Goal: Transaction & Acquisition: Purchase product/service

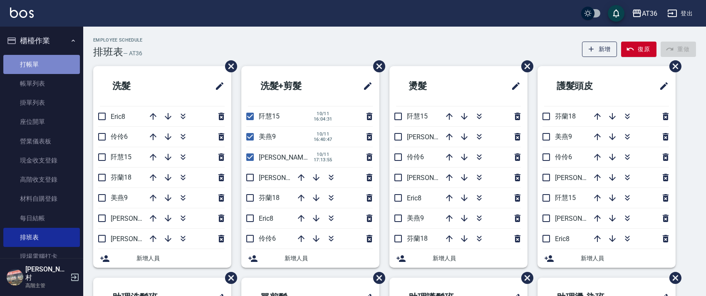
click at [57, 63] on link "打帳單" at bounding box center [41, 64] width 77 height 19
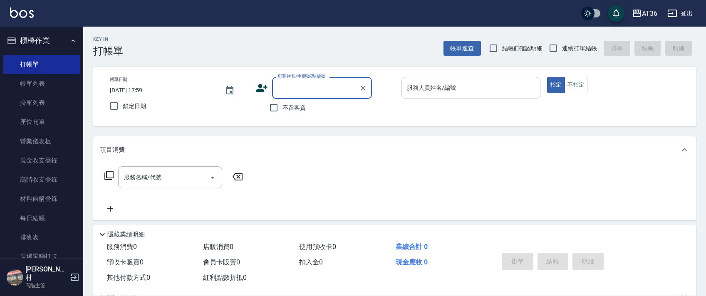
click at [408, 88] on div "服務人員姓名/編號 服務人員姓名/編號" at bounding box center [471, 88] width 139 height 22
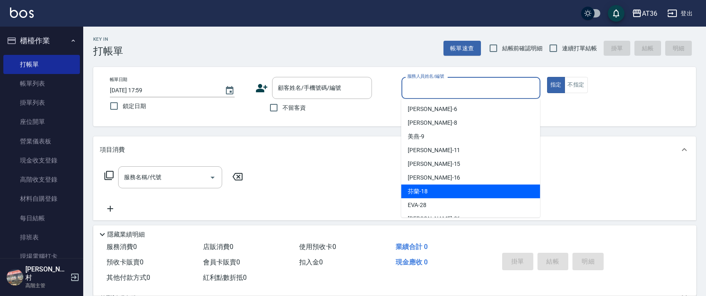
click at [431, 189] on div "芬蘭 -18" at bounding box center [470, 192] width 139 height 14
type input "芬蘭-18"
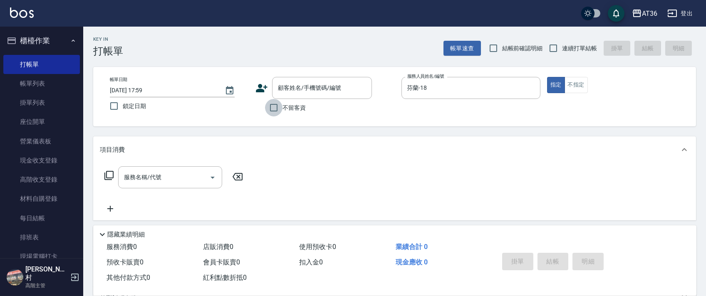
drag, startPoint x: 272, startPoint y: 101, endPoint x: 281, endPoint y: 110, distance: 12.7
click at [274, 106] on input "不留客資" at bounding box center [273, 107] width 17 height 17
checkbox input "true"
click at [556, 47] on input "連續打單結帳" at bounding box center [553, 48] width 17 height 17
checkbox input "true"
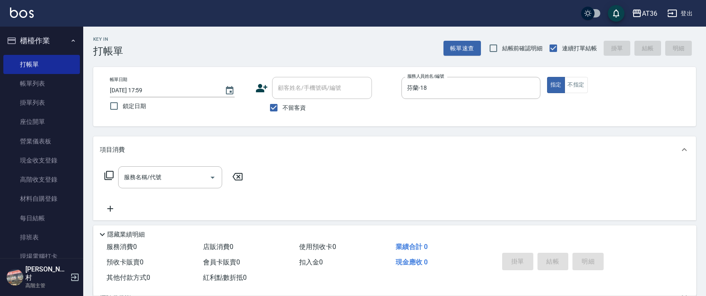
click at [106, 176] on icon at bounding box center [109, 176] width 10 height 10
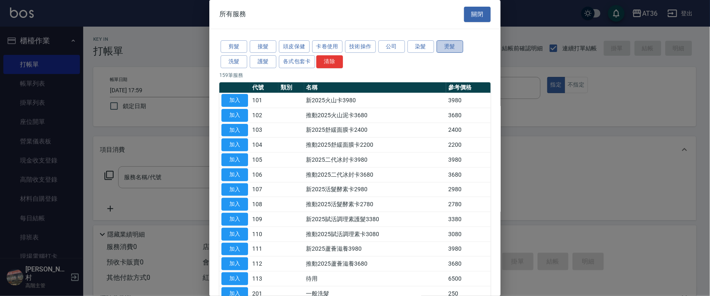
click at [450, 43] on button "燙髮" at bounding box center [450, 46] width 27 height 13
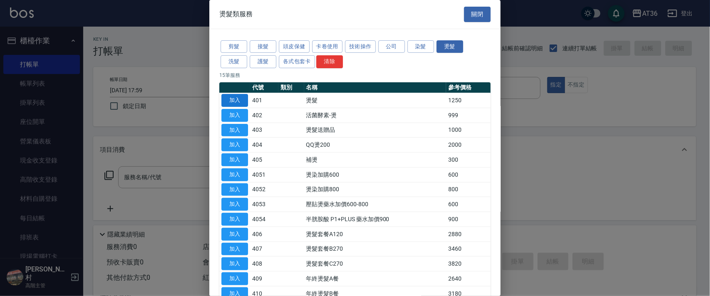
click at [238, 97] on button "加入" at bounding box center [234, 100] width 27 height 13
type input "燙髮(401)"
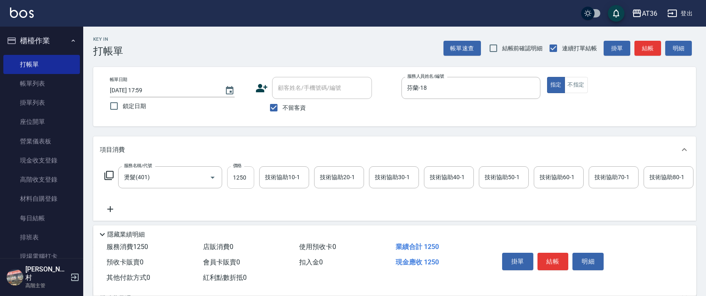
drag, startPoint x: 243, startPoint y: 178, endPoint x: 252, endPoint y: 173, distance: 10.4
click at [242, 178] on input "1250" at bounding box center [240, 177] width 27 height 22
type input "2300"
click at [112, 172] on icon at bounding box center [108, 175] width 9 height 9
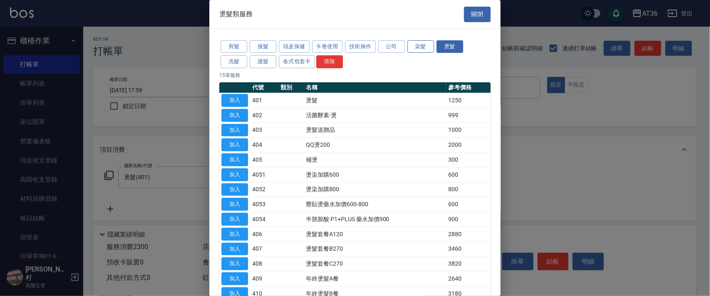
click at [423, 45] on button "染髮" at bounding box center [420, 46] width 27 height 13
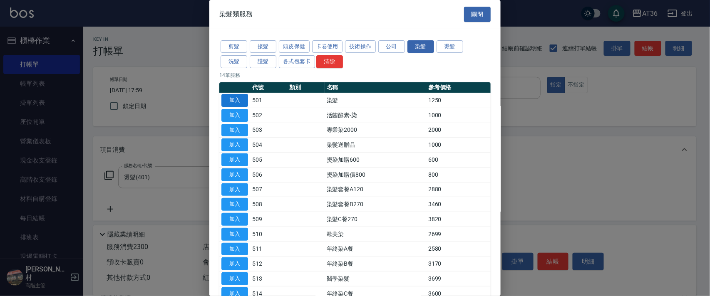
click at [229, 101] on button "加入" at bounding box center [234, 100] width 27 height 13
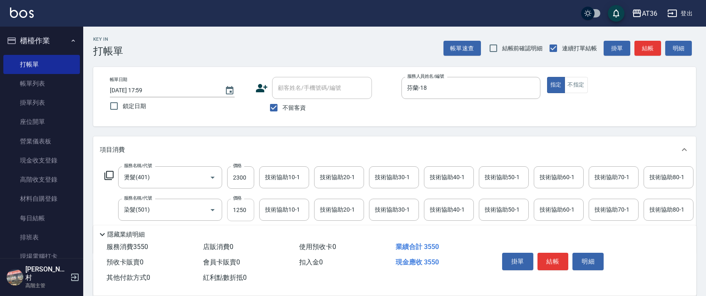
click at [237, 208] on input "1250" at bounding box center [240, 210] width 27 height 22
type input "2390"
click at [493, 173] on div "技術協助50-1 技術協助50-1" at bounding box center [504, 177] width 50 height 22
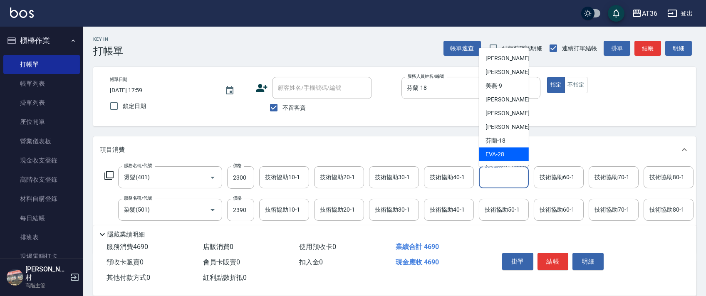
click at [500, 151] on span "[PERSON_NAME] -28" at bounding box center [495, 154] width 19 height 9
type input "[PERSON_NAME]-28"
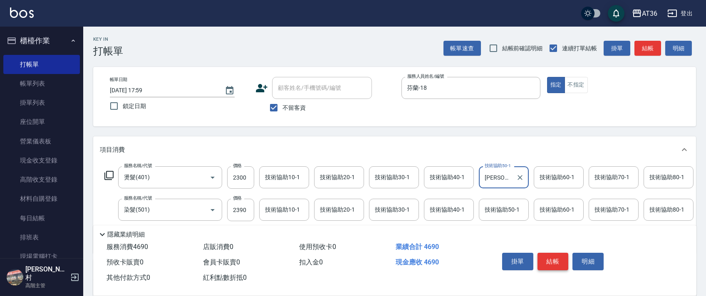
click at [551, 259] on button "結帳" at bounding box center [553, 261] width 31 height 17
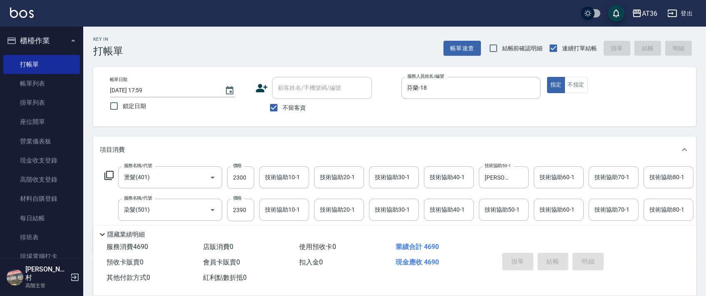
type input "[DATE] 18:02"
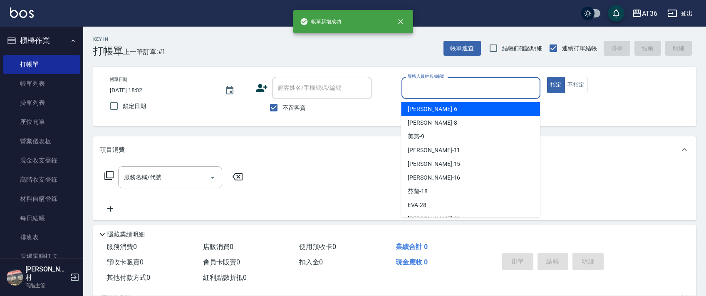
click at [420, 88] on input "服務人員姓名/編號" at bounding box center [471, 88] width 132 height 15
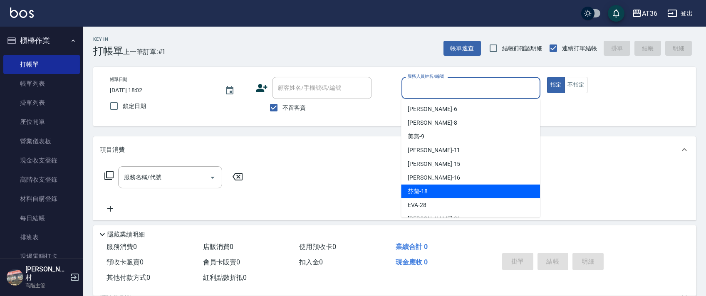
click at [444, 187] on div "芬蘭 -18" at bounding box center [470, 192] width 139 height 14
type input "芬蘭-18"
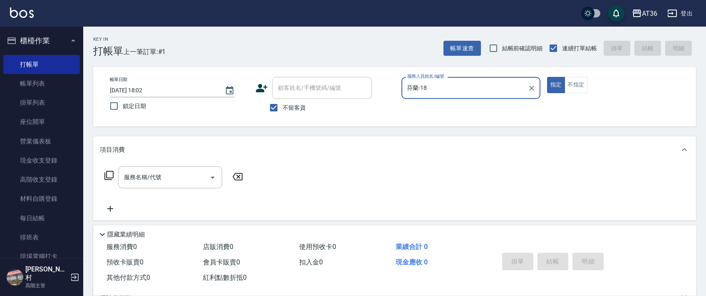
click at [107, 179] on icon at bounding box center [108, 175] width 9 height 9
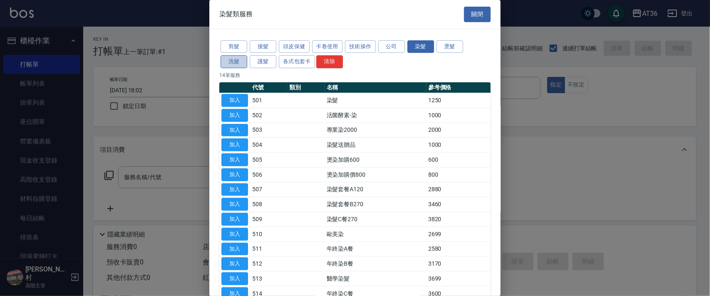
drag, startPoint x: 235, startPoint y: 60, endPoint x: 298, endPoint y: 43, distance: 65.8
click at [235, 60] on button "洗髮" at bounding box center [234, 61] width 27 height 13
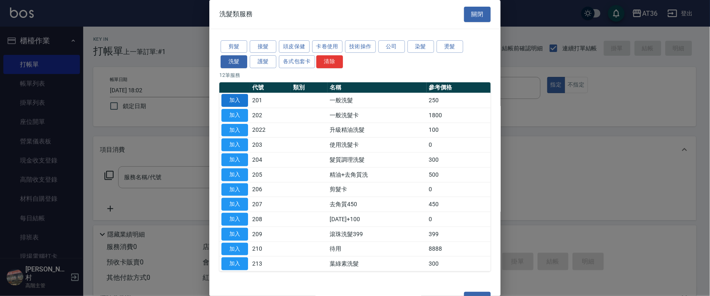
click at [238, 99] on button "加入" at bounding box center [234, 100] width 27 height 13
type input "一般洗髮(201)"
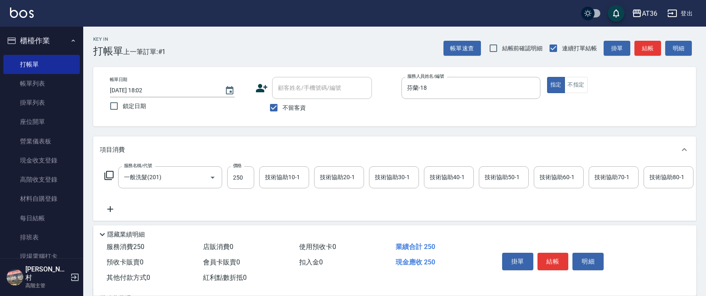
click at [436, 177] on div "技術協助40-1 技術協助40-1" at bounding box center [449, 177] width 50 height 22
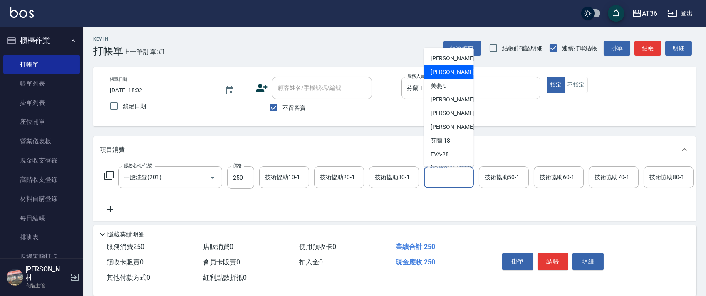
scroll to position [108, 0]
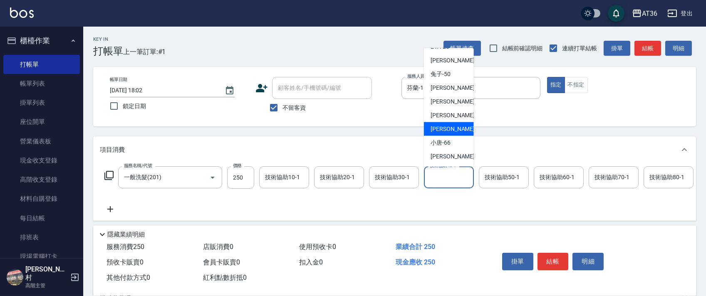
click at [454, 125] on div "[PERSON_NAME] -58" at bounding box center [449, 129] width 50 height 14
type input "[PERSON_NAME]-58"
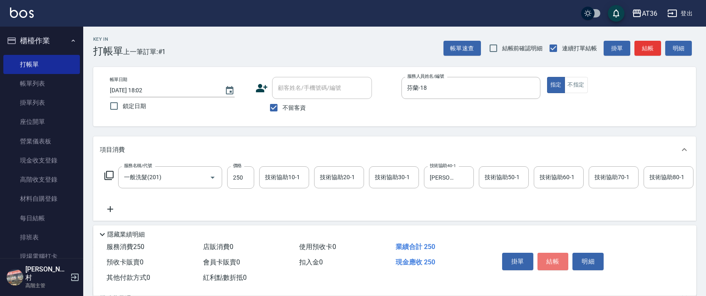
click at [554, 262] on button "結帳" at bounding box center [553, 261] width 31 height 17
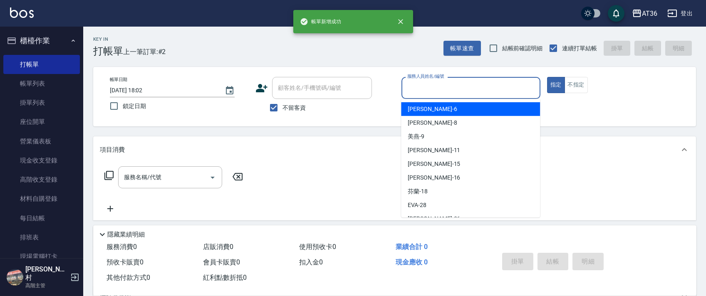
drag, startPoint x: 408, startPoint y: 85, endPoint x: 439, endPoint y: 106, distance: 38.1
click at [408, 85] on input "服務人員姓名/編號" at bounding box center [471, 88] width 132 height 15
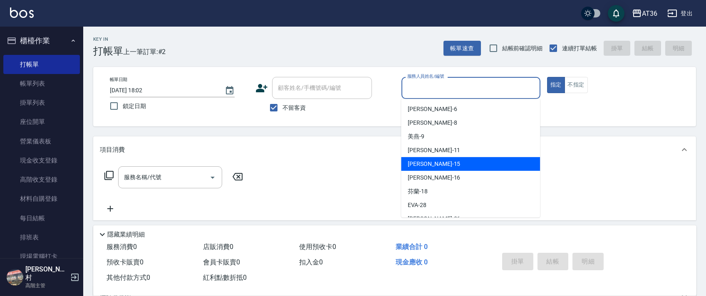
click at [425, 161] on span "[PERSON_NAME] -15" at bounding box center [434, 164] width 52 height 9
type input "阡慧-15"
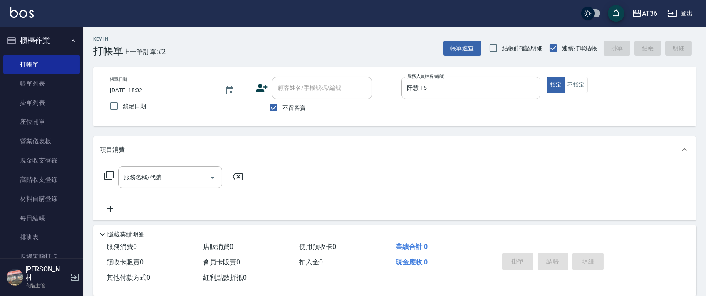
click at [110, 175] on icon at bounding box center [109, 176] width 10 height 10
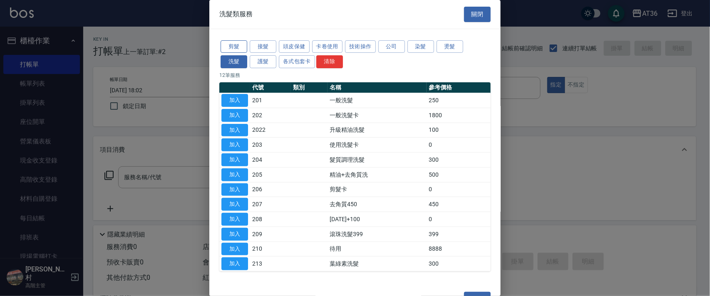
click at [235, 47] on button "剪髮" at bounding box center [234, 46] width 27 height 13
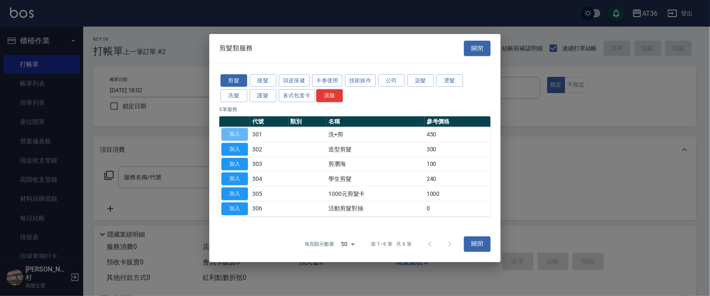
drag, startPoint x: 239, startPoint y: 132, endPoint x: 292, endPoint y: 178, distance: 69.9
click at [238, 132] on button "加入" at bounding box center [234, 134] width 27 height 13
type input "洗+剪(301)"
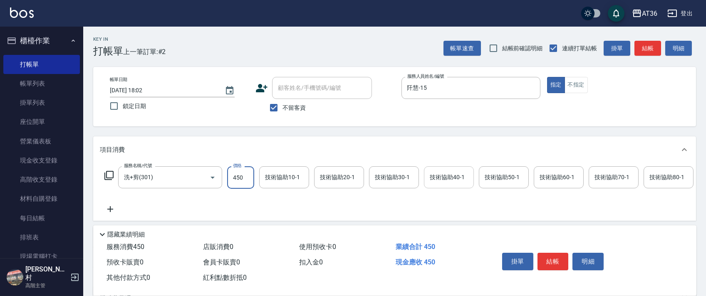
click at [442, 174] on div "技術協助40-1 技術協助40-1" at bounding box center [449, 177] width 50 height 22
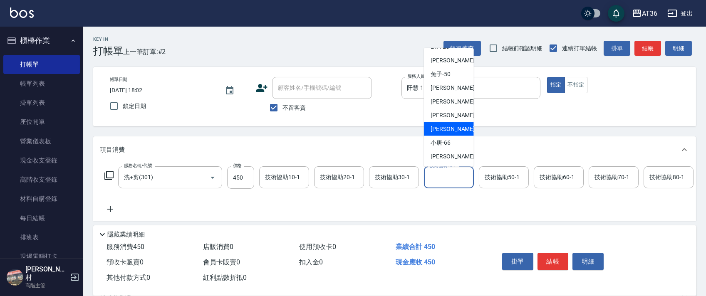
click at [451, 128] on div "[PERSON_NAME] -58" at bounding box center [449, 129] width 50 height 14
type input "[PERSON_NAME]-58"
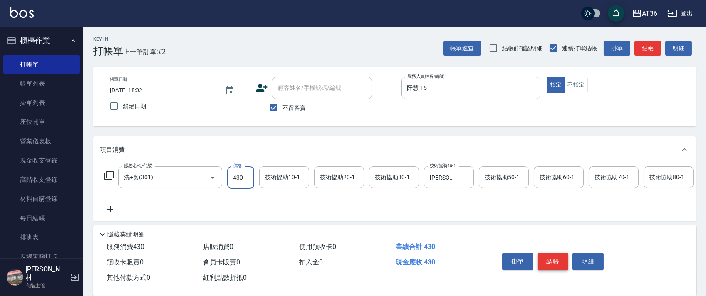
type input "430"
drag, startPoint x: 549, startPoint y: 260, endPoint x: 550, endPoint y: 253, distance: 6.7
click at [551, 261] on button "結帳" at bounding box center [553, 261] width 31 height 17
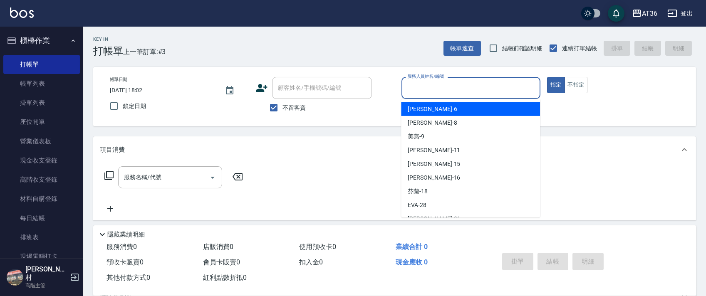
click at [410, 89] on input "服務人員姓名/編號" at bounding box center [471, 88] width 132 height 15
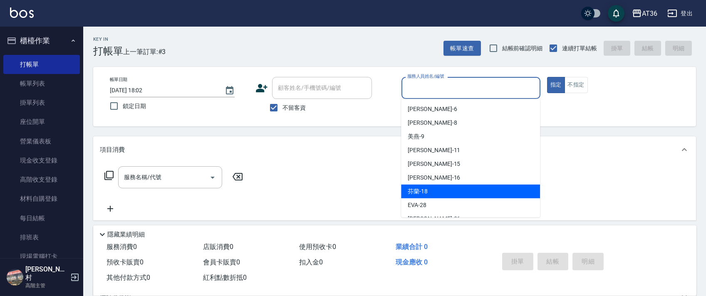
drag, startPoint x: 425, startPoint y: 193, endPoint x: 517, endPoint y: 170, distance: 94.8
click at [425, 193] on span "芬蘭 -18" at bounding box center [418, 191] width 20 height 9
type input "芬蘭-18"
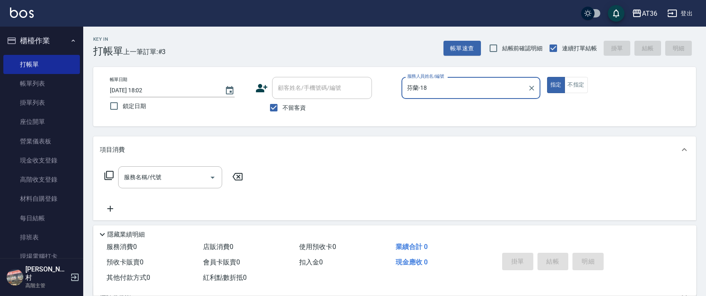
click at [108, 173] on icon at bounding box center [109, 176] width 10 height 10
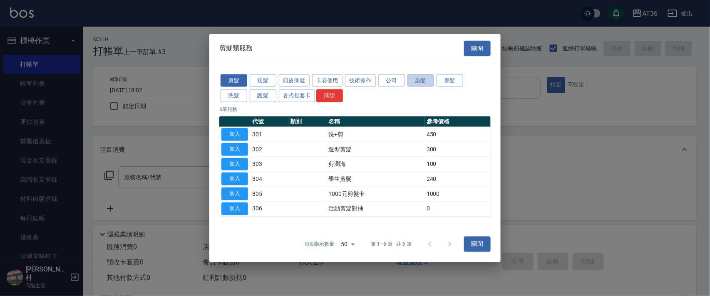
drag, startPoint x: 421, startPoint y: 82, endPoint x: 447, endPoint y: 101, distance: 32.5
click at [421, 82] on button "染髮" at bounding box center [420, 80] width 27 height 13
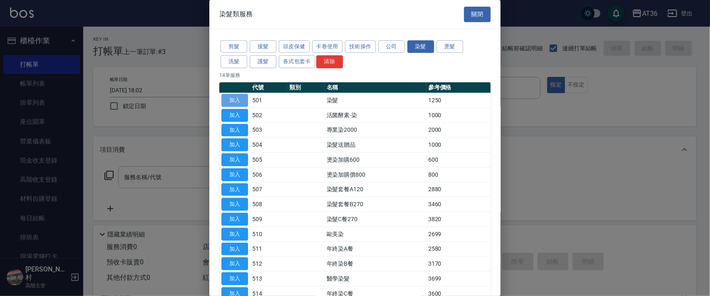
click at [241, 99] on button "加入" at bounding box center [234, 100] width 27 height 13
type input "染髮(501)"
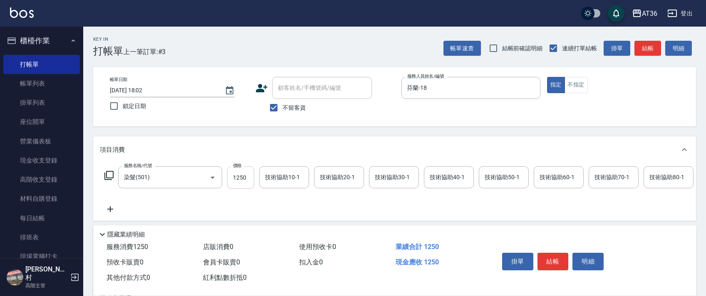
click at [234, 175] on input "1250" at bounding box center [240, 177] width 27 height 22
type input "1500"
click at [434, 174] on div "技術協助40-1 技術協助40-1" at bounding box center [449, 177] width 50 height 22
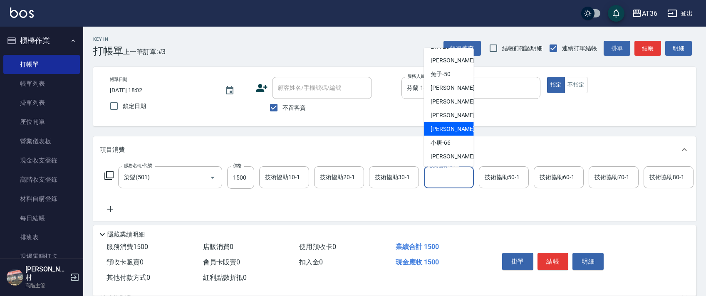
click at [447, 129] on span "[PERSON_NAME] -58" at bounding box center [457, 129] width 52 height 9
type input "[PERSON_NAME]-58"
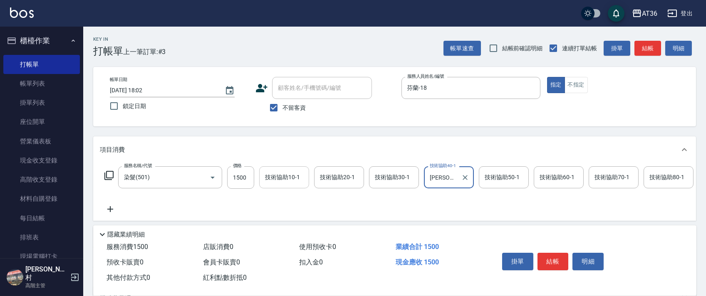
click at [269, 174] on div "技術協助10-1 技術協助10-1" at bounding box center [284, 177] width 50 height 22
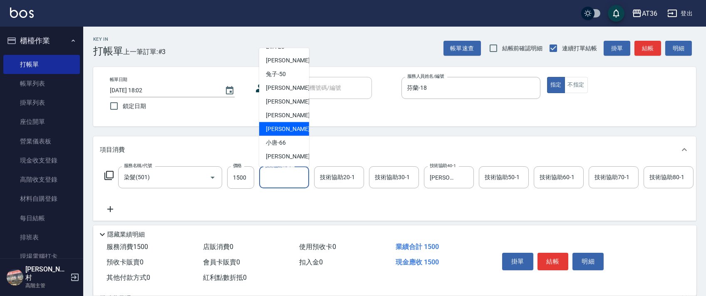
click at [286, 132] on div "[PERSON_NAME] -58" at bounding box center [284, 129] width 50 height 14
type input "[PERSON_NAME]-58"
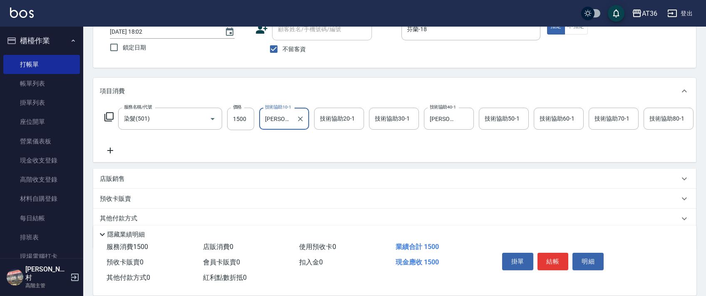
scroll to position [98, 0]
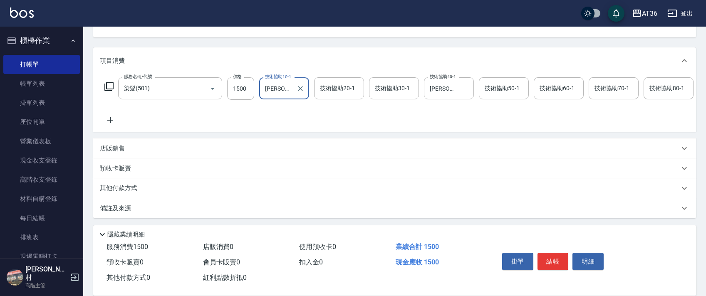
click at [130, 188] on p "其他付款方式" at bounding box center [121, 188] width 42 height 9
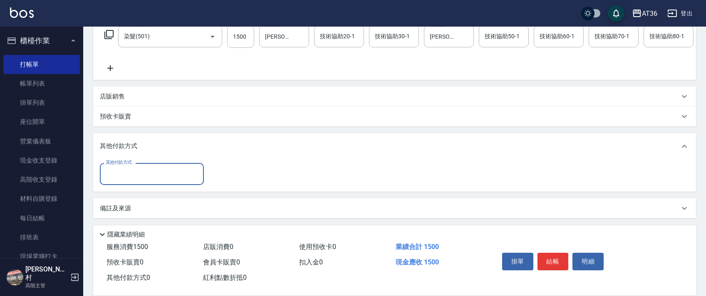
scroll to position [150, 0]
click at [137, 171] on input "其他付款方式" at bounding box center [152, 174] width 97 height 15
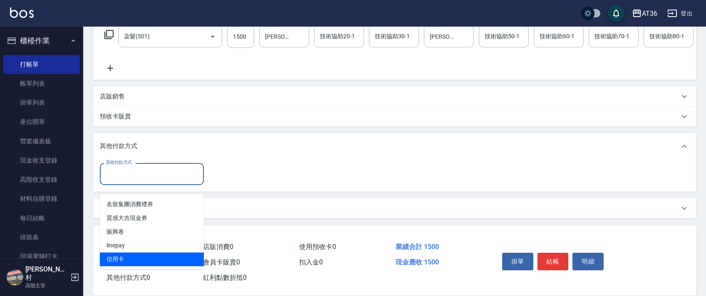
click at [124, 253] on span "信用卡" at bounding box center [152, 260] width 104 height 14
type input "信用卡"
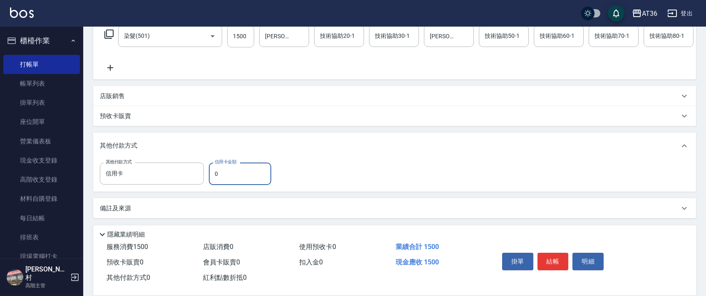
click at [215, 177] on input "0" at bounding box center [240, 174] width 62 height 22
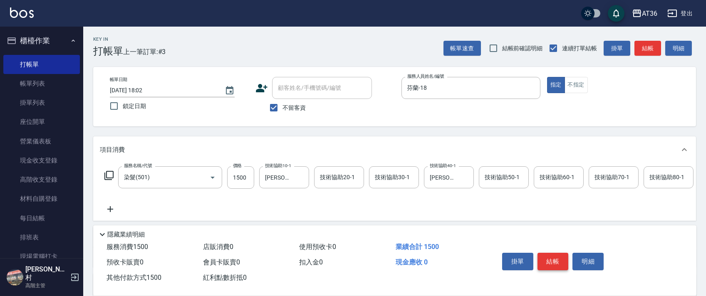
type input "1500"
click at [550, 261] on button "結帳" at bounding box center [553, 261] width 31 height 17
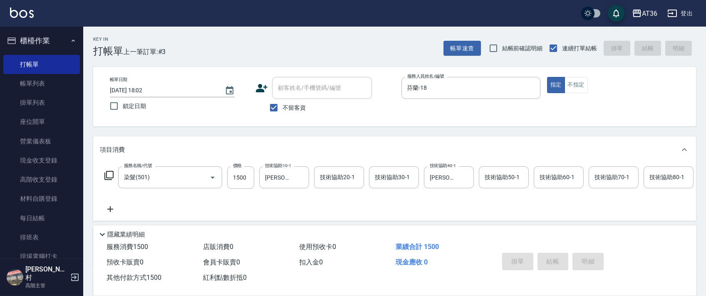
type input "[DATE] 18:03"
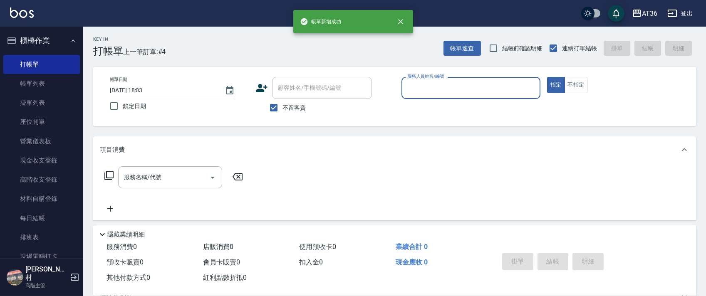
click at [417, 95] on div "服務人員姓名/編號" at bounding box center [471, 88] width 139 height 22
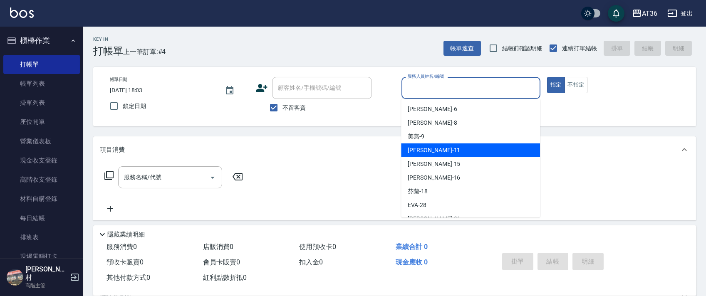
drag, startPoint x: 428, startPoint y: 153, endPoint x: 435, endPoint y: 136, distance: 18.6
click at [432, 153] on div "[PERSON_NAME] -11" at bounding box center [470, 151] width 139 height 14
type input "[PERSON_NAME]-11"
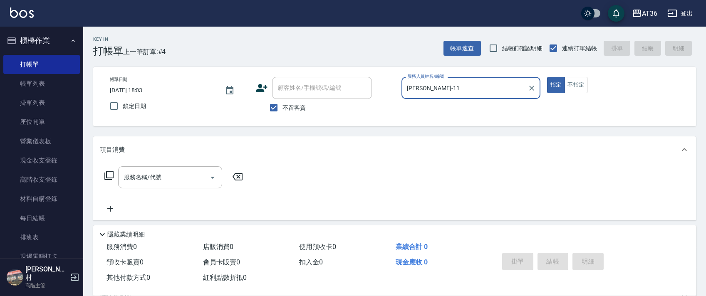
click at [109, 179] on icon at bounding box center [109, 176] width 10 height 10
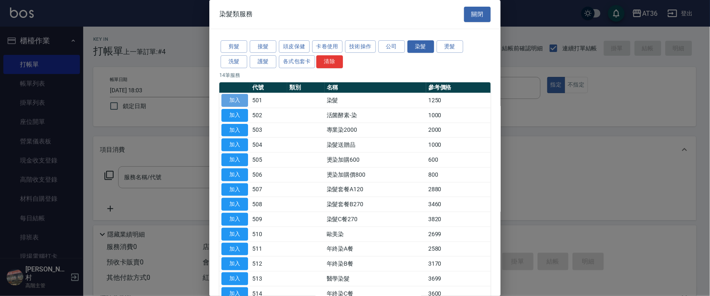
click at [235, 102] on button "加入" at bounding box center [234, 100] width 27 height 13
type input "染髮(501)"
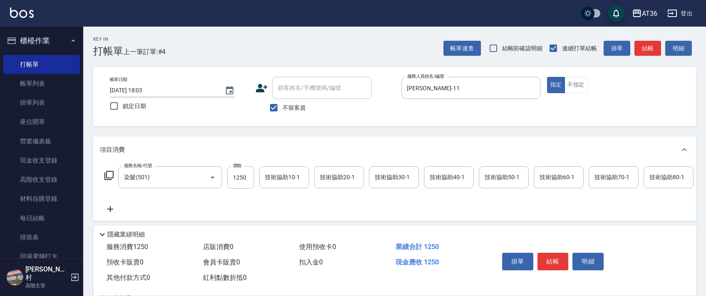
drag, startPoint x: 225, startPoint y: 175, endPoint x: 255, endPoint y: 176, distance: 30.4
click at [227, 174] on div "服務名稱/代號 染髮(501) 服務名稱/代號 價格 1250 價格 技術協助10-1 技術協助10-1 技術協助20-1 技術協助20-1 技術協助30-1…" at bounding box center [608, 177] width 1017 height 22
click at [247, 176] on input "1250" at bounding box center [240, 177] width 27 height 22
type input "2090"
click at [433, 179] on div "技術協助40-1 技術協助40-1" at bounding box center [449, 177] width 50 height 22
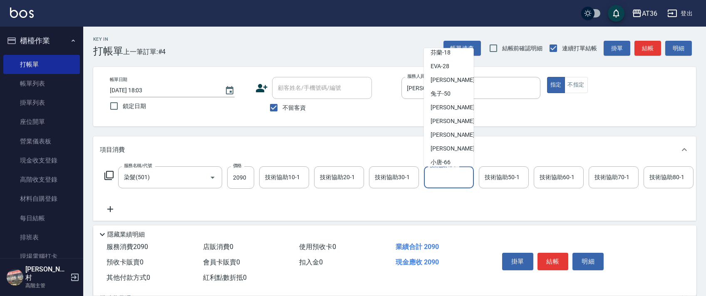
scroll to position [108, 0]
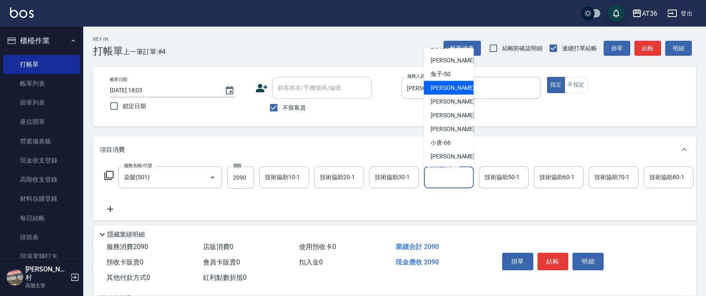
click at [449, 89] on span "溫溫 -53" at bounding box center [457, 88] width 52 height 9
type input "溫溫-53"
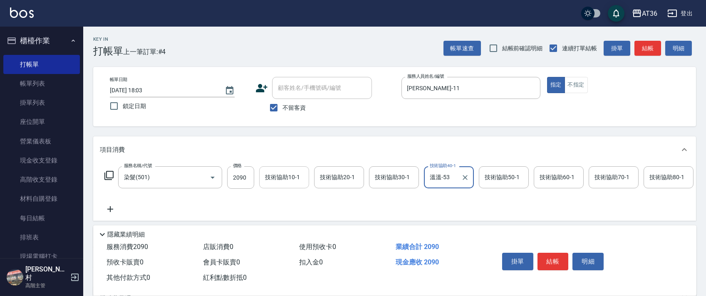
click at [276, 174] on div "技術協助10-1 技術協助10-1" at bounding box center [284, 177] width 50 height 22
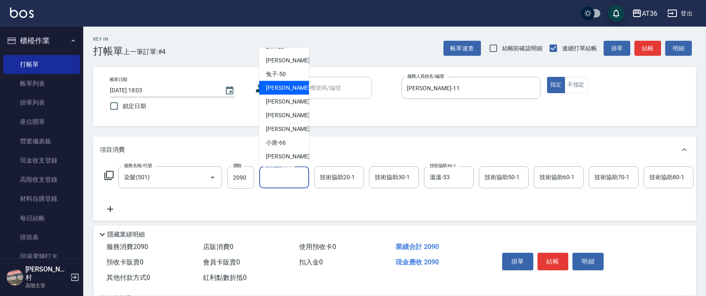
click at [287, 90] on div "溫溫 -53" at bounding box center [284, 88] width 50 height 14
type input "溫溫-53"
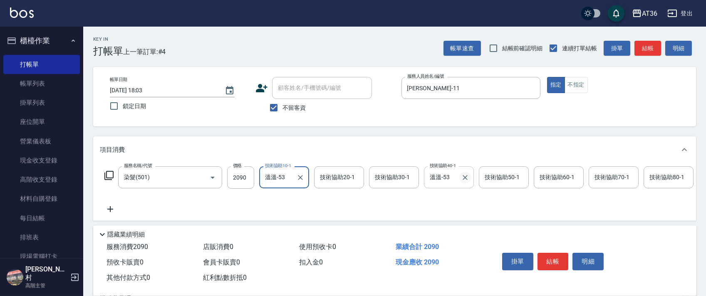
click at [465, 176] on icon "Clear" at bounding box center [465, 178] width 8 height 8
click at [298, 177] on icon "Clear" at bounding box center [300, 178] width 8 height 8
click at [493, 174] on div "技術協助50-1 技術協助50-1" at bounding box center [504, 177] width 50 height 22
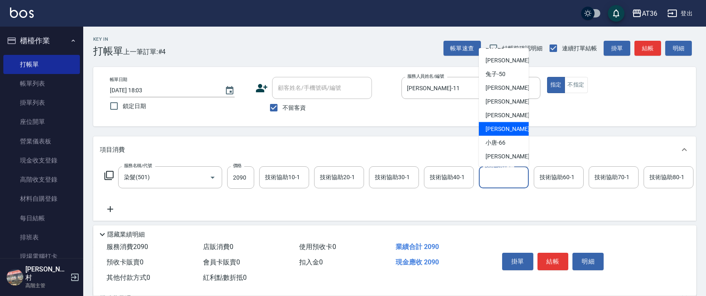
click at [502, 127] on span "[PERSON_NAME] -58" at bounding box center [512, 129] width 52 height 9
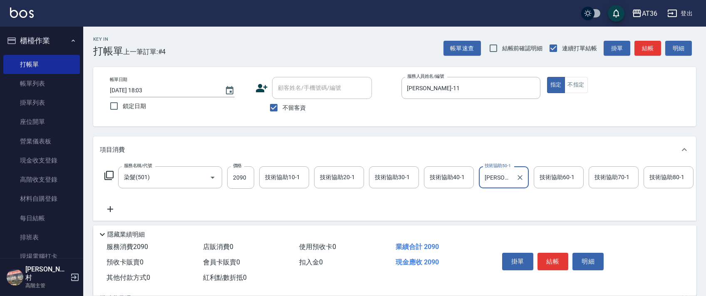
click at [498, 177] on input "[PERSON_NAME]-58" at bounding box center [498, 177] width 30 height 15
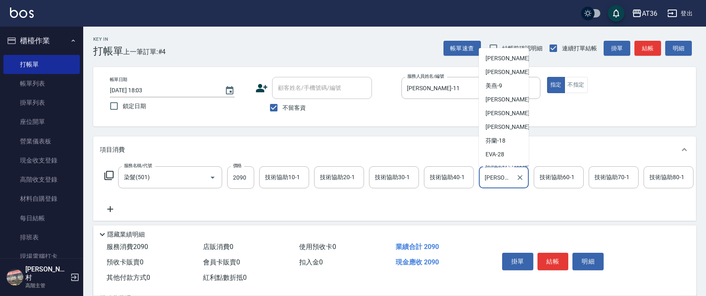
scroll to position [77, 0]
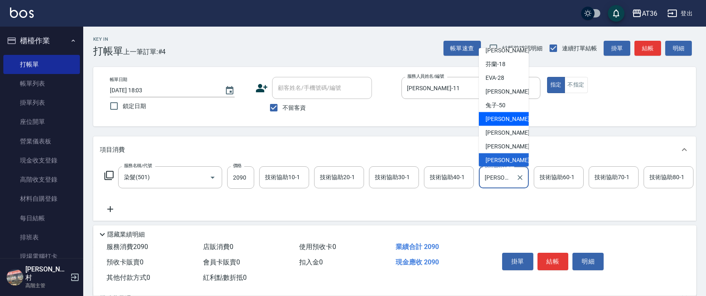
click at [499, 122] on span "溫溫 -53" at bounding box center [512, 119] width 52 height 9
type input "溫溫-53"
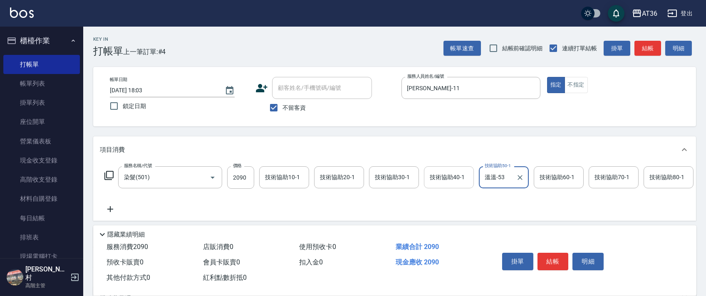
click at [428, 174] on input "技術協助40-1" at bounding box center [449, 177] width 42 height 15
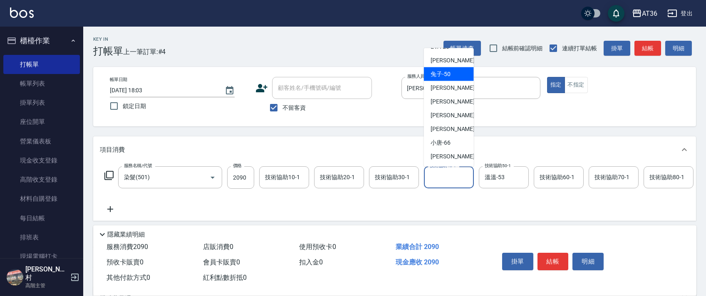
scroll to position [0, 0]
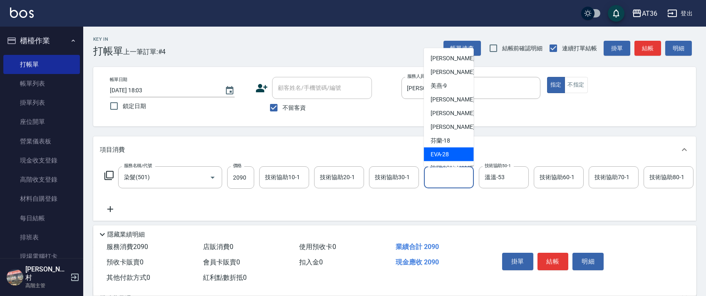
click at [449, 152] on div "[PERSON_NAME] -28" at bounding box center [449, 155] width 50 height 14
type input "[PERSON_NAME]-28"
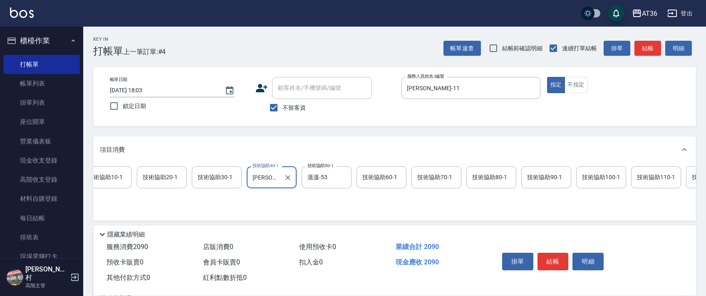
scroll to position [0, 176]
click at [586, 176] on div "技術協助100-1 技術協助100-1" at bounding box center [603, 177] width 50 height 22
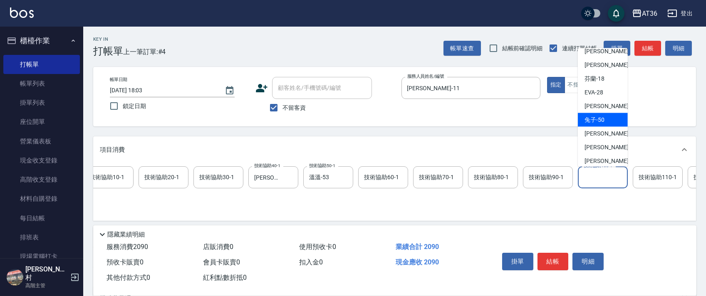
scroll to position [108, 0]
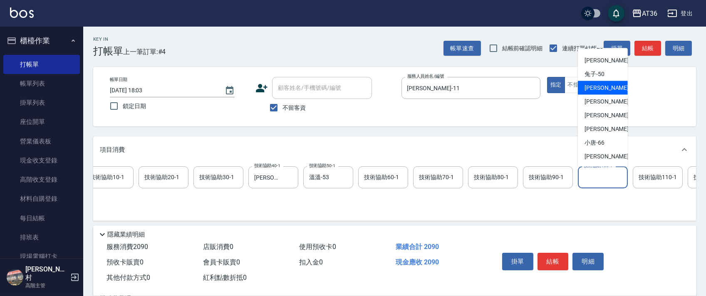
click at [605, 90] on div "溫溫 -53" at bounding box center [603, 88] width 50 height 14
type input "溫溫-53"
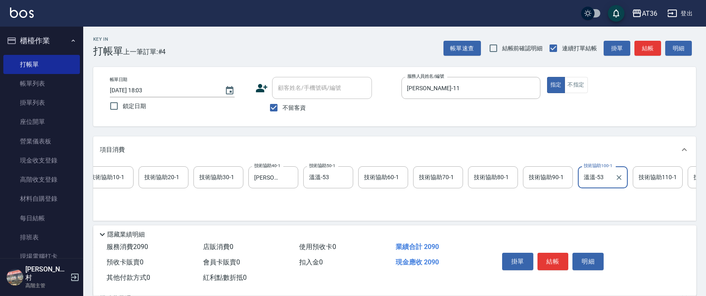
scroll to position [0, 0]
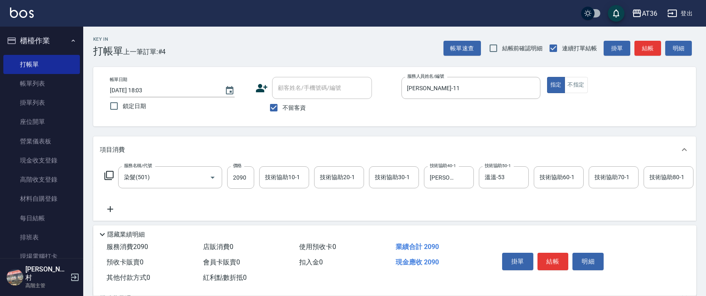
click at [107, 175] on icon at bounding box center [108, 175] width 9 height 9
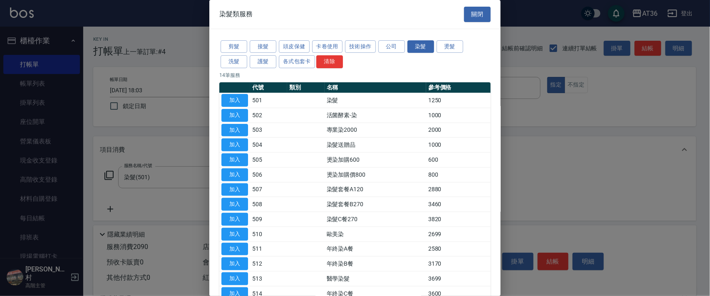
click at [263, 63] on button "護髮" at bounding box center [263, 61] width 27 height 13
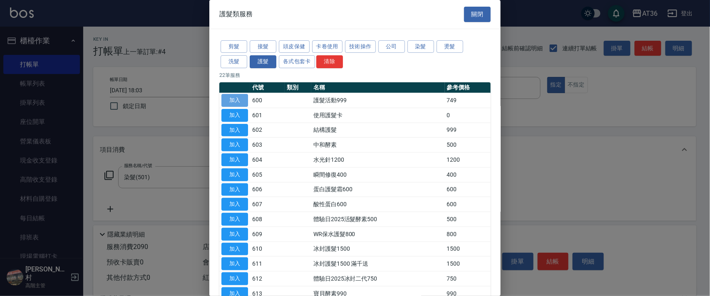
click at [236, 102] on button "加入" at bounding box center [234, 100] width 27 height 13
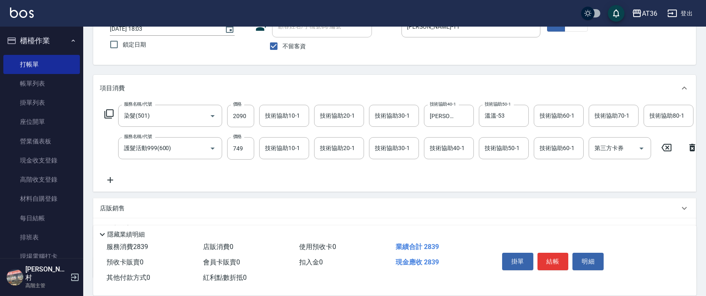
scroll to position [131, 0]
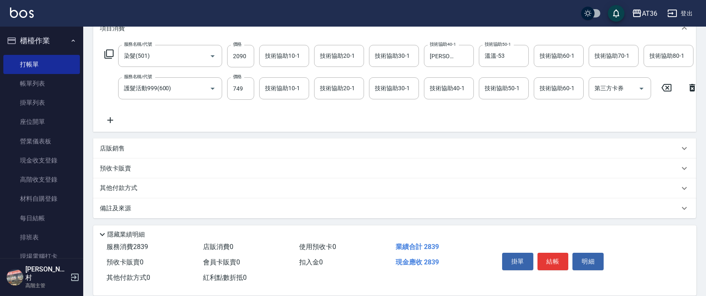
click at [130, 188] on p "其他付款方式" at bounding box center [121, 188] width 42 height 9
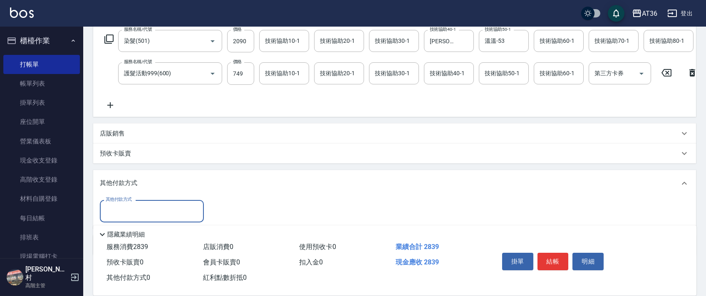
scroll to position [182, 0]
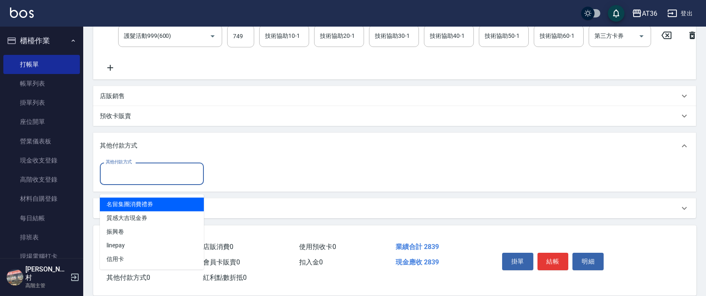
drag, startPoint x: 142, startPoint y: 173, endPoint x: 164, endPoint y: 179, distance: 22.6
click at [142, 174] on input "其他付款方式" at bounding box center [152, 173] width 97 height 15
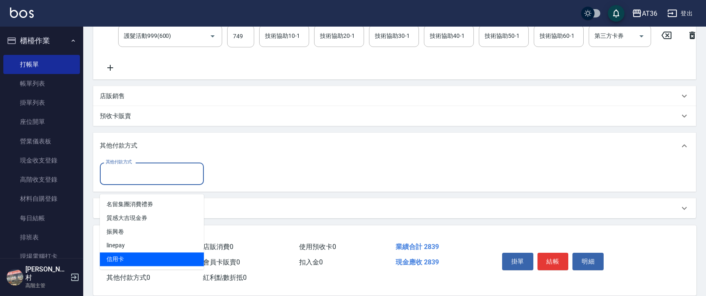
click at [129, 253] on span "信用卡" at bounding box center [152, 260] width 104 height 14
type input "信用卡"
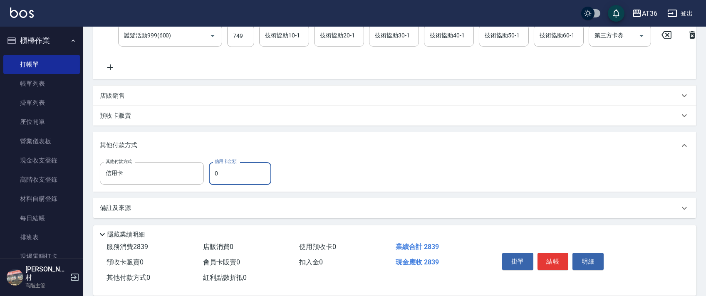
click at [216, 174] on input "0" at bounding box center [240, 173] width 62 height 22
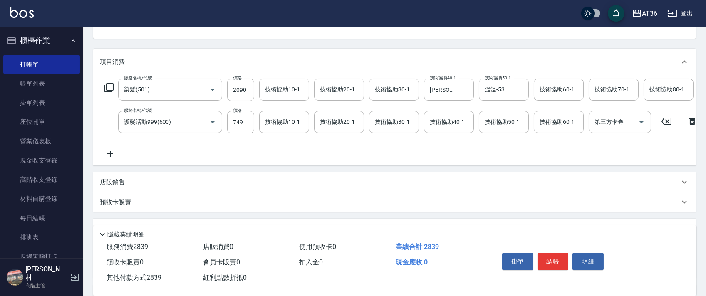
scroll to position [0, 0]
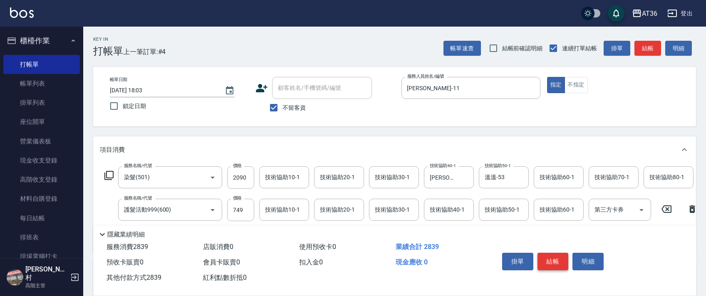
type input "2839"
click at [549, 261] on button "結帳" at bounding box center [553, 261] width 31 height 17
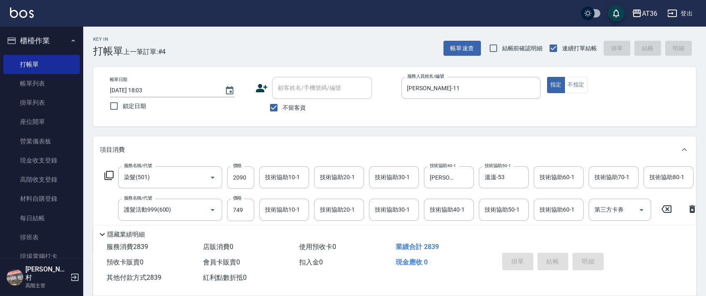
type input "[DATE] 18:04"
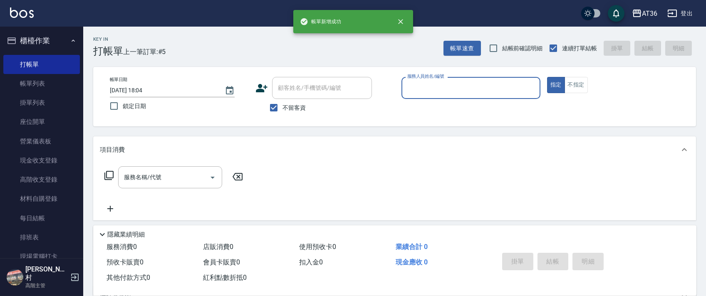
click at [423, 85] on input "服務人員姓名/編號" at bounding box center [471, 88] width 132 height 15
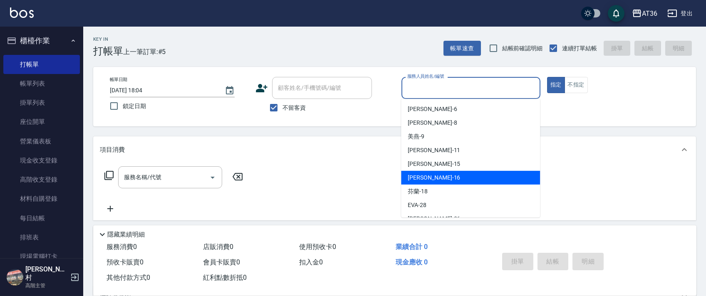
drag, startPoint x: 424, startPoint y: 175, endPoint x: 538, endPoint y: 145, distance: 117.5
click at [426, 175] on span "[PERSON_NAME] -16" at bounding box center [434, 178] width 52 height 9
type input "[PERSON_NAME]-16"
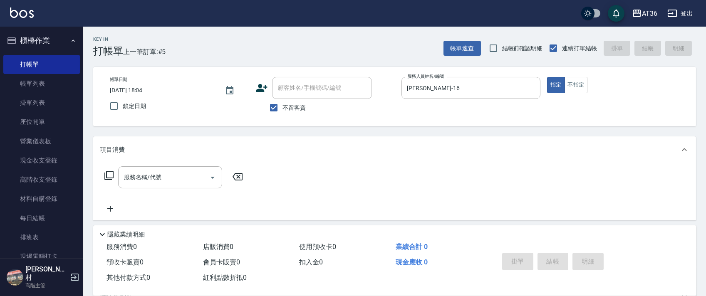
click at [111, 174] on icon at bounding box center [109, 176] width 10 height 10
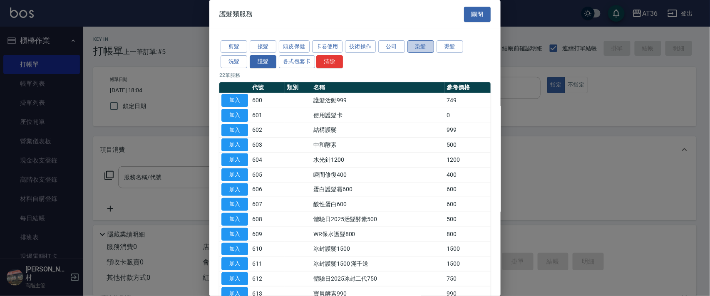
click at [422, 47] on button "染髮" at bounding box center [420, 46] width 27 height 13
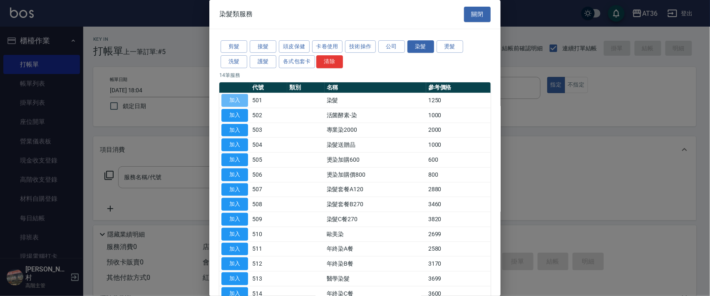
drag, startPoint x: 234, startPoint y: 101, endPoint x: 220, endPoint y: 211, distance: 110.4
click at [236, 103] on button "加入" at bounding box center [234, 100] width 27 height 13
type input "染髮(501)"
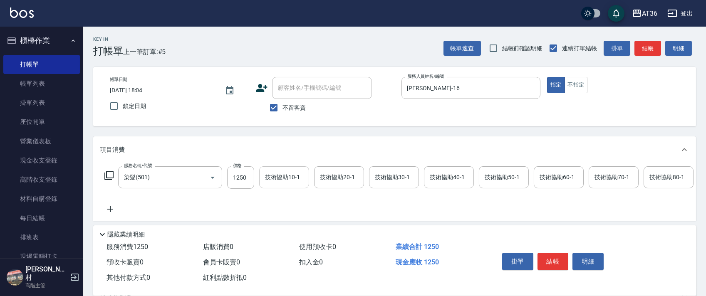
drag, startPoint x: 237, startPoint y: 180, endPoint x: 268, endPoint y: 176, distance: 31.1
click at [236, 181] on input "1250" at bounding box center [240, 177] width 27 height 22
type input "2800"
click at [274, 176] on div "技術協助10-1 技術協助10-1" at bounding box center [284, 177] width 50 height 22
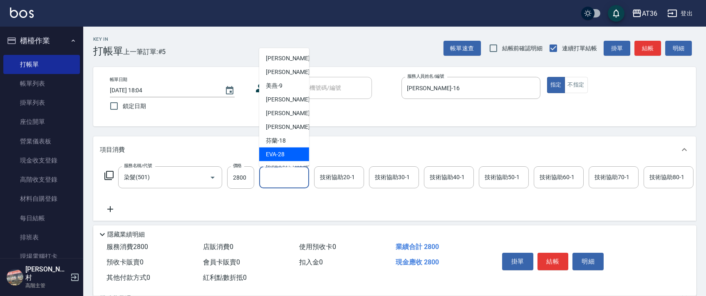
click at [277, 151] on span "[PERSON_NAME] -28" at bounding box center [275, 154] width 19 height 9
type input "[PERSON_NAME]-28"
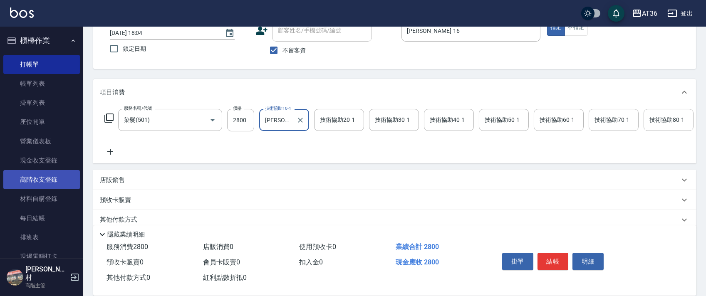
scroll to position [98, 0]
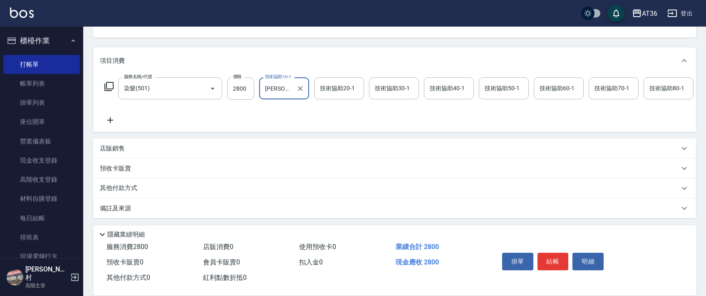
click at [135, 185] on div "其他付款方式" at bounding box center [394, 189] width 603 height 20
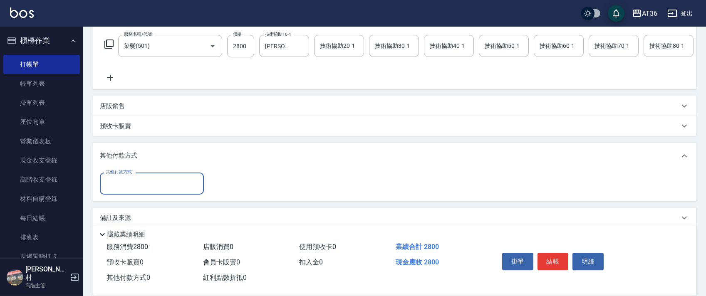
scroll to position [150, 0]
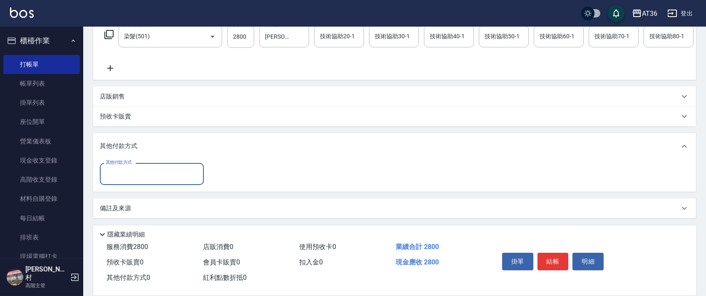
click at [142, 171] on input "其他付款方式" at bounding box center [152, 174] width 97 height 15
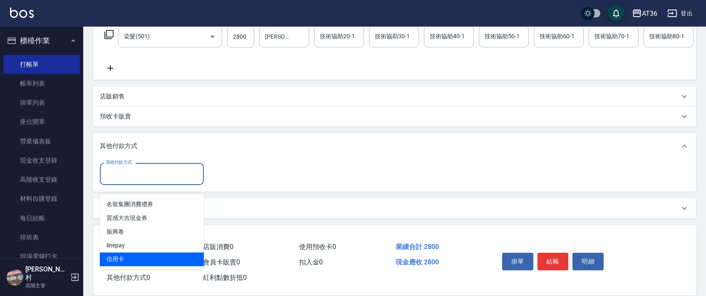
click at [123, 253] on span "信用卡" at bounding box center [152, 260] width 104 height 14
type input "信用卡"
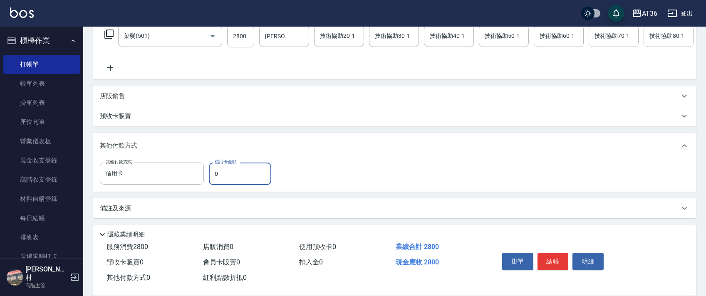
click at [210, 174] on input "0" at bounding box center [240, 174] width 62 height 22
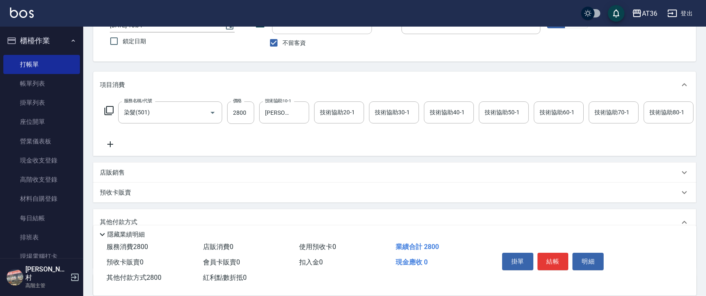
scroll to position [0, 0]
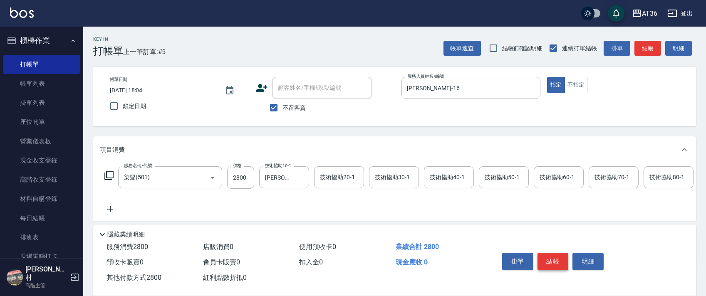
type input "2800"
click at [550, 263] on button "結帳" at bounding box center [553, 261] width 31 height 17
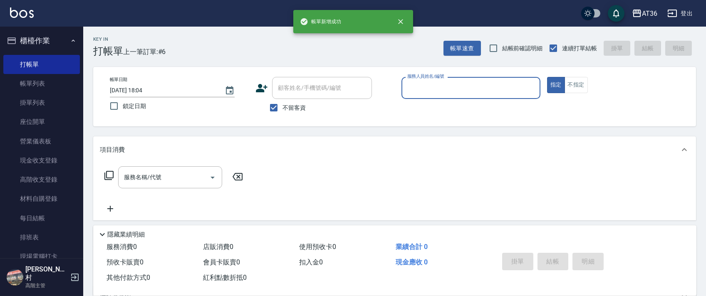
drag, startPoint x: 414, startPoint y: 89, endPoint x: 418, endPoint y: 96, distance: 8.2
click at [414, 90] on input "服務人員姓名/編號" at bounding box center [471, 88] width 132 height 15
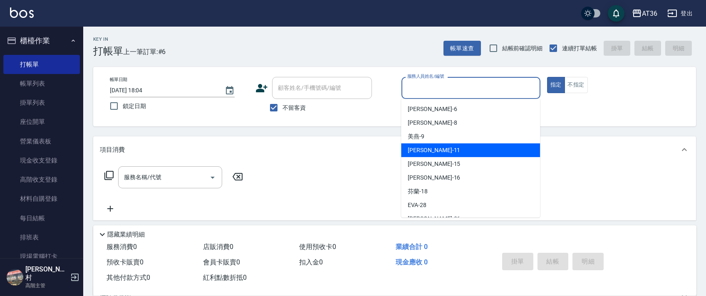
click at [422, 150] on span "[PERSON_NAME] -11" at bounding box center [434, 150] width 52 height 9
type input "[PERSON_NAME]-11"
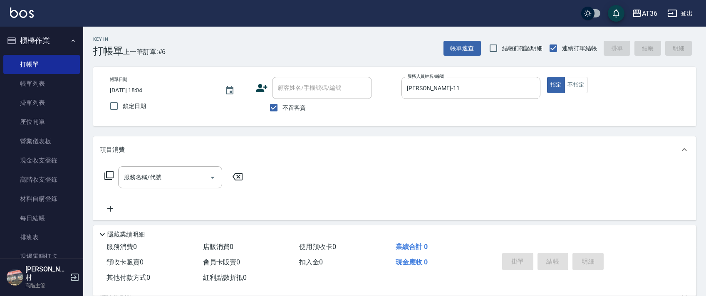
click at [107, 177] on icon at bounding box center [109, 176] width 10 height 10
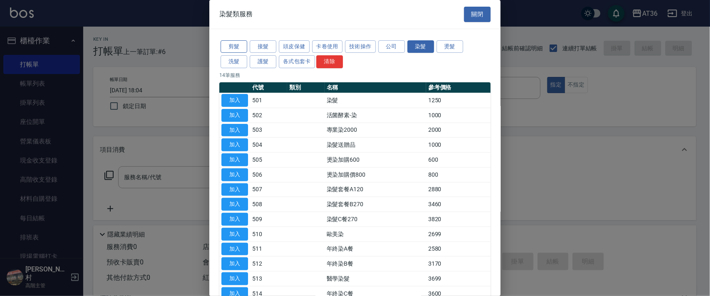
click at [236, 48] on button "剪髮" at bounding box center [234, 46] width 27 height 13
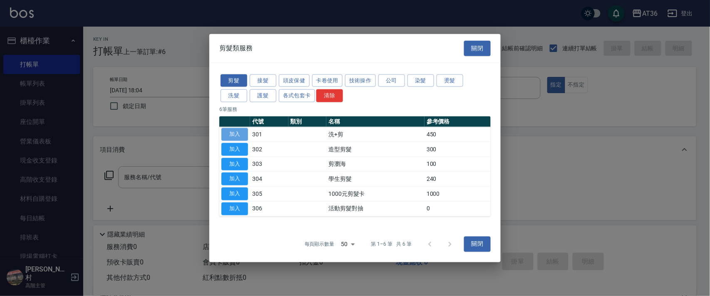
click at [237, 135] on button "加入" at bounding box center [234, 134] width 27 height 13
type input "洗+剪(301)"
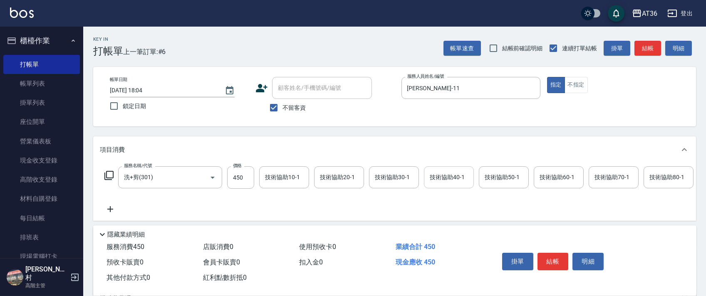
click at [442, 177] on div "技術協助40-1 技術協助40-1" at bounding box center [449, 177] width 50 height 22
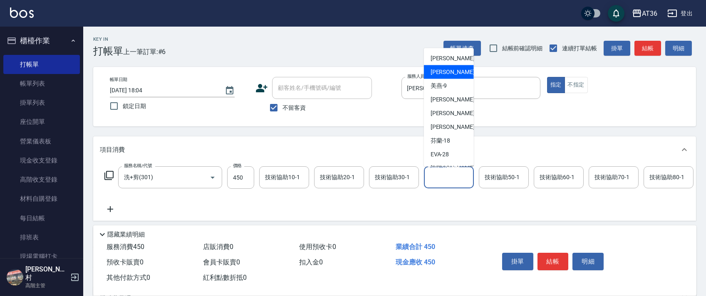
scroll to position [108, 0]
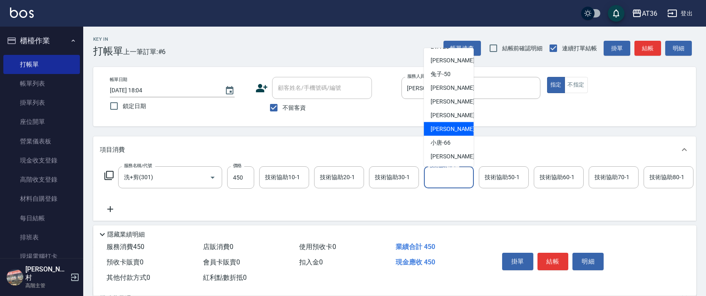
drag, startPoint x: 444, startPoint y: 130, endPoint x: 613, endPoint y: 226, distance: 194.8
click at [444, 134] on div "[PERSON_NAME] -58" at bounding box center [449, 129] width 50 height 14
type input "[PERSON_NAME]-58"
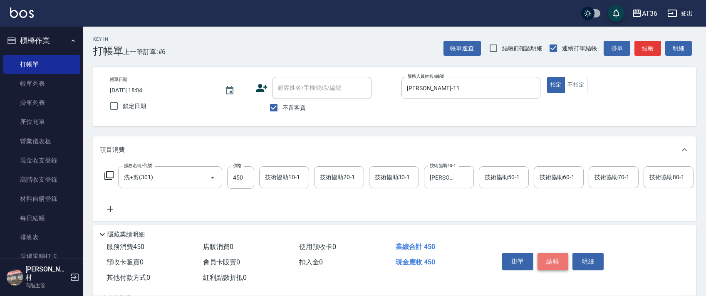
click at [553, 259] on button "結帳" at bounding box center [553, 261] width 31 height 17
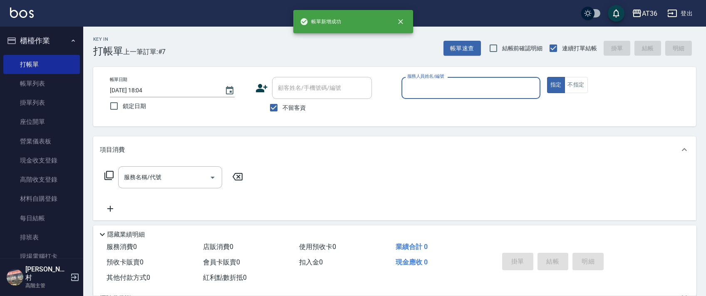
drag, startPoint x: 413, startPoint y: 89, endPoint x: 423, endPoint y: 94, distance: 10.8
click at [414, 92] on input "服務人員姓名/編號" at bounding box center [471, 88] width 132 height 15
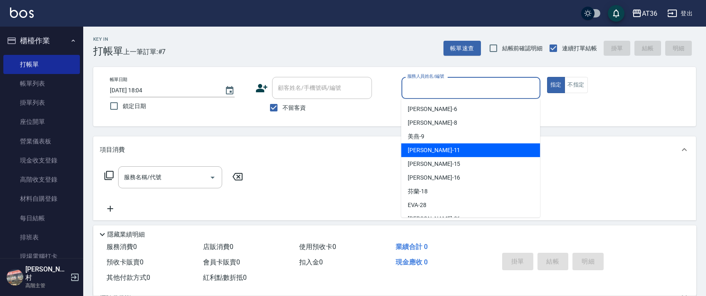
drag, startPoint x: 427, startPoint y: 149, endPoint x: 300, endPoint y: 132, distance: 128.5
click at [427, 149] on span "[PERSON_NAME] -11" at bounding box center [434, 150] width 52 height 9
type input "[PERSON_NAME]-11"
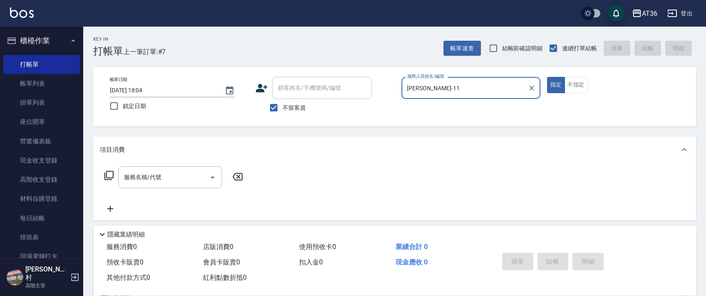
click at [105, 175] on icon at bounding box center [108, 175] width 9 height 9
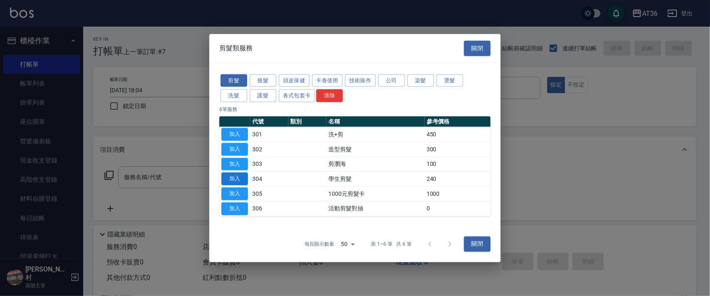
drag, startPoint x: 236, startPoint y: 149, endPoint x: 241, endPoint y: 182, distance: 32.9
click at [238, 150] on button "加入" at bounding box center [234, 149] width 27 height 13
type input "造型剪髮(302)"
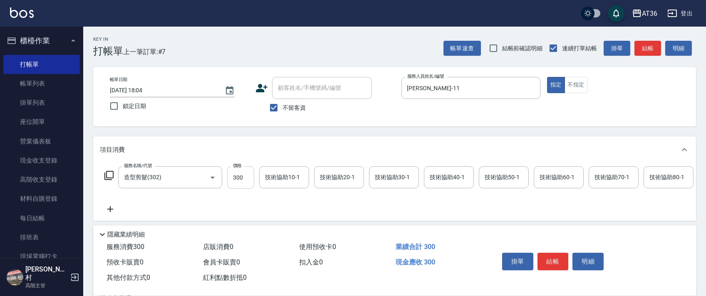
click at [232, 171] on input "300" at bounding box center [240, 177] width 27 height 22
type input "280"
click at [498, 176] on div "技術協助50-1 技術協助50-1" at bounding box center [504, 177] width 50 height 22
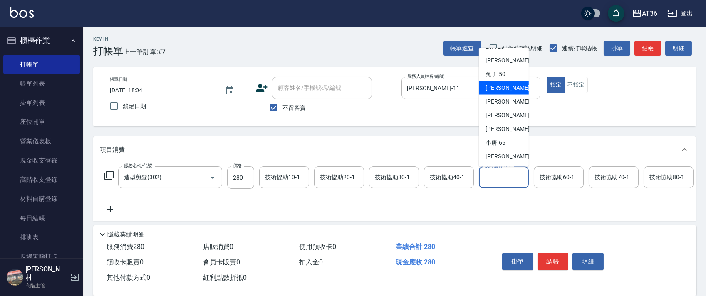
click at [505, 91] on div "溫溫 -53" at bounding box center [504, 88] width 50 height 14
type input "溫溫-53"
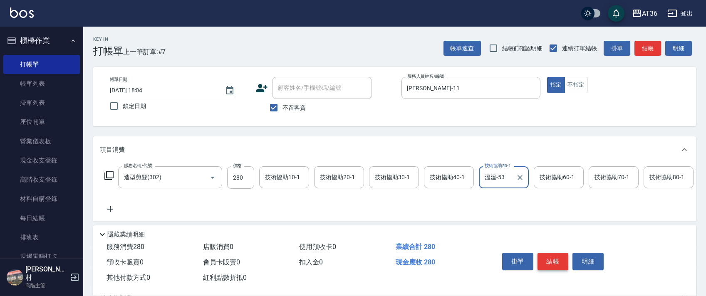
click at [556, 263] on button "結帳" at bounding box center [553, 261] width 31 height 17
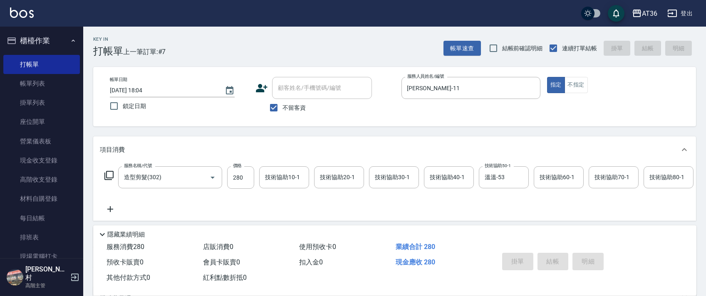
type input "[DATE] 18:05"
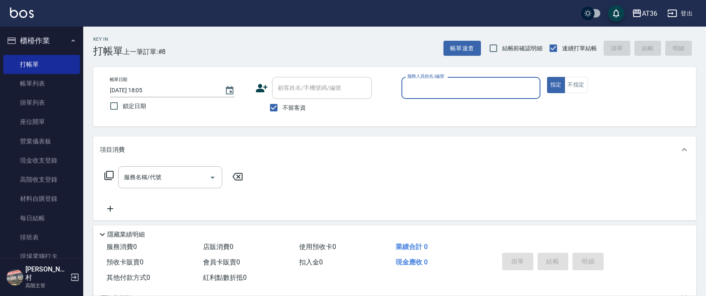
click at [415, 89] on input "服務人員姓名/編號" at bounding box center [471, 88] width 132 height 15
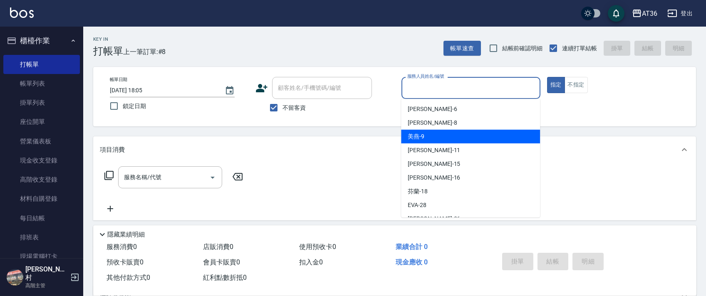
click at [424, 132] on span "美燕 -9" at bounding box center [416, 136] width 17 height 9
type input "美燕-9"
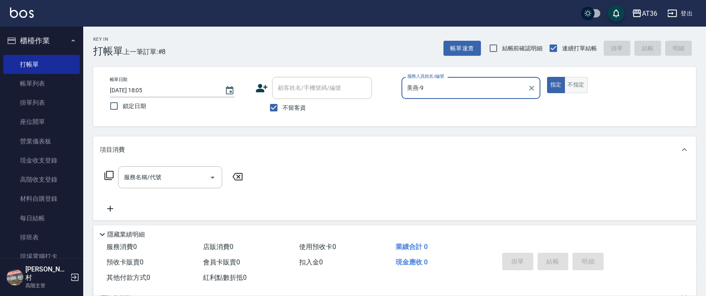
click at [578, 87] on button "不指定" at bounding box center [576, 85] width 23 height 16
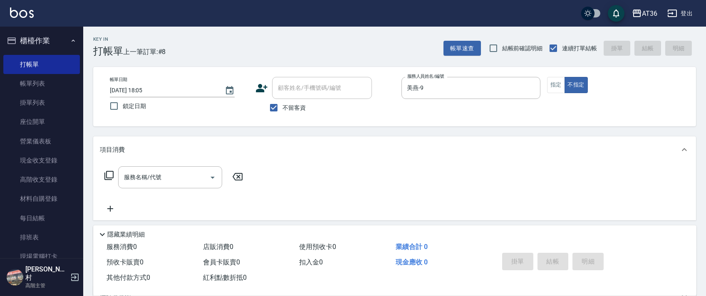
click at [109, 174] on icon at bounding box center [109, 176] width 10 height 10
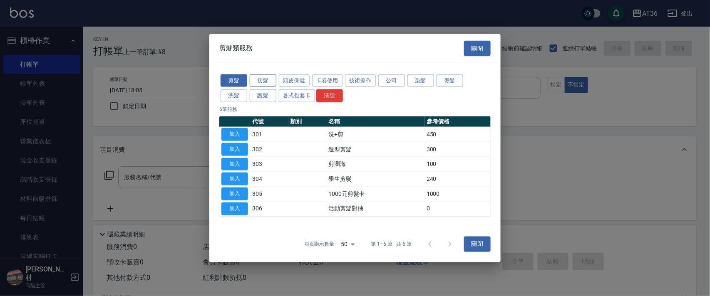
click at [229, 92] on button "洗髮" at bounding box center [234, 95] width 27 height 13
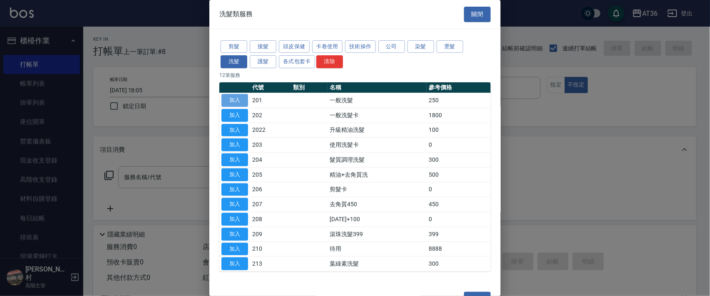
click at [239, 101] on button "加入" at bounding box center [234, 100] width 27 height 13
type input "一般洗髮(201)"
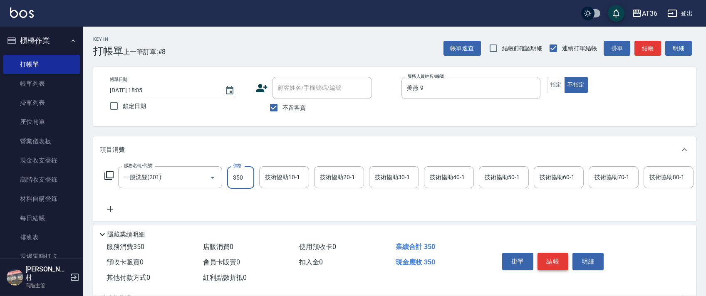
type input "350"
click at [557, 268] on button "結帳" at bounding box center [553, 261] width 31 height 17
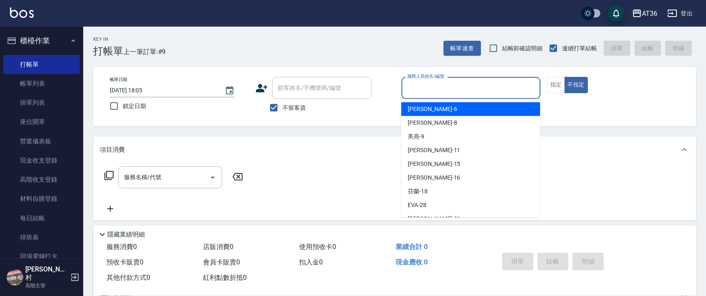
drag, startPoint x: 405, startPoint y: 85, endPoint x: 455, endPoint y: 109, distance: 55.7
click at [405, 85] on input "服務人員姓名/編號" at bounding box center [471, 88] width 132 height 15
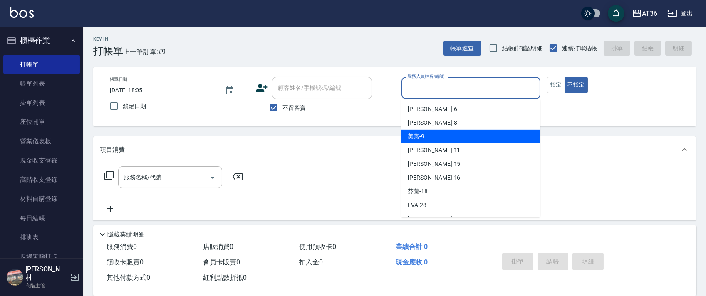
click at [421, 135] on span "美燕 -9" at bounding box center [416, 136] width 17 height 9
type input "美燕-9"
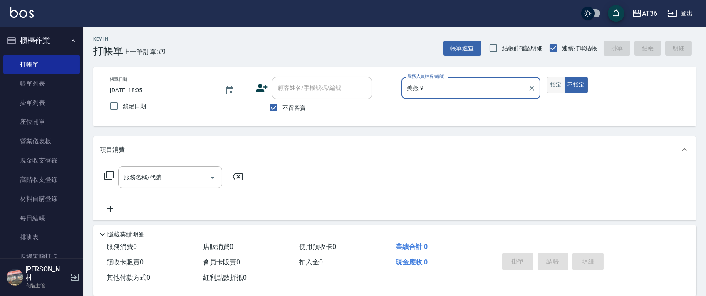
drag, startPoint x: 554, startPoint y: 87, endPoint x: 549, endPoint y: 85, distance: 6.0
click at [554, 88] on button "指定" at bounding box center [556, 85] width 18 height 16
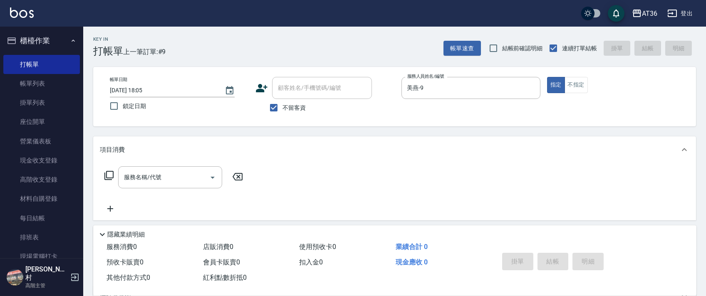
click at [106, 176] on icon at bounding box center [109, 176] width 10 height 10
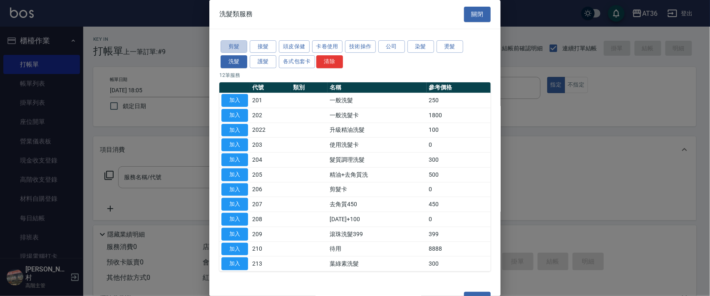
drag, startPoint x: 234, startPoint y: 45, endPoint x: 276, endPoint y: 111, distance: 77.5
click at [233, 47] on button "剪髮" at bounding box center [234, 46] width 27 height 13
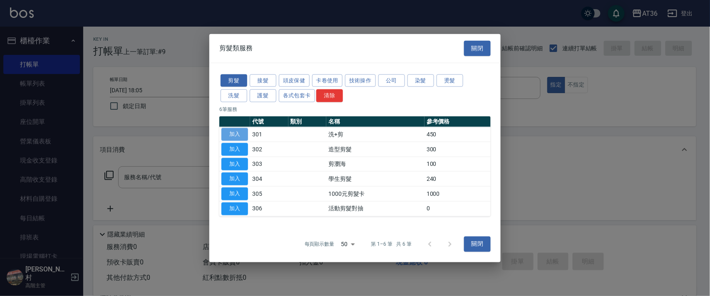
click at [241, 134] on button "加入" at bounding box center [234, 134] width 27 height 13
type input "洗+剪(301)"
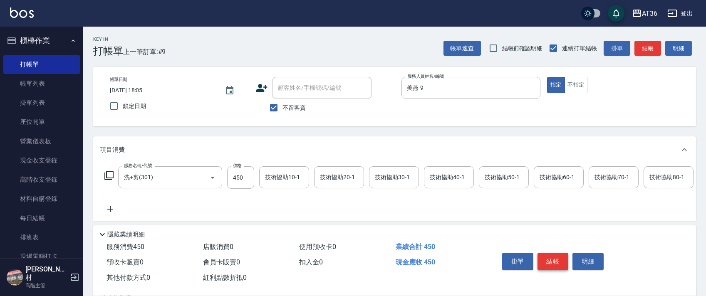
click at [550, 261] on button "結帳" at bounding box center [553, 261] width 31 height 17
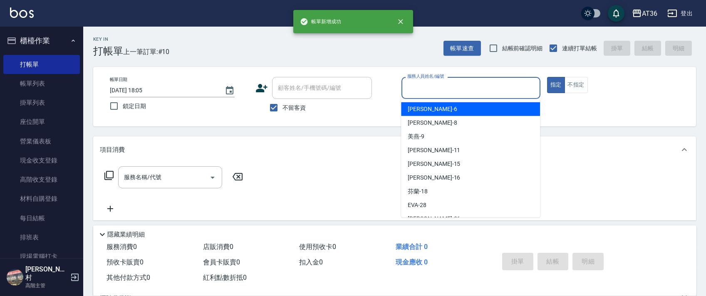
drag, startPoint x: 409, startPoint y: 89, endPoint x: 417, endPoint y: 94, distance: 9.4
click at [409, 93] on input "服務人員姓名/編號" at bounding box center [471, 88] width 132 height 15
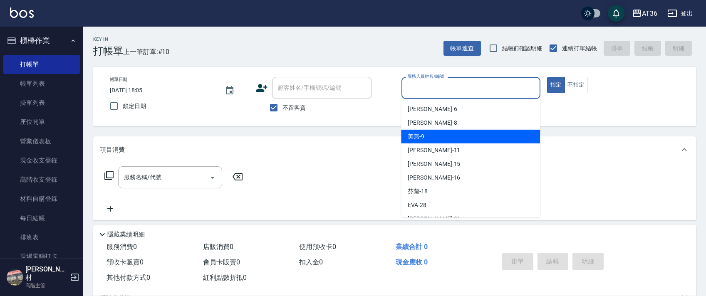
drag, startPoint x: 432, startPoint y: 134, endPoint x: 311, endPoint y: 123, distance: 121.2
click at [432, 134] on div "美燕 -9" at bounding box center [470, 137] width 139 height 14
type input "美燕-9"
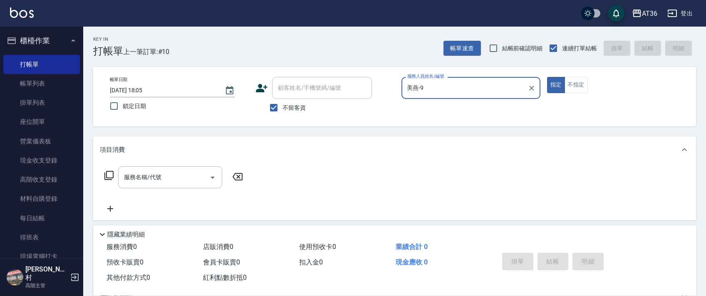
click at [110, 174] on icon at bounding box center [109, 176] width 10 height 10
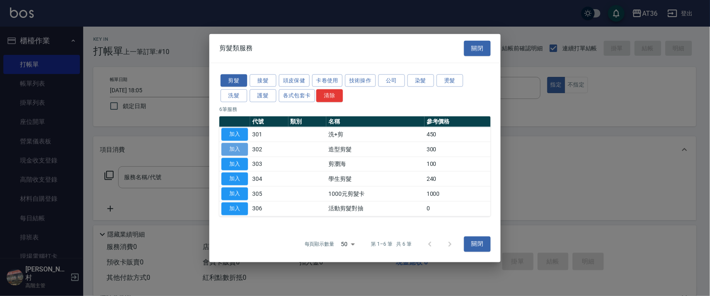
click at [232, 148] on button "加入" at bounding box center [234, 149] width 27 height 13
type input "造型剪髮(302)"
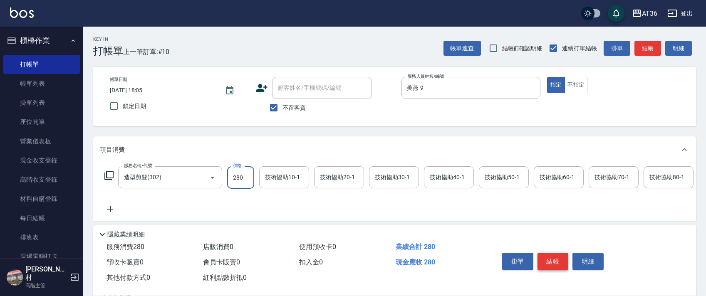
type input "280"
click at [551, 258] on button "結帳" at bounding box center [553, 261] width 31 height 17
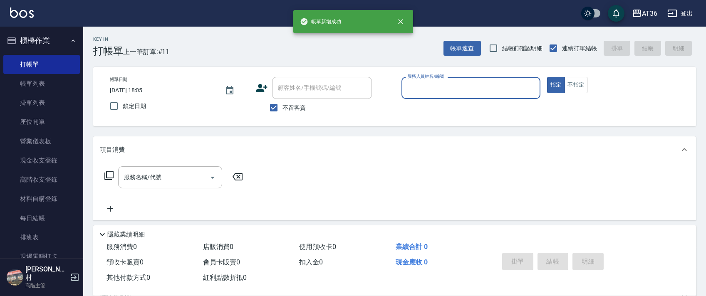
drag, startPoint x: 415, startPoint y: 88, endPoint x: 421, endPoint y: 97, distance: 10.5
click at [415, 92] on input "服務人員姓名/編號" at bounding box center [471, 88] width 132 height 15
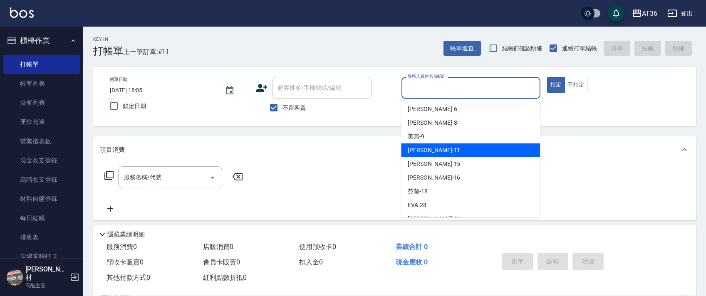
click at [427, 149] on span "[PERSON_NAME] -11" at bounding box center [434, 150] width 52 height 9
type input "[PERSON_NAME]-11"
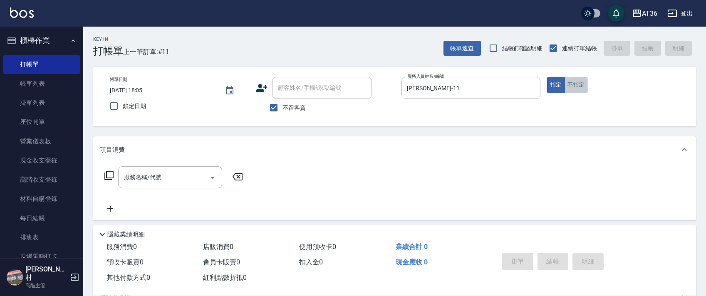
drag, startPoint x: 578, startPoint y: 87, endPoint x: 240, endPoint y: 147, distance: 343.1
click at [573, 89] on button "不指定" at bounding box center [576, 85] width 23 height 16
click at [109, 177] on icon at bounding box center [109, 176] width 10 height 10
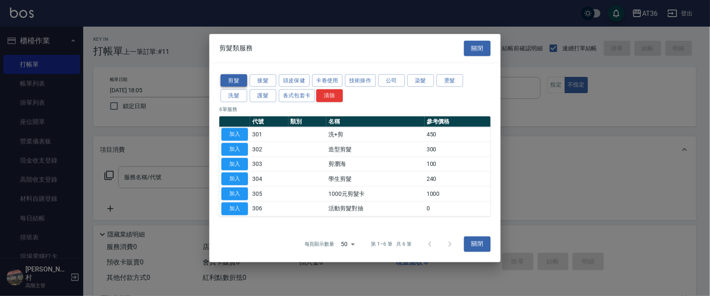
click at [234, 94] on button "洗髮" at bounding box center [234, 95] width 27 height 13
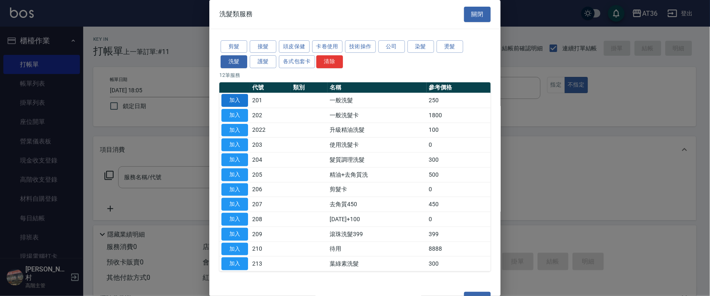
click at [231, 100] on button "加入" at bounding box center [234, 100] width 27 height 13
type input "一般洗髮(201)"
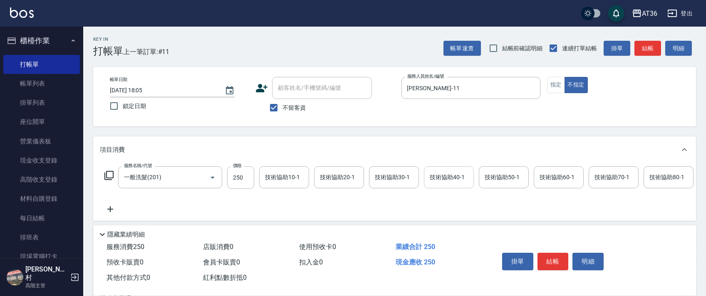
click at [441, 177] on div "技術協助40-1 技術協助40-1" at bounding box center [449, 177] width 50 height 22
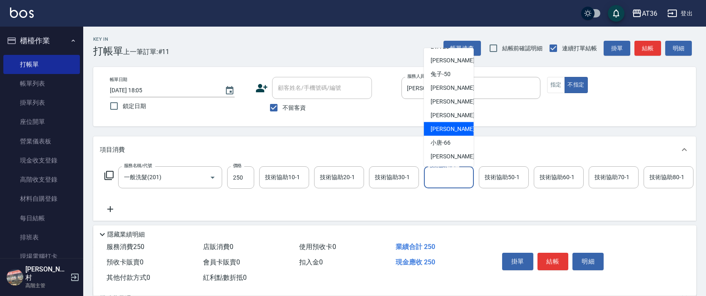
drag, startPoint x: 448, startPoint y: 127, endPoint x: 583, endPoint y: 213, distance: 160.4
click at [450, 131] on div "[PERSON_NAME] -58" at bounding box center [449, 129] width 50 height 14
type input "[PERSON_NAME]-58"
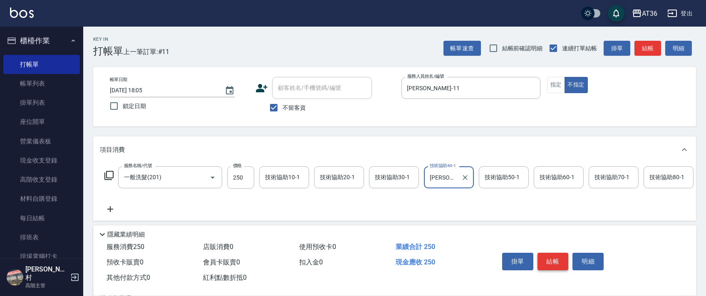
click at [551, 258] on button "結帳" at bounding box center [553, 261] width 31 height 17
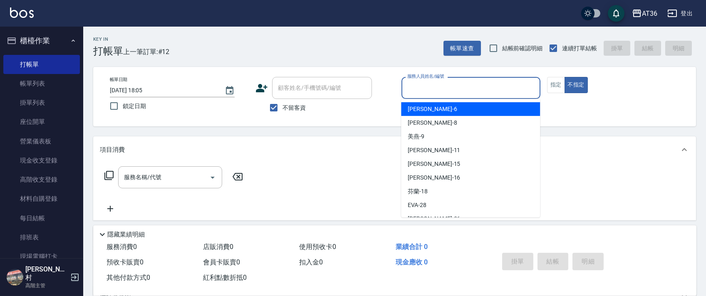
drag, startPoint x: 411, startPoint y: 89, endPoint x: 440, endPoint y: 105, distance: 32.6
click at [411, 90] on input "服務人員姓名/編號" at bounding box center [471, 88] width 132 height 15
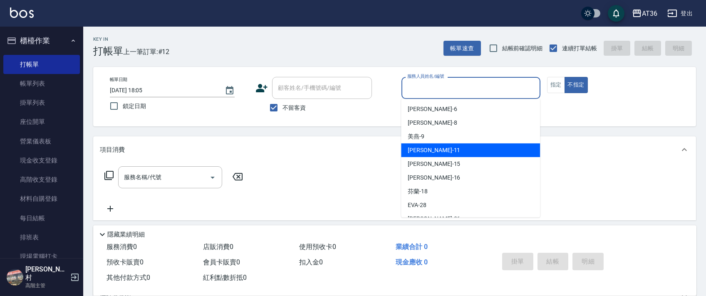
drag, startPoint x: 418, startPoint y: 151, endPoint x: 575, endPoint y: 71, distance: 176.4
click at [420, 151] on span "[PERSON_NAME] -11" at bounding box center [434, 150] width 52 height 9
type input "[PERSON_NAME]-11"
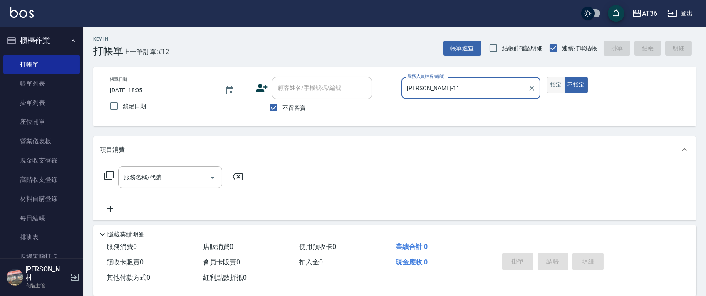
click at [556, 84] on button "指定" at bounding box center [556, 85] width 18 height 16
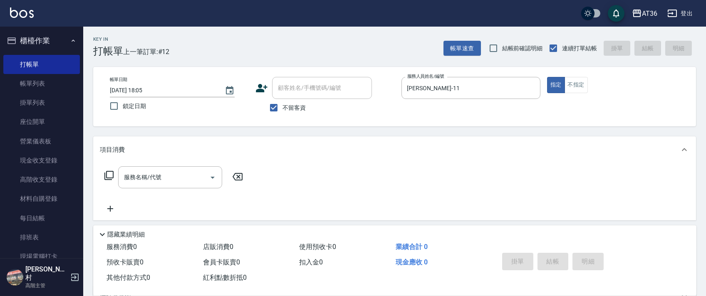
click at [108, 176] on icon at bounding box center [109, 176] width 10 height 10
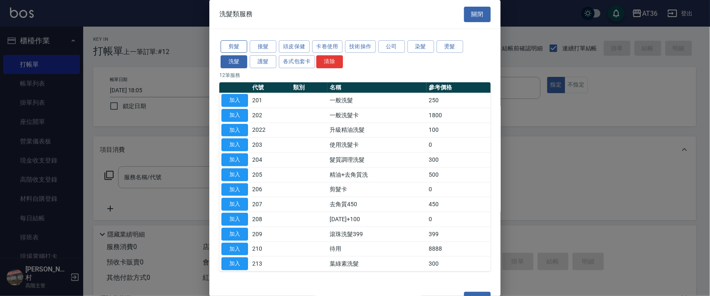
click at [236, 47] on button "剪髮" at bounding box center [234, 46] width 27 height 13
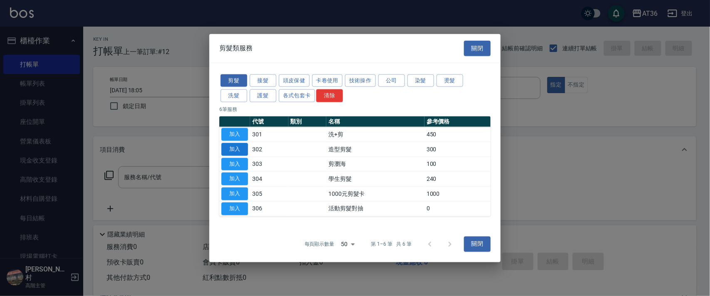
click at [238, 149] on button "加入" at bounding box center [234, 149] width 27 height 13
type input "造型剪髮(302)"
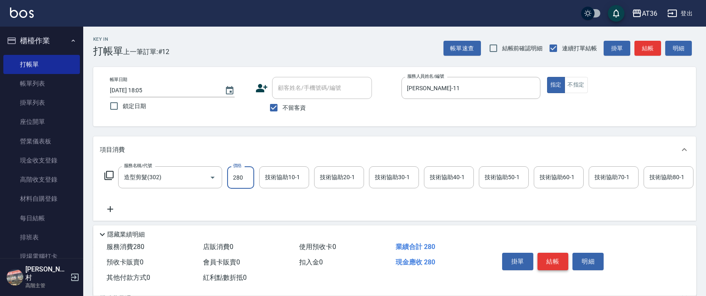
type input "280"
click at [549, 263] on button "結帳" at bounding box center [553, 261] width 31 height 17
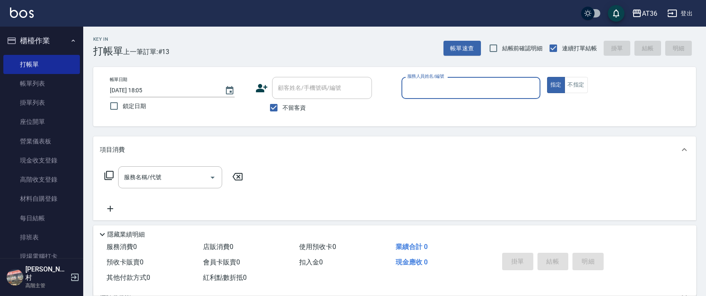
click at [410, 84] on input "服務人員姓名/編號" at bounding box center [471, 88] width 132 height 15
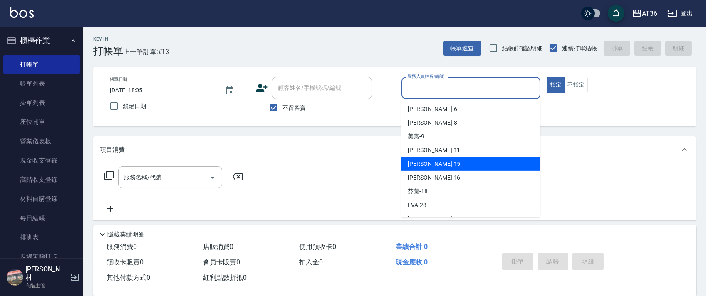
click at [422, 161] on span "[PERSON_NAME] -15" at bounding box center [434, 164] width 52 height 9
type input "阡慧-15"
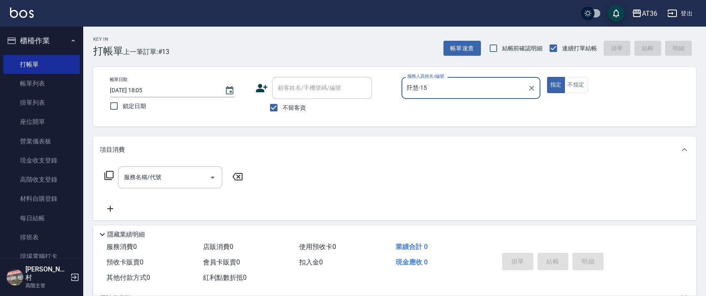
click at [109, 174] on icon at bounding box center [109, 176] width 10 height 10
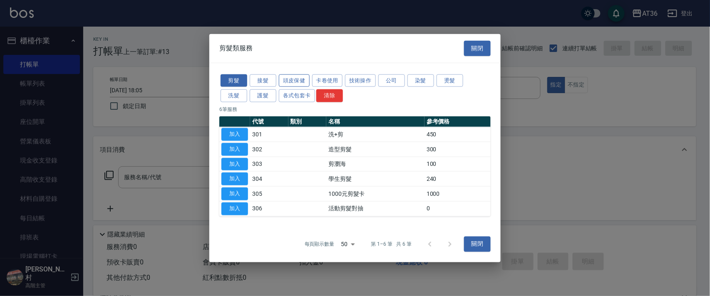
click at [298, 79] on button "頭皮保健" at bounding box center [294, 80] width 31 height 13
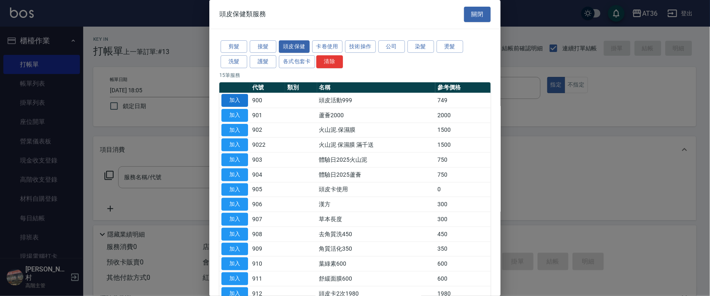
drag, startPoint x: 235, startPoint y: 99, endPoint x: 116, endPoint y: 159, distance: 133.3
click at [235, 99] on button "加入" at bounding box center [234, 100] width 27 height 13
type input "頭皮活動999(900)"
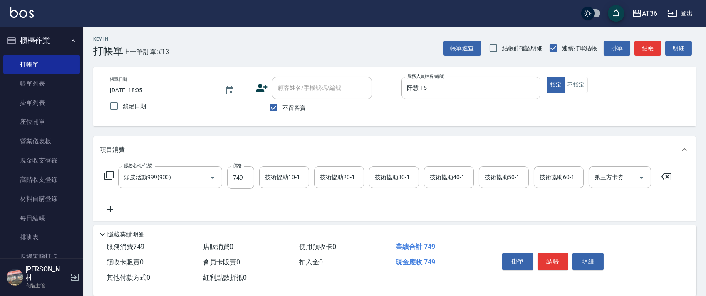
click at [111, 174] on icon at bounding box center [109, 176] width 10 height 10
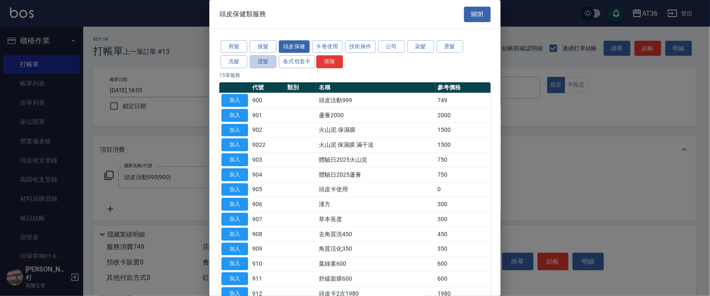
drag, startPoint x: 272, startPoint y: 64, endPoint x: 301, endPoint y: 144, distance: 85.4
click at [272, 64] on button "護髮" at bounding box center [263, 61] width 27 height 13
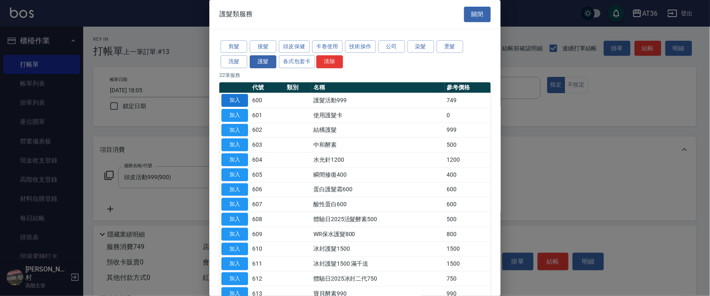
click at [242, 104] on button "加入" at bounding box center [234, 100] width 27 height 13
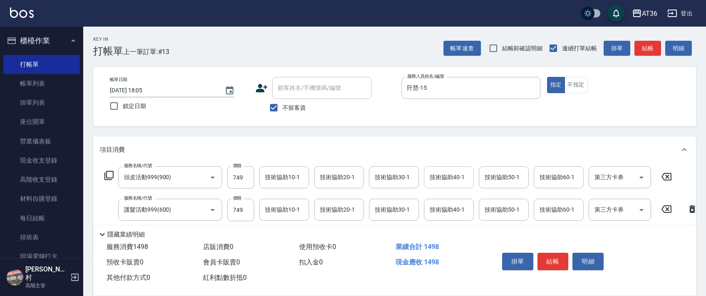
click at [434, 181] on div "技術協助40-1 技術協助40-1" at bounding box center [449, 177] width 50 height 22
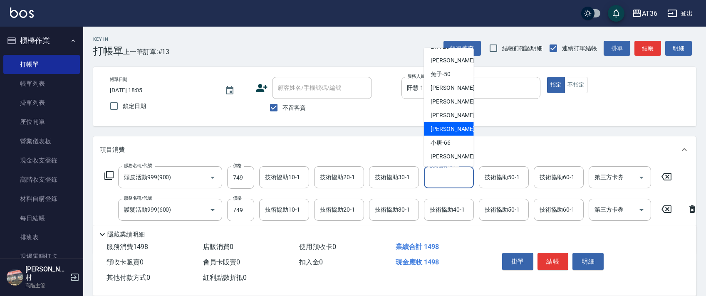
click at [452, 127] on div "[PERSON_NAME] -58" at bounding box center [449, 129] width 50 height 14
type input "[PERSON_NAME]-58"
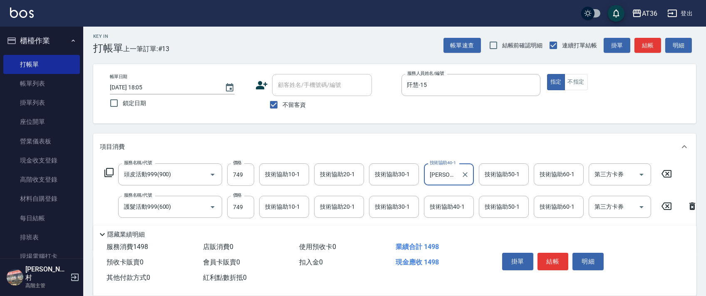
scroll to position [0, 0]
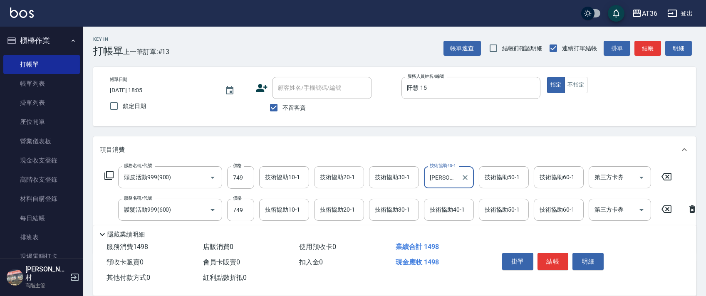
click at [324, 176] on div "技術協助20-1 技術協助20-1" at bounding box center [339, 177] width 50 height 22
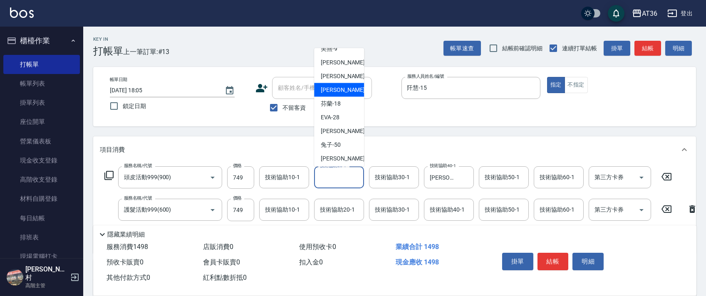
scroll to position [108, 0]
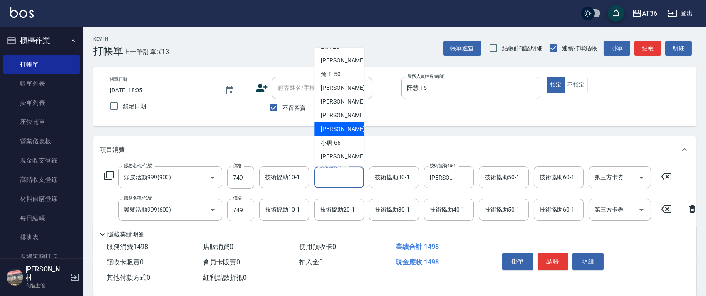
drag, startPoint x: 340, startPoint y: 127, endPoint x: 320, endPoint y: 114, distance: 23.9
click at [340, 127] on span "[PERSON_NAME] -58" at bounding box center [347, 129] width 52 height 9
type input "[PERSON_NAME]-58"
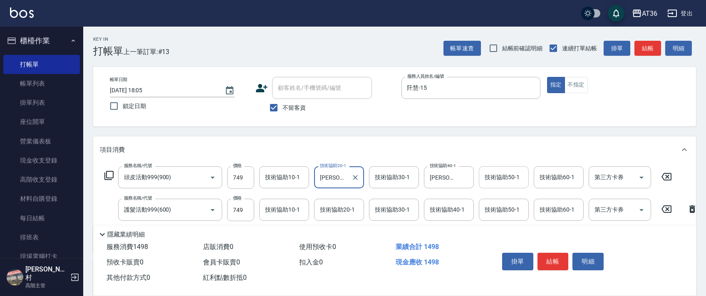
click at [494, 176] on div "技術協助50-1 技術協助50-1" at bounding box center [504, 177] width 50 height 22
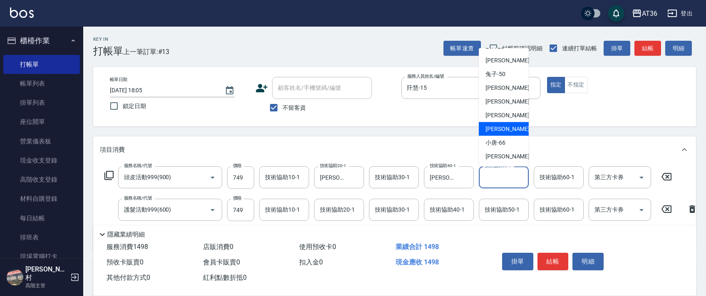
click at [498, 134] on div "[PERSON_NAME] -58" at bounding box center [504, 129] width 50 height 14
type input "[PERSON_NAME]-58"
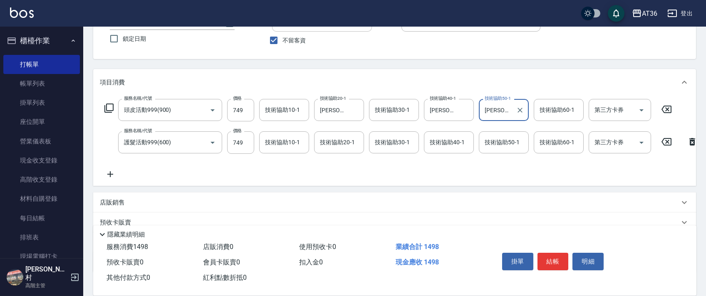
scroll to position [131, 0]
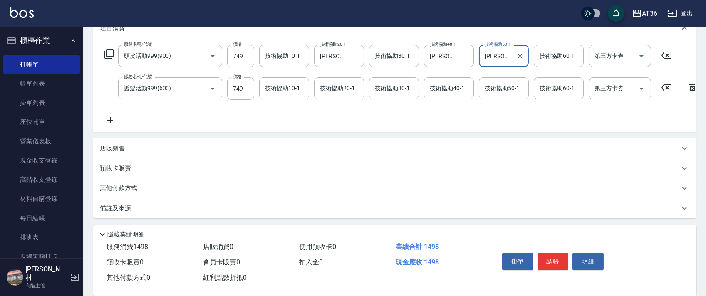
drag, startPoint x: 125, startPoint y: 149, endPoint x: 196, endPoint y: 165, distance: 72.6
click at [128, 149] on div "店販銷售" at bounding box center [390, 148] width 580 height 9
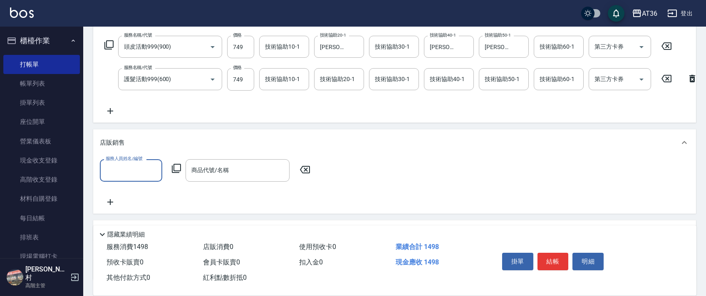
scroll to position [0, 0]
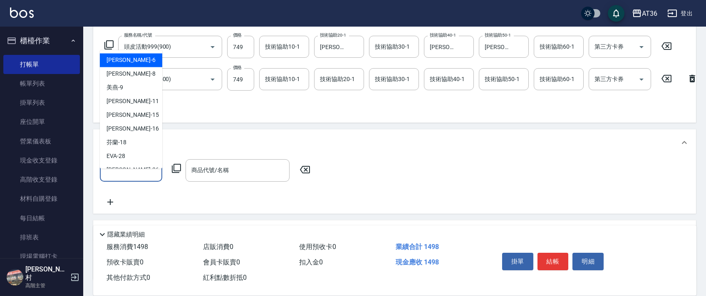
click at [129, 178] on input "服務人員姓名/編號" at bounding box center [131, 170] width 55 height 15
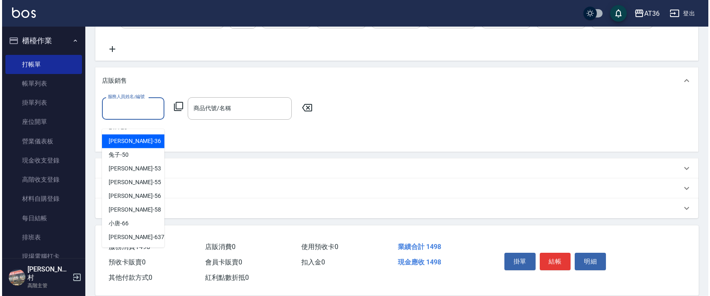
scroll to position [201, 0]
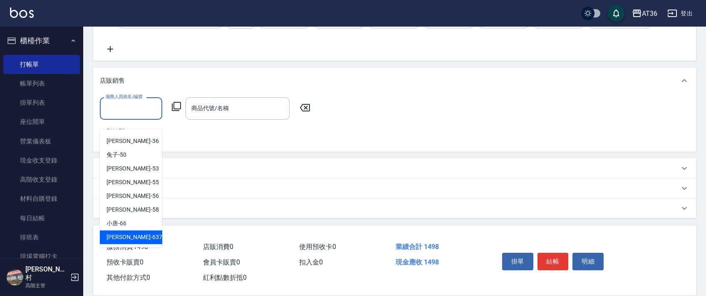
click at [110, 233] on span "憶琳 -637" at bounding box center [135, 237] width 56 height 9
type input "憶琳-637"
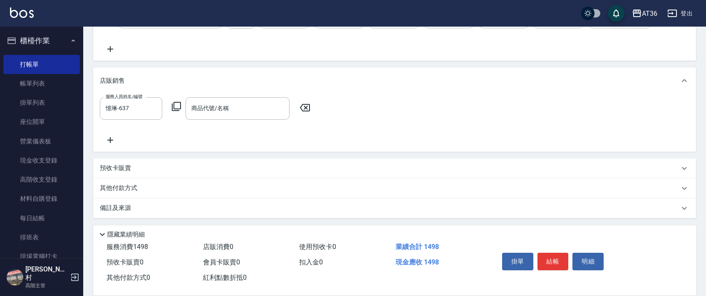
click at [178, 107] on icon at bounding box center [176, 107] width 10 height 10
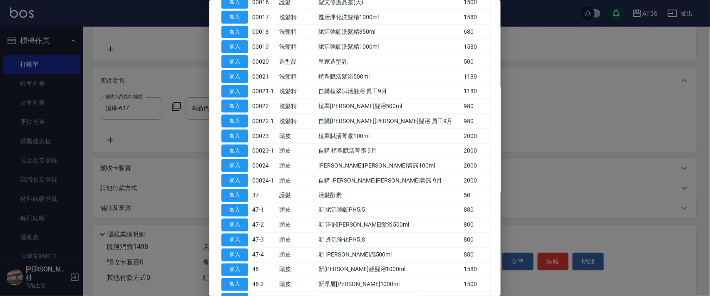
scroll to position [555, 0]
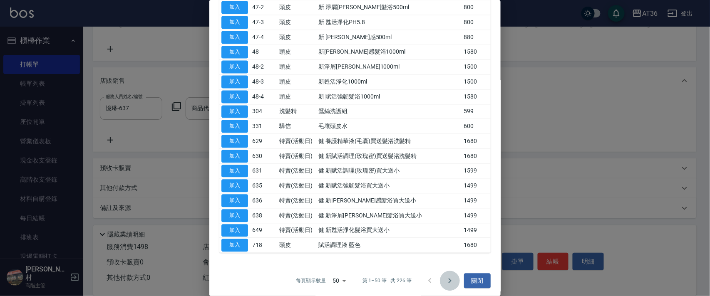
click at [445, 281] on icon "Go to next page" at bounding box center [450, 281] width 10 height 10
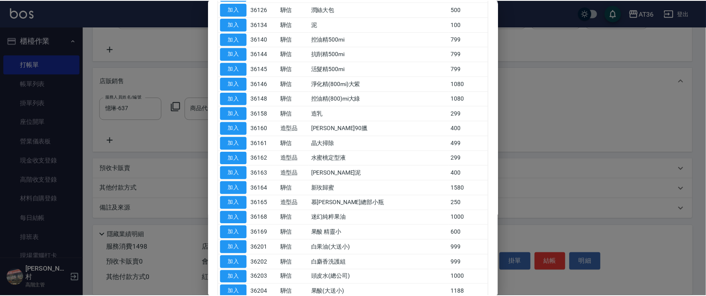
scroll to position [166, 0]
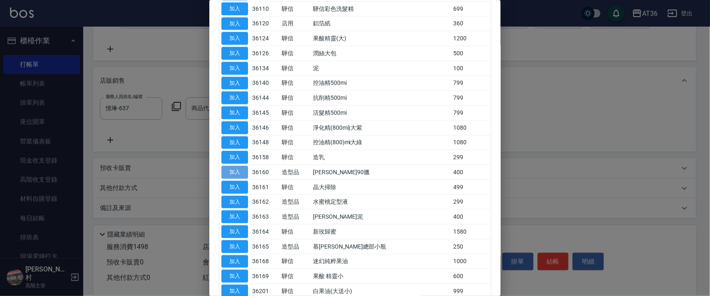
click at [231, 169] on button "加入" at bounding box center [234, 172] width 27 height 13
type input "[PERSON_NAME]90臘"
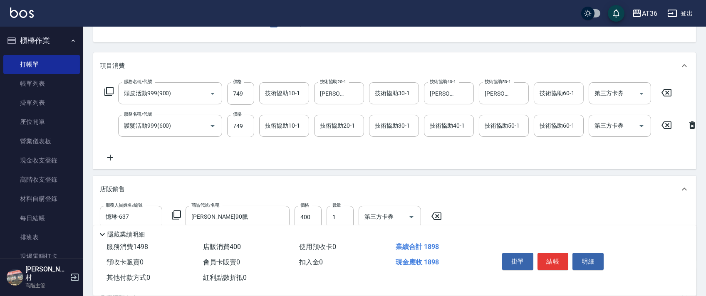
scroll to position [0, 0]
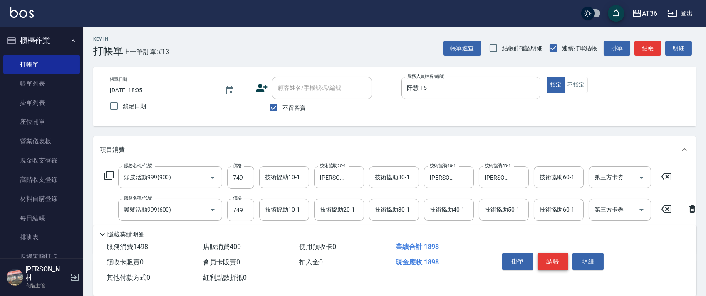
click at [552, 263] on button "結帳" at bounding box center [553, 261] width 31 height 17
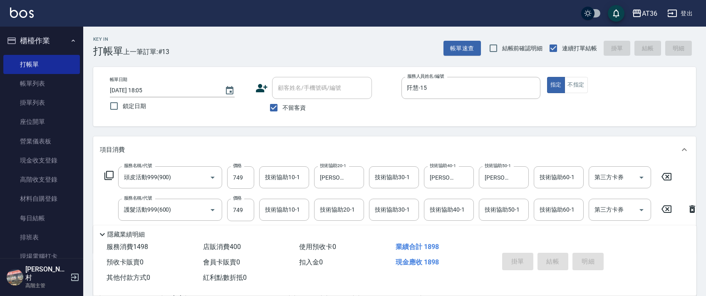
type input "[DATE] 18:06"
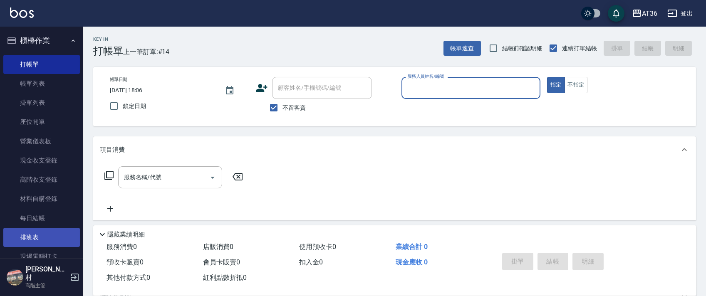
click at [37, 234] on link "排班表" at bounding box center [41, 237] width 77 height 19
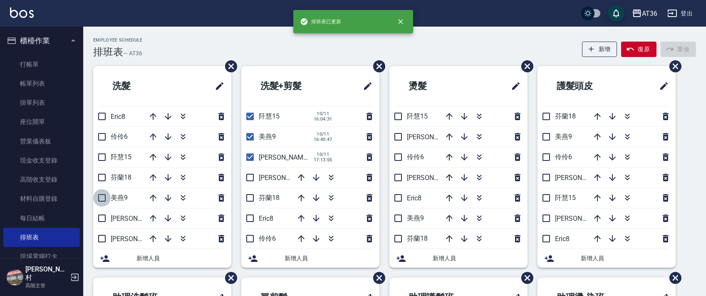
click at [103, 193] on input "checkbox" at bounding box center [101, 197] width 17 height 17
checkbox input "true"
click at [101, 181] on input "checkbox" at bounding box center [101, 177] width 17 height 17
checkbox input "true"
click at [249, 195] on input "checkbox" at bounding box center [249, 197] width 17 height 17
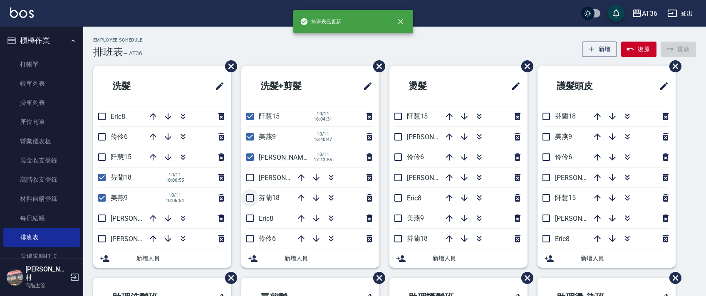
checkbox input "true"
click at [399, 216] on input "checkbox" at bounding box center [398, 218] width 17 height 17
checkbox input "true"
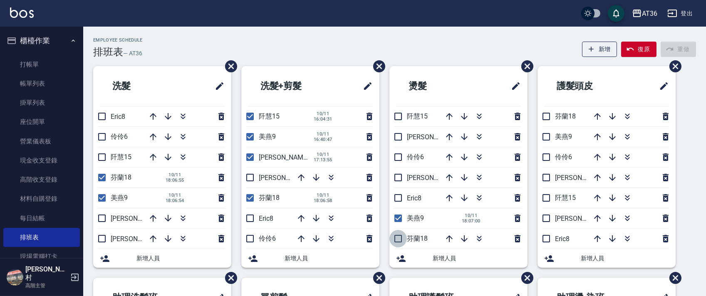
click at [399, 239] on input "checkbox" at bounding box center [398, 238] width 17 height 17
checkbox input "true"
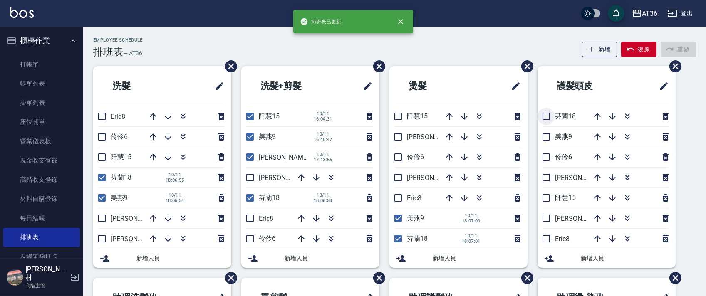
click at [544, 113] on input "checkbox" at bounding box center [546, 116] width 17 height 17
checkbox input "true"
click at [547, 134] on input "checkbox" at bounding box center [546, 136] width 17 height 17
checkbox input "true"
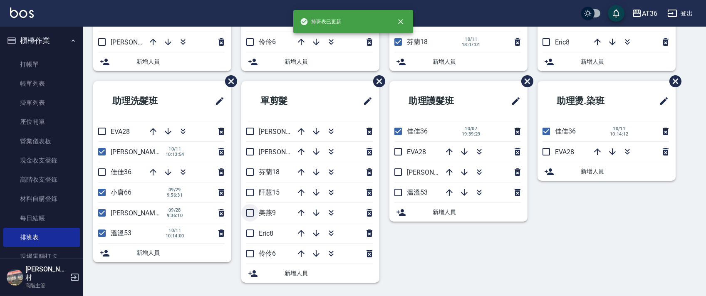
click at [253, 214] on input "checkbox" at bounding box center [249, 212] width 17 height 17
checkbox input "true"
click at [249, 176] on input "checkbox" at bounding box center [249, 172] width 17 height 17
checkbox input "true"
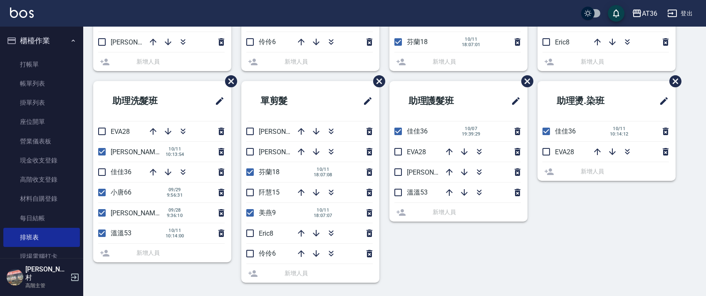
scroll to position [0, 0]
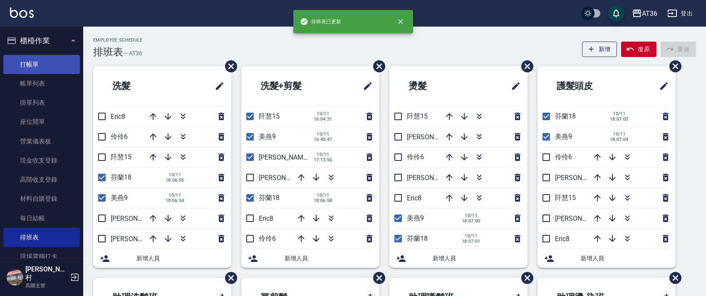
click at [56, 66] on link "打帳單" at bounding box center [41, 64] width 77 height 19
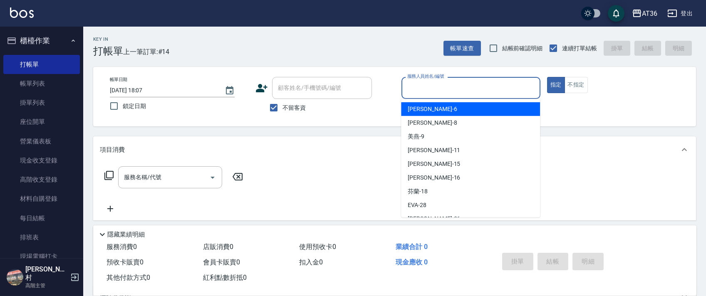
drag, startPoint x: 409, startPoint y: 87, endPoint x: 454, endPoint y: 107, distance: 48.6
click at [409, 89] on input "服務人員姓名/編號" at bounding box center [471, 88] width 132 height 15
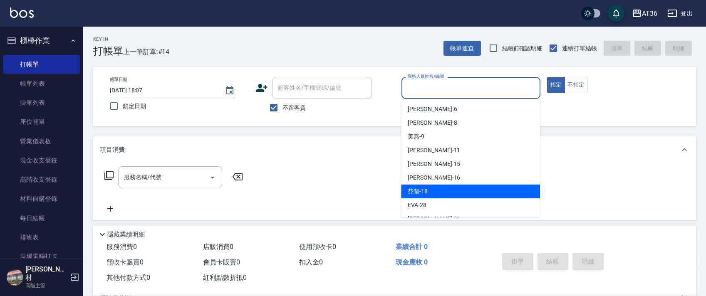
click at [434, 189] on div "芬蘭 -18" at bounding box center [470, 192] width 139 height 14
type input "芬蘭-18"
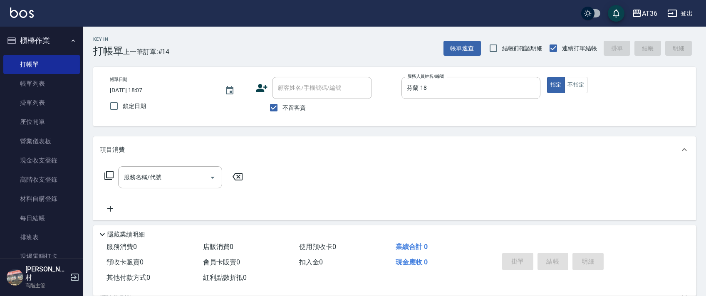
click at [108, 174] on icon at bounding box center [109, 176] width 10 height 10
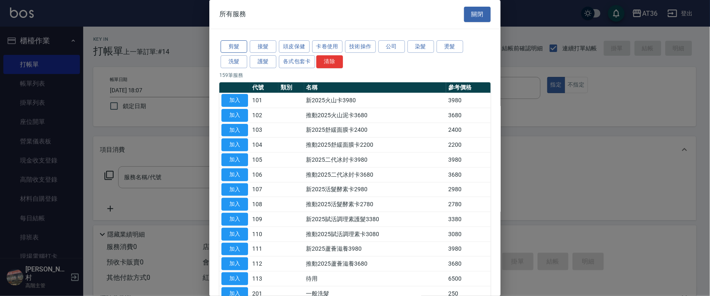
click at [228, 42] on button "剪髮" at bounding box center [234, 46] width 27 height 13
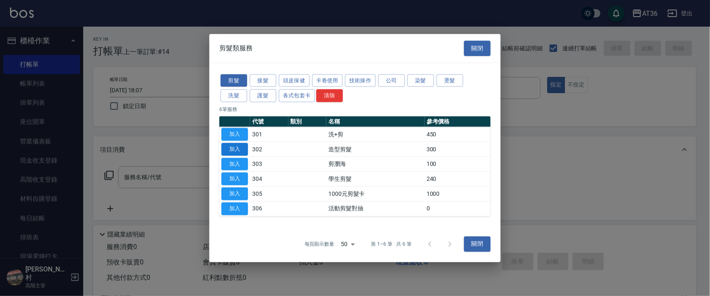
click at [230, 149] on button "加入" at bounding box center [234, 149] width 27 height 13
type input "造型剪髮(302)"
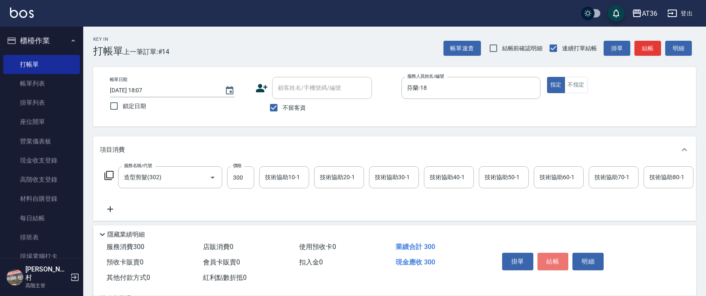
click at [553, 258] on button "結帳" at bounding box center [553, 261] width 31 height 17
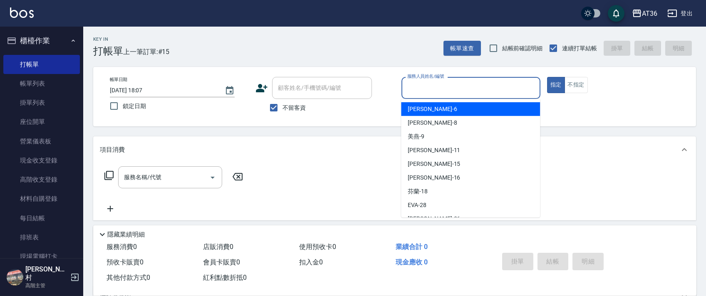
click at [417, 89] on input "服務人員姓名/編號" at bounding box center [471, 88] width 132 height 15
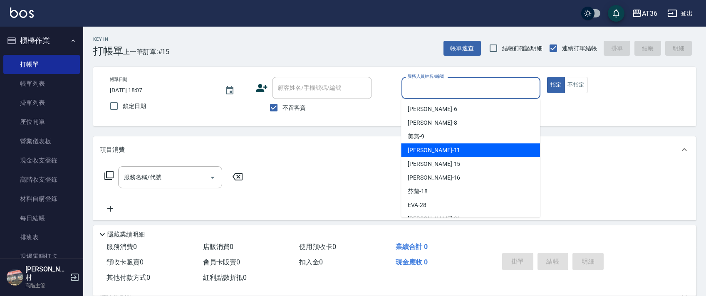
drag, startPoint x: 435, startPoint y: 146, endPoint x: 599, endPoint y: 61, distance: 185.4
click at [436, 147] on div "[PERSON_NAME] -11" at bounding box center [470, 151] width 139 height 14
type input "[PERSON_NAME]-11"
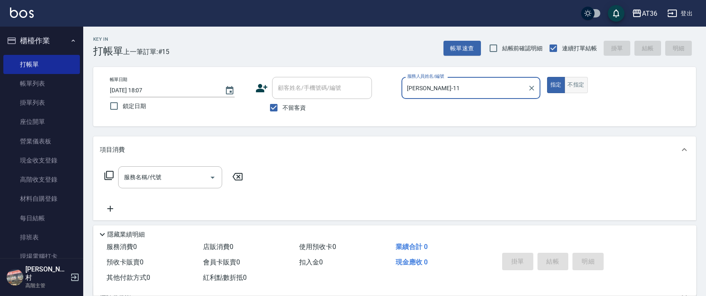
click at [573, 84] on button "不指定" at bounding box center [576, 85] width 23 height 16
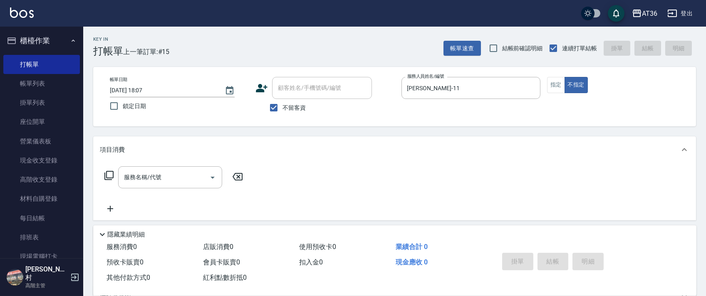
click at [109, 176] on icon at bounding box center [109, 176] width 10 height 10
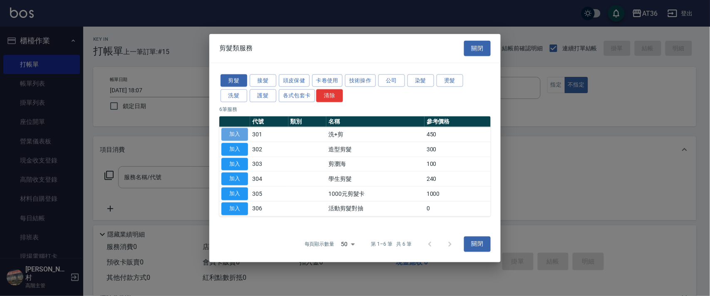
click at [235, 134] on button "加入" at bounding box center [234, 134] width 27 height 13
type input "洗+剪(301)"
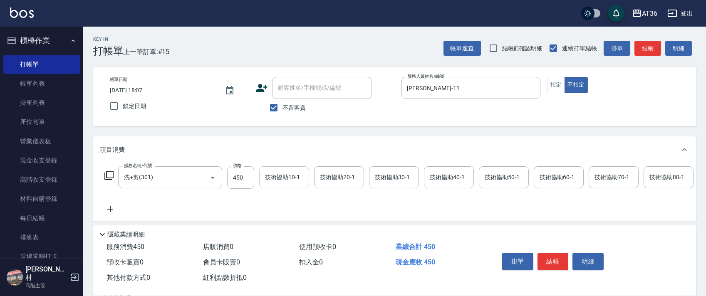
drag, startPoint x: 231, startPoint y: 176, endPoint x: 267, endPoint y: 172, distance: 36.8
click at [231, 176] on input "450" at bounding box center [240, 177] width 27 height 22
type input "469"
click at [436, 173] on div "技術協助40-1 技術協助40-1" at bounding box center [449, 177] width 50 height 22
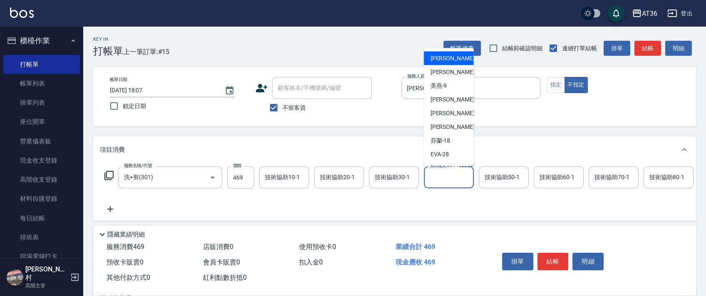
scroll to position [108, 0]
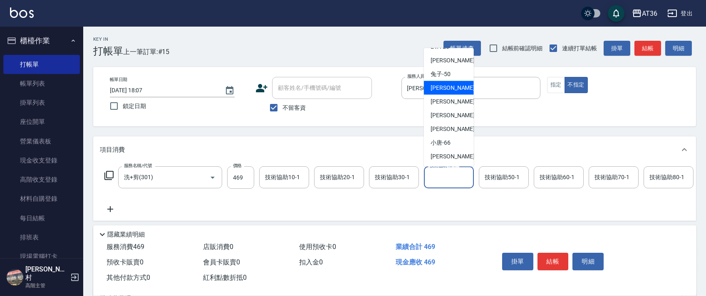
click at [444, 87] on span "溫溫 -53" at bounding box center [457, 88] width 52 height 9
type input "溫溫-53"
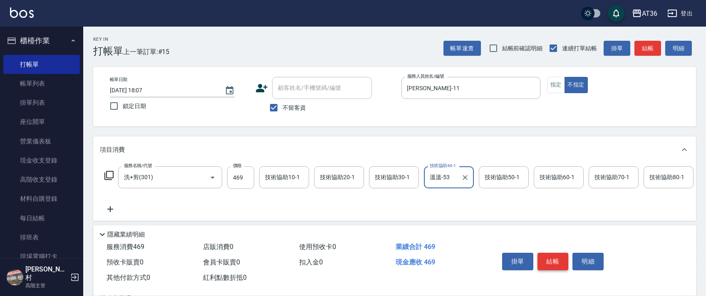
click at [550, 258] on button "結帳" at bounding box center [553, 261] width 31 height 17
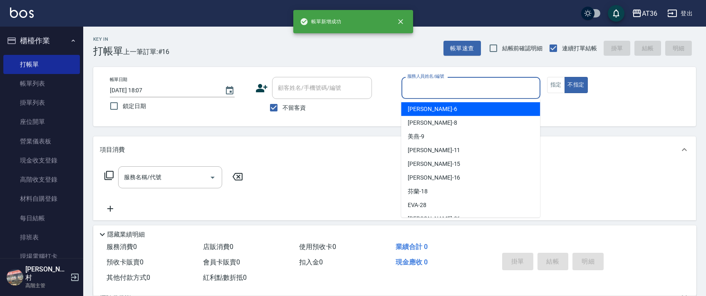
click at [418, 89] on input "服務人員姓名/編號" at bounding box center [471, 88] width 132 height 15
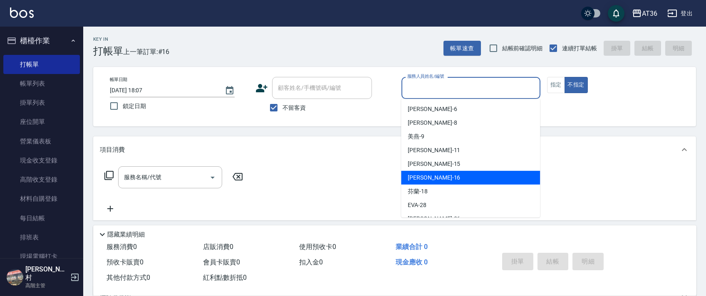
click at [427, 180] on span "[PERSON_NAME] -16" at bounding box center [434, 178] width 52 height 9
type input "[PERSON_NAME]-16"
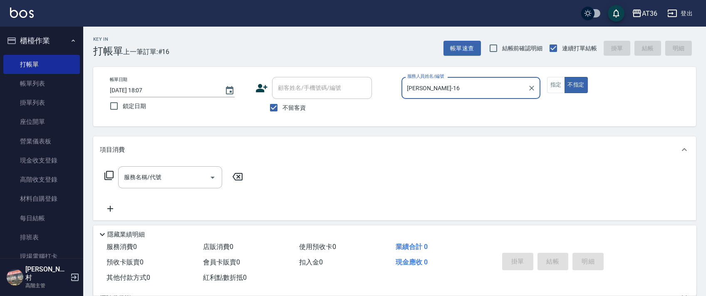
click at [107, 176] on icon at bounding box center [108, 175] width 9 height 9
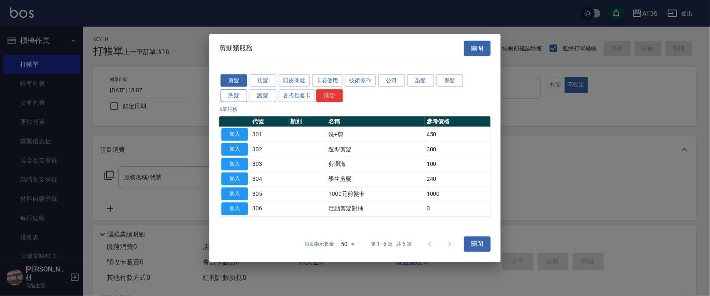
click at [231, 100] on button "洗髮" at bounding box center [234, 95] width 27 height 13
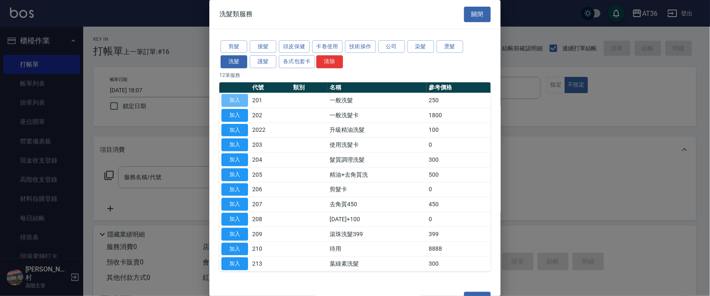
drag, startPoint x: 238, startPoint y: 97, endPoint x: 303, endPoint y: 135, distance: 75.0
click at [238, 99] on button "加入" at bounding box center [234, 100] width 27 height 13
type input "一般洗髮(201)"
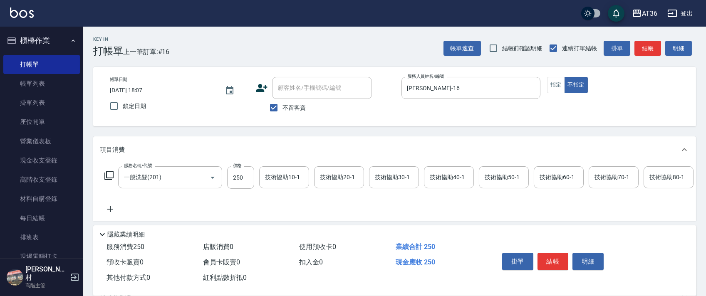
click at [432, 175] on div "技術協助40-1 技術協助40-1" at bounding box center [449, 177] width 50 height 22
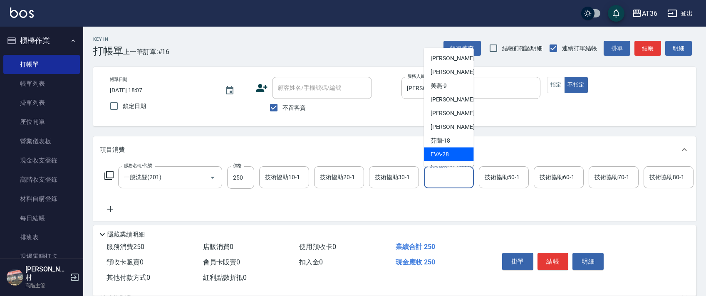
drag, startPoint x: 440, startPoint y: 151, endPoint x: 558, endPoint y: 216, distance: 134.7
click at [443, 151] on span "[PERSON_NAME] -28" at bounding box center [440, 154] width 19 height 9
type input "[PERSON_NAME]-28"
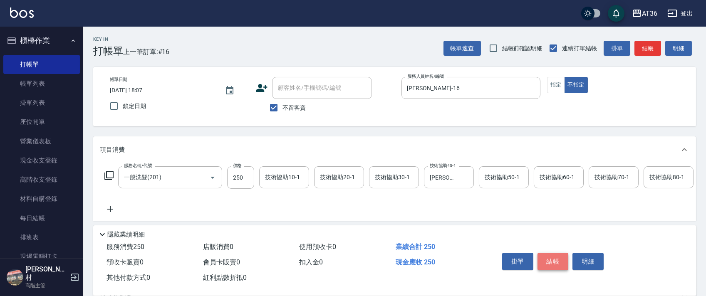
click at [549, 262] on button "結帳" at bounding box center [553, 261] width 31 height 17
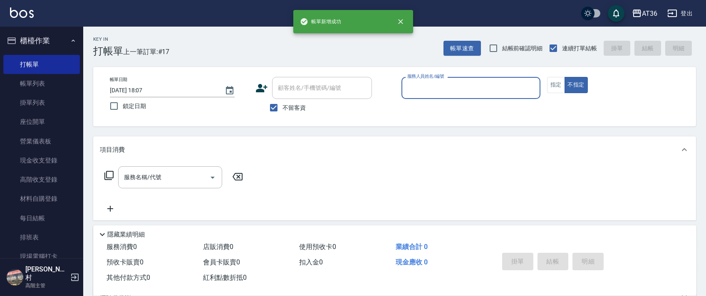
drag, startPoint x: 416, startPoint y: 86, endPoint x: 424, endPoint y: 94, distance: 11.2
click at [416, 89] on input "服務人員姓名/編號" at bounding box center [471, 88] width 132 height 15
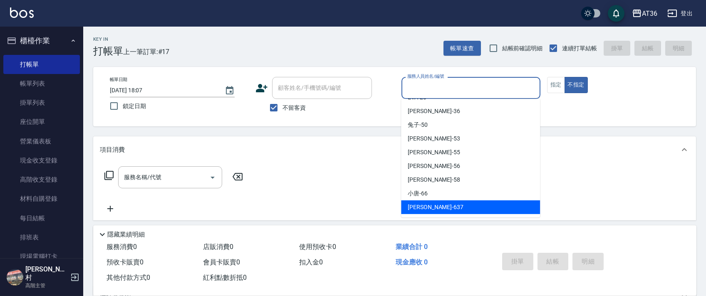
drag, startPoint x: 424, startPoint y: 207, endPoint x: 553, endPoint y: 112, distance: 160.5
click at [425, 206] on span "憶琳 -637" at bounding box center [436, 207] width 56 height 9
type input "憶琳-637"
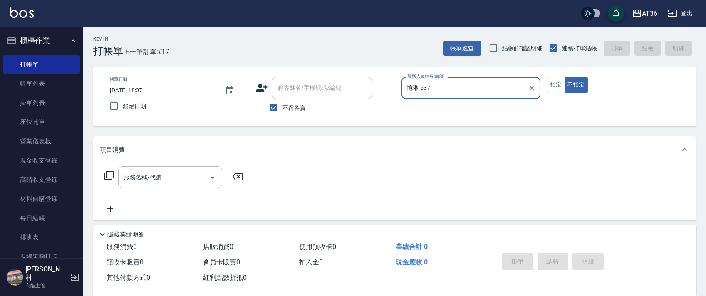
drag, startPoint x: 557, startPoint y: 84, endPoint x: 531, endPoint y: 84, distance: 25.4
click at [556, 85] on button "指定" at bounding box center [556, 85] width 18 height 16
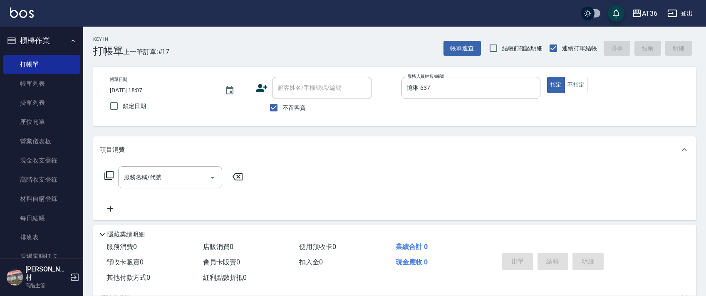
drag, startPoint x: 108, startPoint y: 174, endPoint x: 112, endPoint y: 171, distance: 5.3
click at [112, 171] on icon at bounding box center [109, 176] width 10 height 10
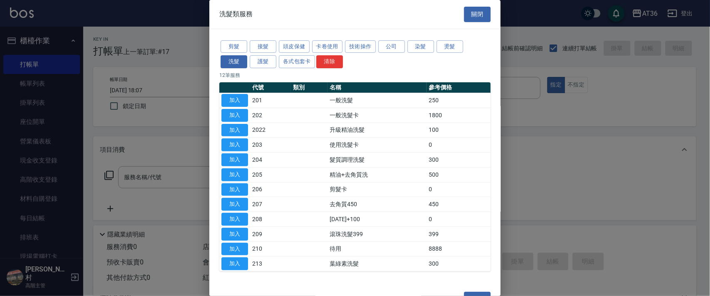
drag, startPoint x: 236, startPoint y: 101, endPoint x: 309, endPoint y: 117, distance: 74.9
click at [236, 102] on button "加入" at bounding box center [234, 100] width 27 height 13
type input "一般洗髮(201)"
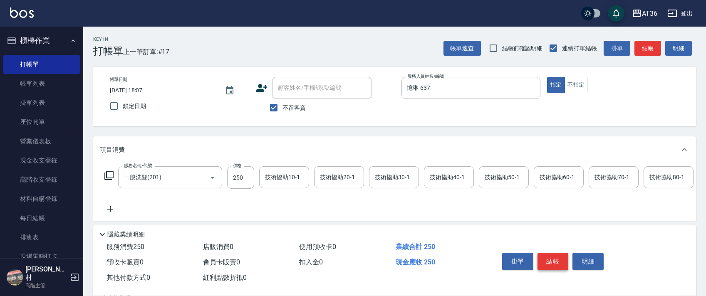
click at [558, 260] on button "結帳" at bounding box center [553, 261] width 31 height 17
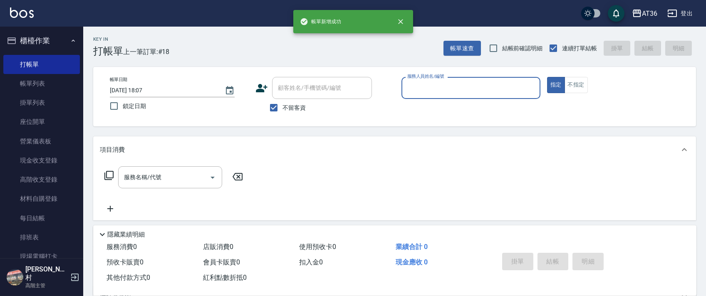
click at [418, 90] on input "服務人員姓名/編號" at bounding box center [471, 88] width 132 height 15
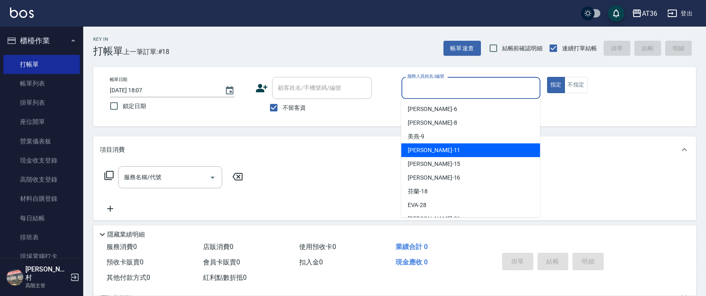
click at [416, 147] on span "[PERSON_NAME] -11" at bounding box center [434, 150] width 52 height 9
type input "[PERSON_NAME]-11"
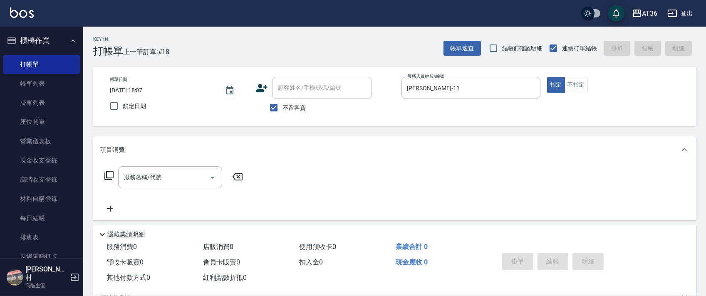
click at [111, 176] on icon at bounding box center [109, 176] width 10 height 10
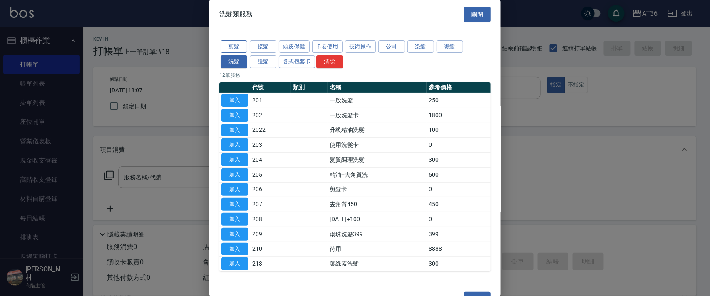
click at [231, 44] on button "剪髮" at bounding box center [234, 46] width 27 height 13
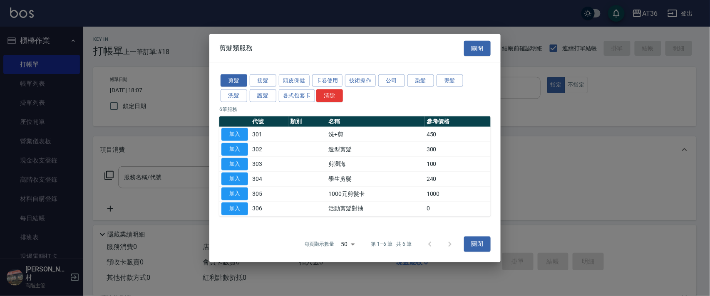
click at [236, 150] on button "加入" at bounding box center [234, 149] width 27 height 13
type input "造型剪髮(302)"
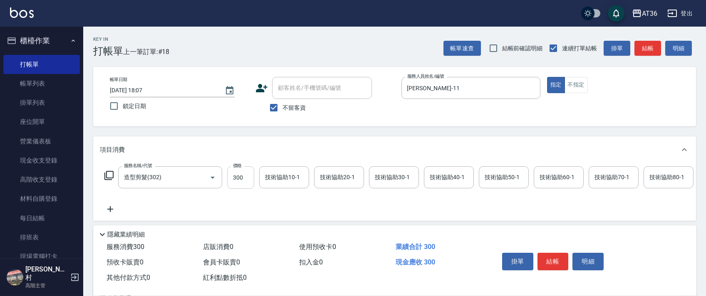
click at [236, 179] on input "300" at bounding box center [240, 177] width 27 height 22
type input "248"
drag, startPoint x: 547, startPoint y: 260, endPoint x: 541, endPoint y: 252, distance: 10.2
click at [546, 260] on button "結帳" at bounding box center [553, 261] width 31 height 17
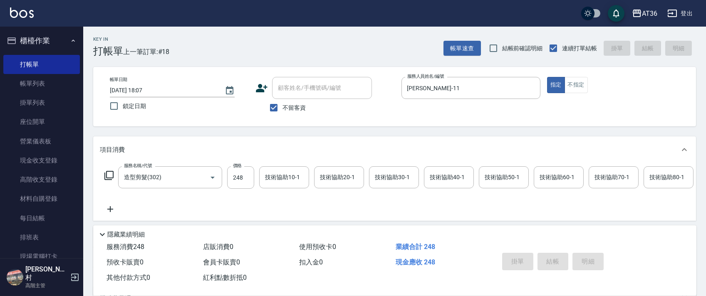
type input "[DATE] 18:08"
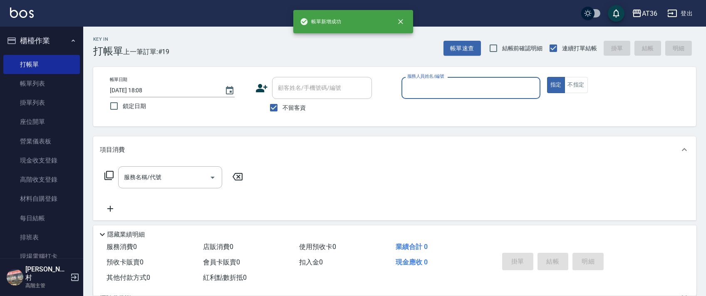
click at [408, 83] on input "服務人員姓名/編號" at bounding box center [471, 88] width 132 height 15
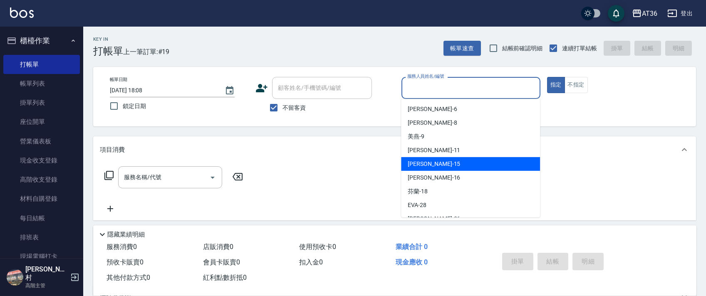
click at [428, 161] on div "[PERSON_NAME] -15" at bounding box center [470, 164] width 139 height 14
type input "阡慧-15"
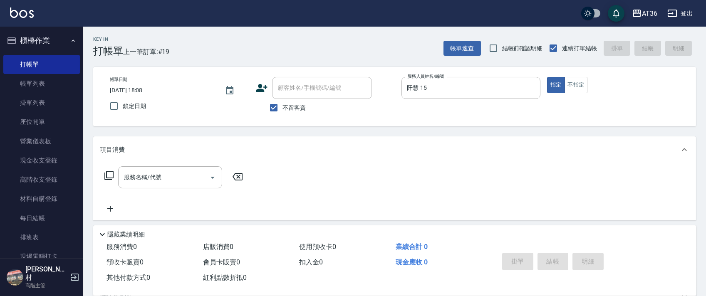
click at [109, 178] on icon at bounding box center [108, 175] width 9 height 9
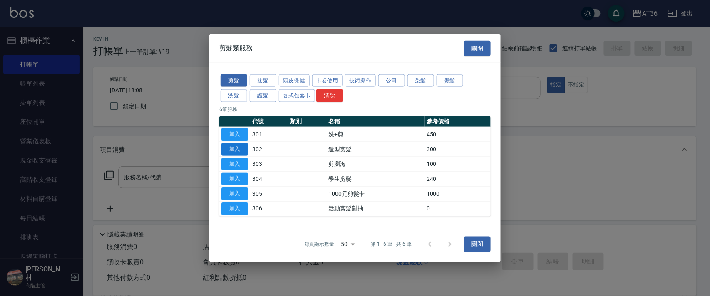
drag, startPoint x: 240, startPoint y: 148, endPoint x: 266, endPoint y: 201, distance: 59.9
click at [241, 149] on button "加入" at bounding box center [234, 149] width 27 height 13
type input "造型剪髮(302)"
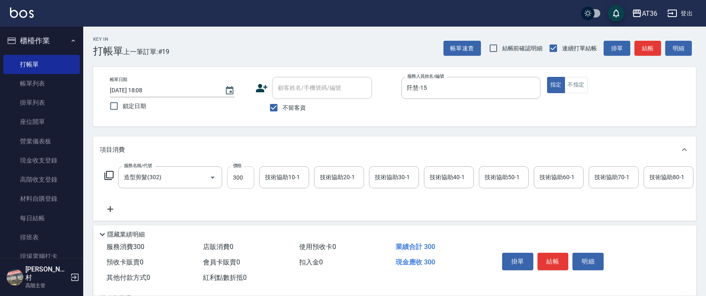
click at [237, 181] on input "300" at bounding box center [240, 177] width 27 height 22
type input "248"
click at [555, 259] on button "結帳" at bounding box center [553, 261] width 31 height 17
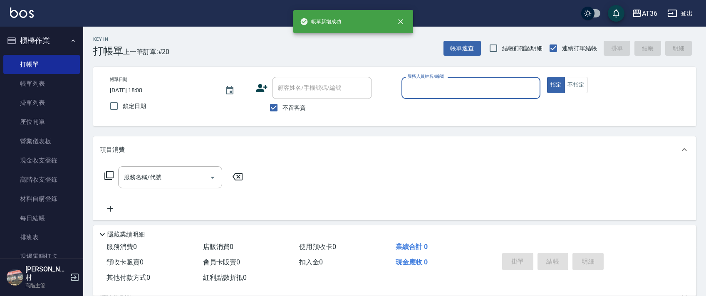
drag, startPoint x: 404, startPoint y: 88, endPoint x: 409, endPoint y: 93, distance: 6.8
click at [404, 89] on div "服務人員姓名/編號" at bounding box center [471, 88] width 139 height 22
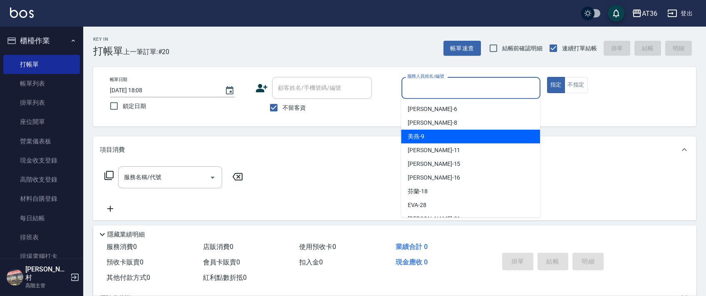
click at [416, 137] on span "美燕 -9" at bounding box center [416, 136] width 17 height 9
type input "美燕-9"
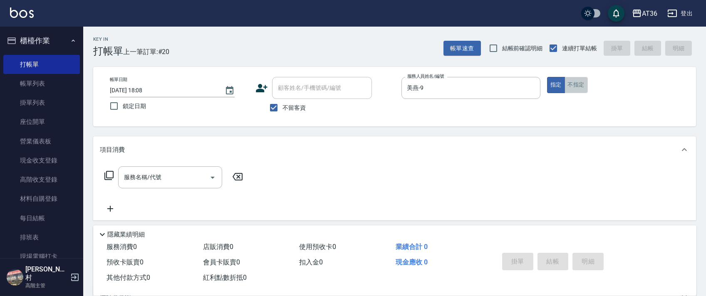
click at [572, 84] on button "不指定" at bounding box center [576, 85] width 23 height 16
click at [108, 176] on icon at bounding box center [109, 176] width 10 height 10
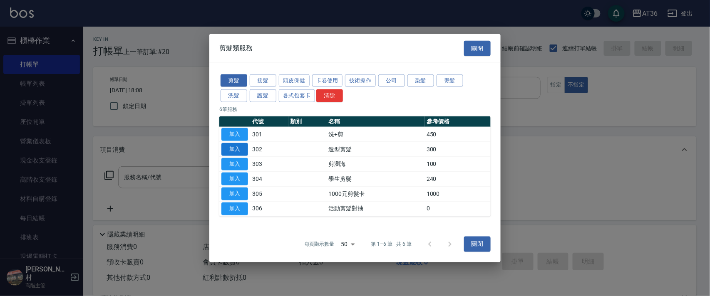
click at [228, 148] on button "加入" at bounding box center [234, 149] width 27 height 13
type input "造型剪髮(302)"
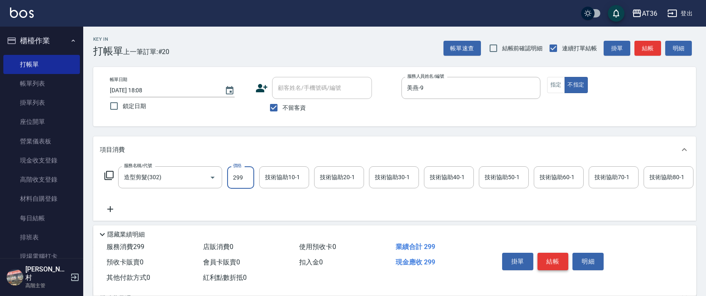
type input "299"
click at [555, 259] on button "結帳" at bounding box center [553, 261] width 31 height 17
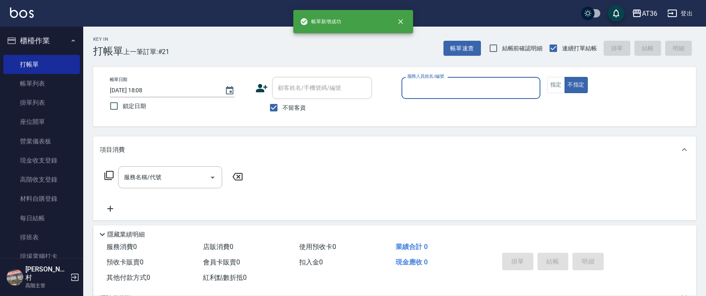
click at [425, 89] on input "服務人員姓名/編號" at bounding box center [471, 88] width 132 height 15
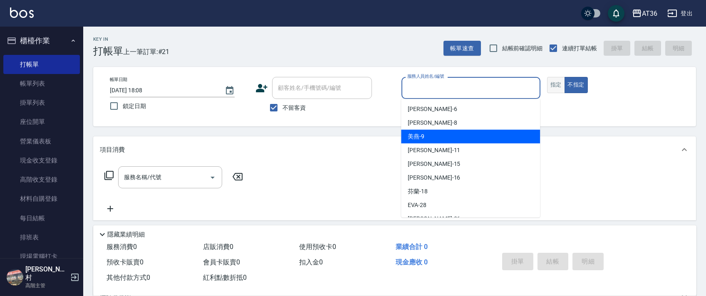
drag, startPoint x: 445, startPoint y: 137, endPoint x: 547, endPoint y: 84, distance: 115.2
click at [450, 134] on div "美燕 -9" at bounding box center [470, 137] width 139 height 14
type input "美燕-9"
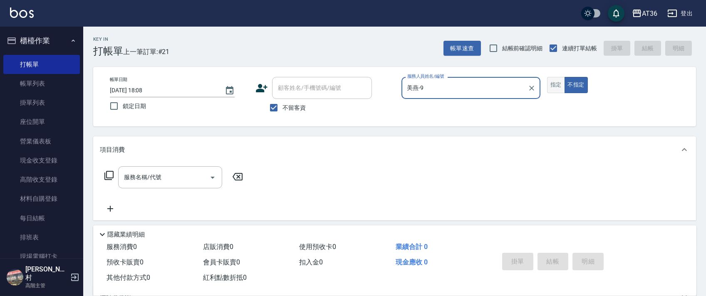
click at [554, 85] on button "指定" at bounding box center [556, 85] width 18 height 16
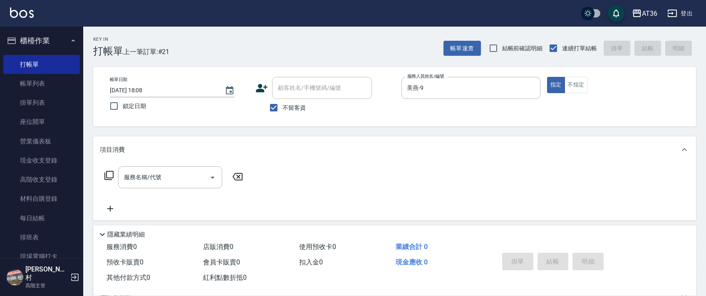
click at [109, 176] on icon at bounding box center [109, 176] width 10 height 10
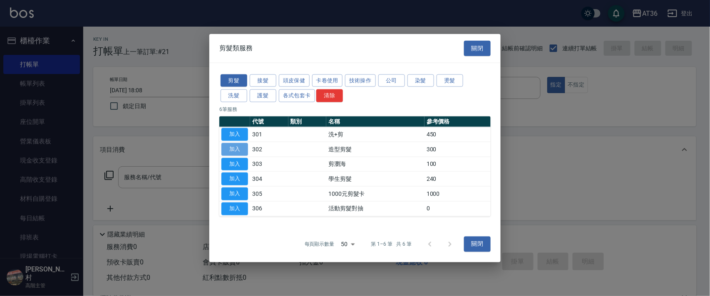
click at [231, 153] on button "加入" at bounding box center [234, 149] width 27 height 13
type input "造型剪髮(302)"
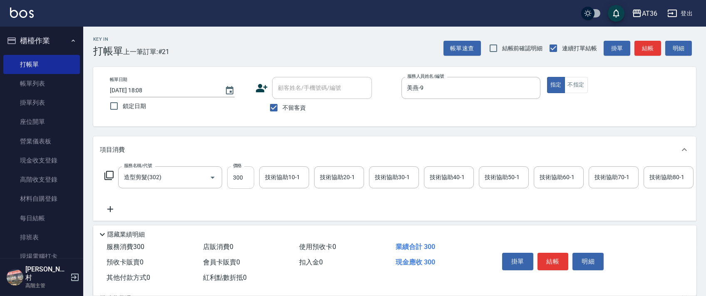
click at [232, 181] on input "300" at bounding box center [240, 177] width 27 height 22
type input "280"
click at [548, 257] on button "結帳" at bounding box center [553, 261] width 31 height 17
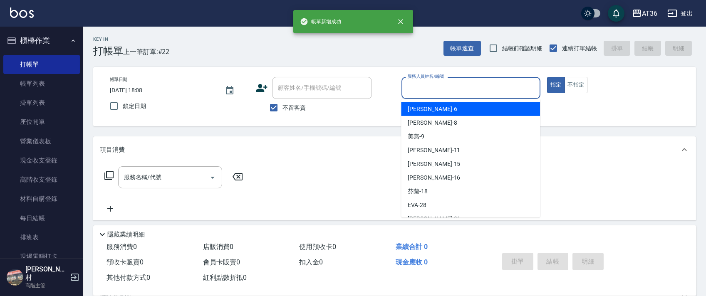
click at [410, 84] on input "服務人員姓名/編號" at bounding box center [471, 88] width 132 height 15
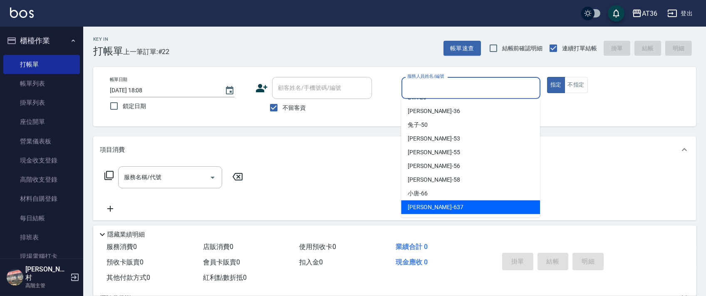
click at [425, 205] on span "憶琳 -637" at bounding box center [436, 207] width 56 height 9
type input "憶琳-637"
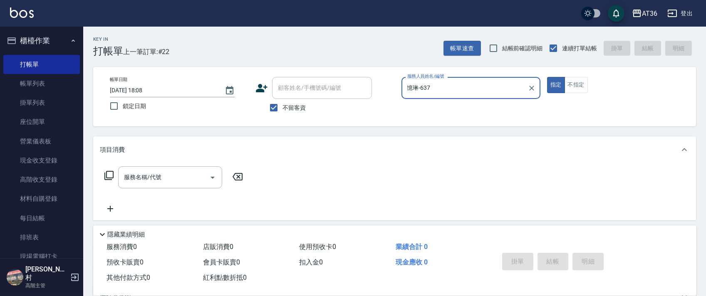
click at [109, 174] on icon at bounding box center [109, 176] width 10 height 10
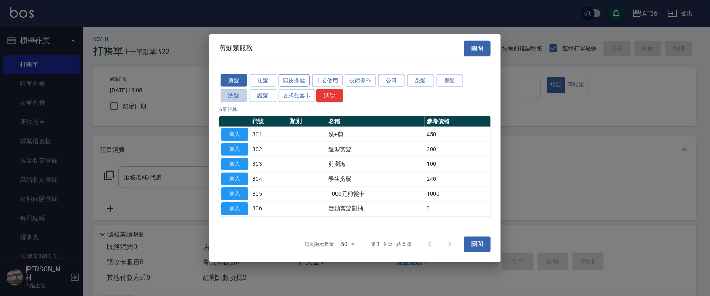
drag, startPoint x: 236, startPoint y: 94, endPoint x: 307, endPoint y: 77, distance: 72.4
click at [238, 94] on button "洗髮" at bounding box center [234, 95] width 27 height 13
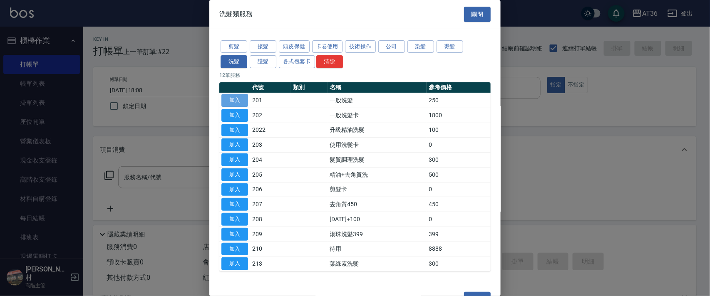
click at [241, 97] on button "加入" at bounding box center [234, 100] width 27 height 13
type input "一般洗髮(201)"
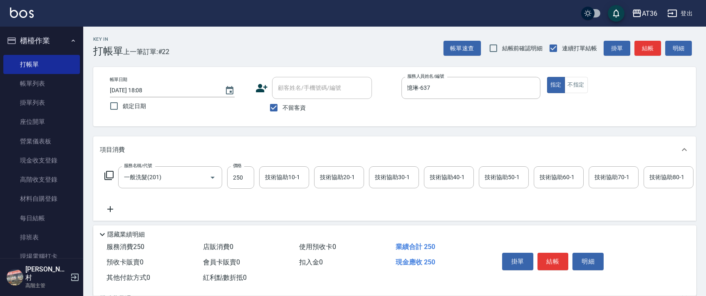
click at [109, 173] on icon at bounding box center [109, 176] width 10 height 10
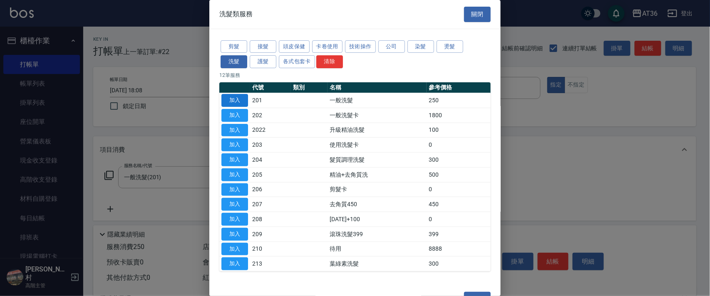
click at [237, 96] on button "加入" at bounding box center [234, 100] width 27 height 13
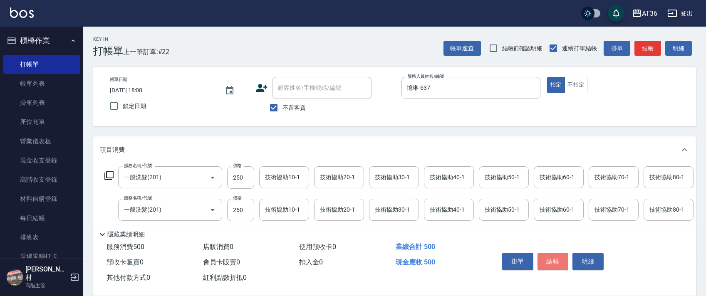
drag, startPoint x: 551, startPoint y: 265, endPoint x: 562, endPoint y: 241, distance: 26.4
click at [550, 262] on button "結帳" at bounding box center [553, 261] width 31 height 17
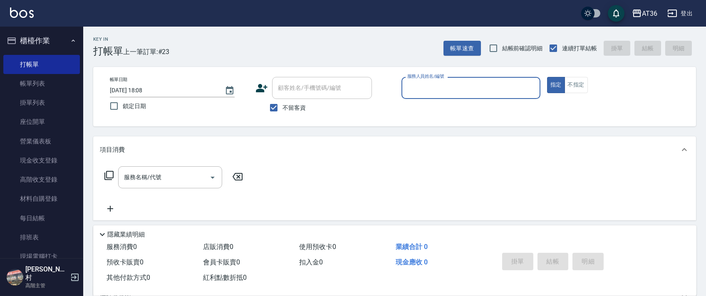
click at [412, 88] on input "服務人員姓名/編號" at bounding box center [471, 88] width 132 height 15
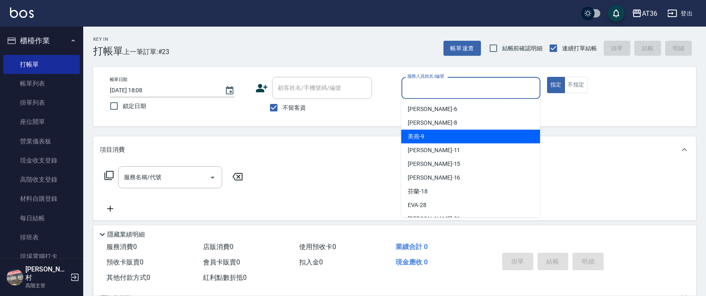
drag, startPoint x: 426, startPoint y: 134, endPoint x: 234, endPoint y: 125, distance: 192.5
click at [427, 134] on div "美燕 -9" at bounding box center [470, 137] width 139 height 14
type input "美燕-9"
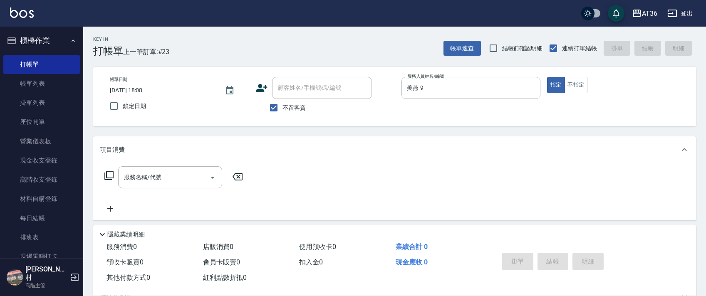
click at [110, 176] on icon at bounding box center [109, 176] width 10 height 10
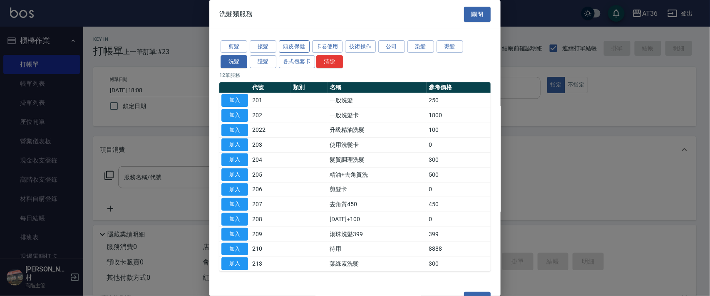
click at [287, 44] on button "頭皮保健" at bounding box center [294, 46] width 31 height 13
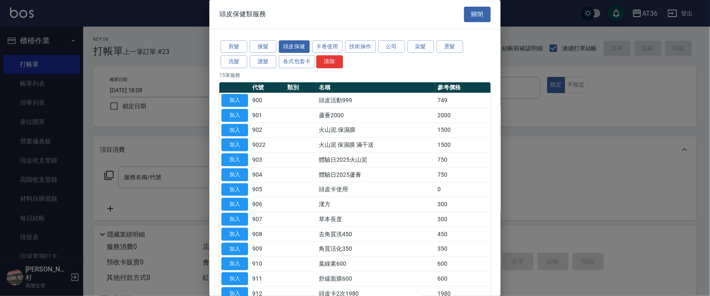
drag, startPoint x: 236, startPoint y: 99, endPoint x: 122, endPoint y: 196, distance: 149.2
click at [236, 99] on button "加入" at bounding box center [234, 100] width 27 height 13
type input "頭皮活動999(900)"
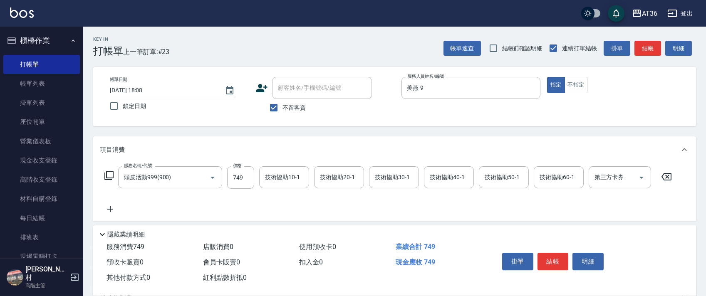
click at [114, 175] on icon at bounding box center [109, 176] width 10 height 10
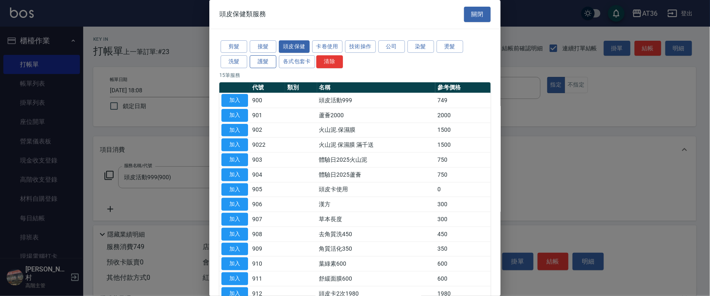
click at [263, 62] on button "護髮" at bounding box center [263, 61] width 27 height 13
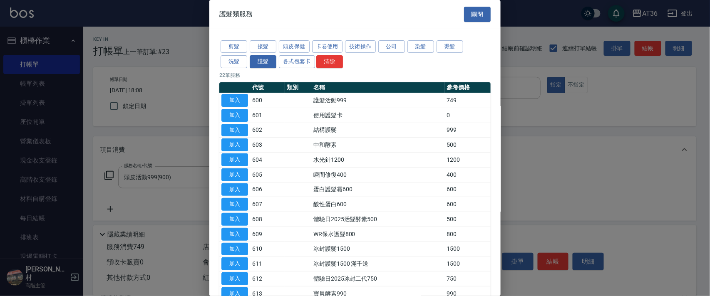
click at [236, 43] on button "剪髮" at bounding box center [234, 46] width 27 height 13
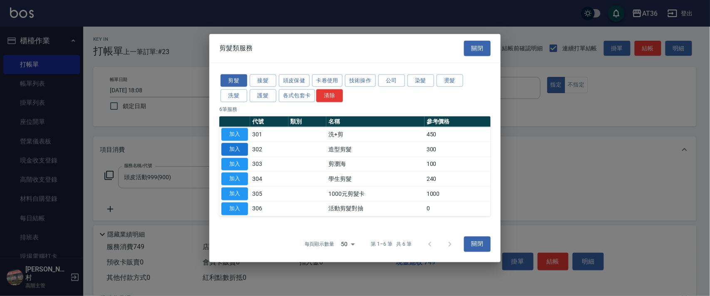
click at [238, 148] on button "加入" at bounding box center [234, 149] width 27 height 13
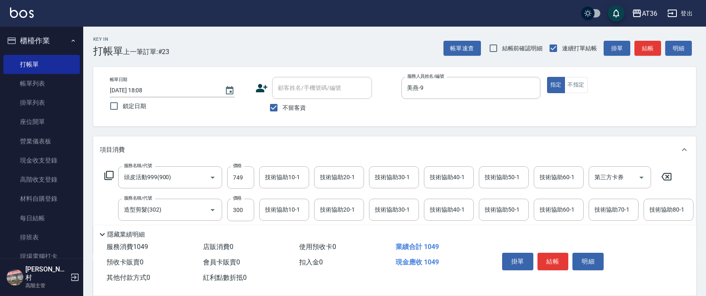
click at [435, 175] on div "技術協助40-1 技術協助40-1" at bounding box center [449, 177] width 50 height 22
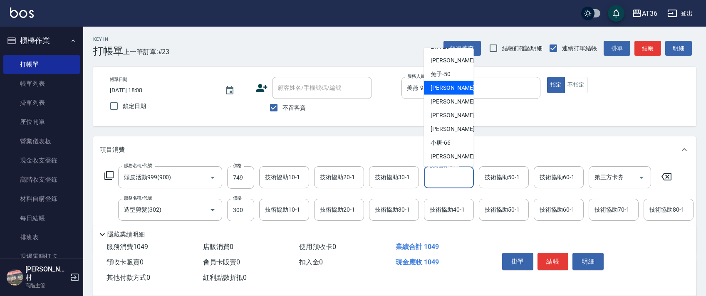
click at [451, 91] on div "溫溫 -53" at bounding box center [449, 88] width 50 height 14
type input "溫溫-53"
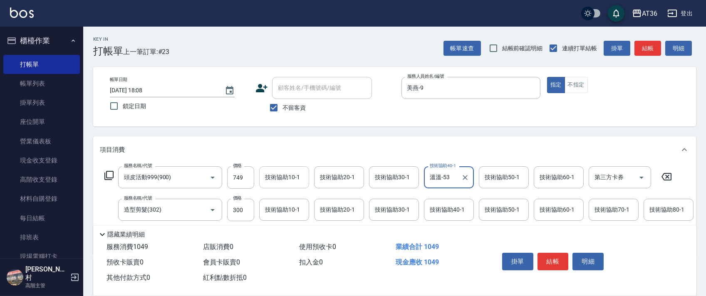
click at [270, 174] on div "技術協助10-1 技術協助10-1" at bounding box center [284, 177] width 50 height 22
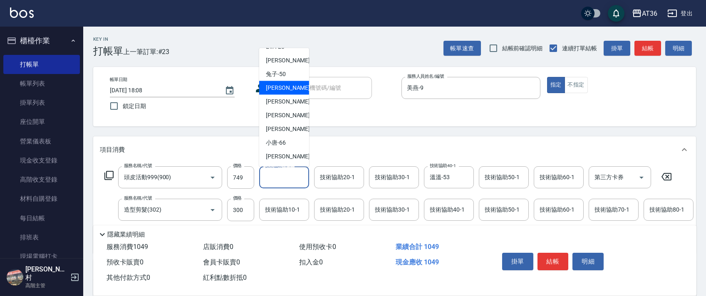
click at [285, 90] on div "溫溫 -53" at bounding box center [284, 88] width 50 height 14
type input "溫溫-53"
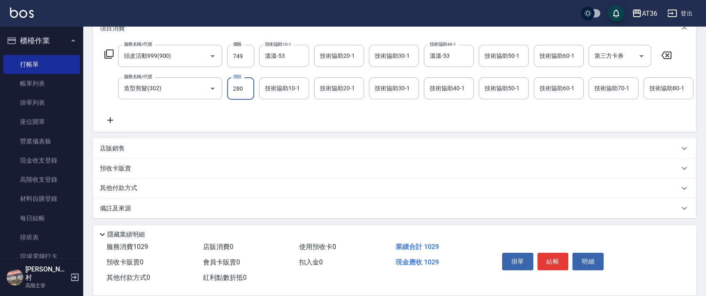
scroll to position [131, 0]
type input "280"
click at [133, 189] on p "其他付款方式" at bounding box center [121, 188] width 42 height 9
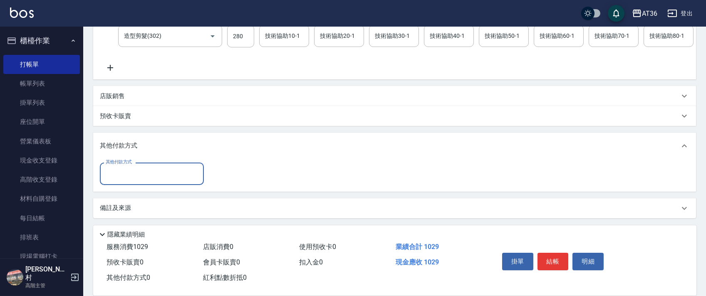
scroll to position [178, 0]
drag, startPoint x: 144, startPoint y: 173, endPoint x: 166, endPoint y: 186, distance: 25.3
click at [145, 175] on input "其他付款方式" at bounding box center [152, 173] width 97 height 15
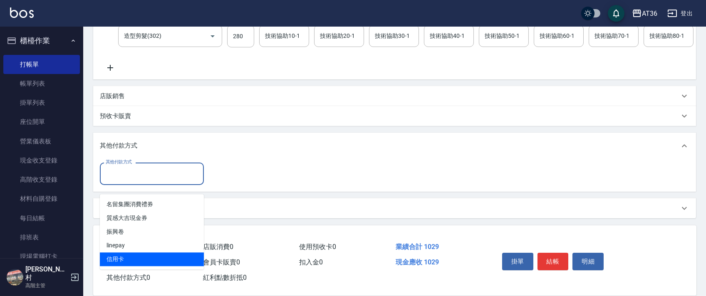
click at [119, 254] on span "信用卡" at bounding box center [152, 260] width 104 height 14
type input "信用卡"
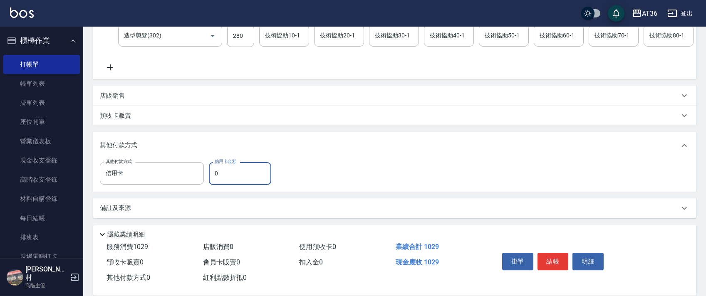
drag, startPoint x: 209, startPoint y: 179, endPoint x: 212, endPoint y: 176, distance: 4.5
click at [210, 179] on input "0" at bounding box center [240, 173] width 62 height 22
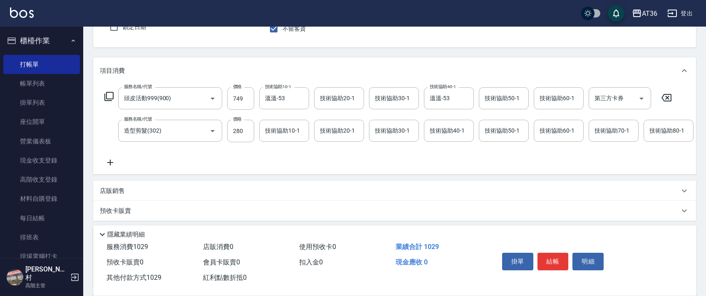
scroll to position [0, 0]
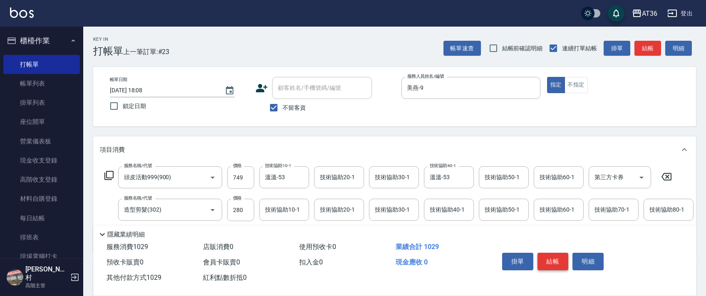
type input "1029"
click at [546, 262] on button "結帳" at bounding box center [553, 261] width 31 height 17
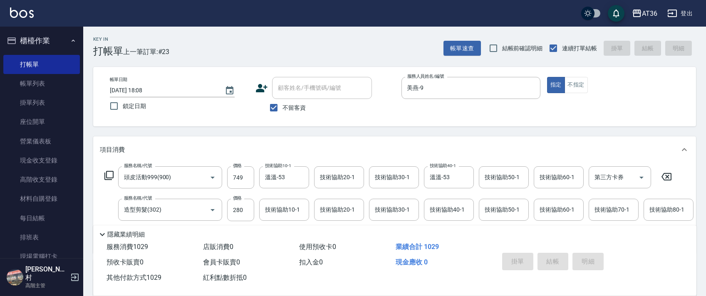
type input "[DATE] 18:09"
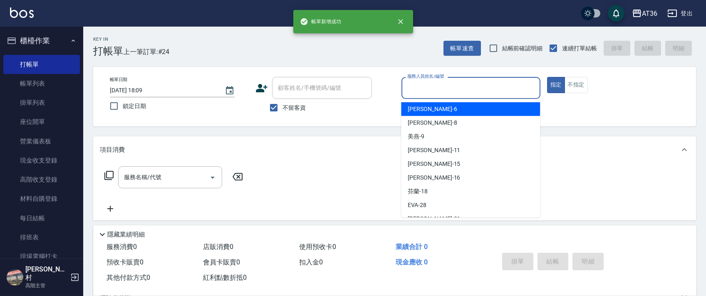
click at [412, 89] on input "服務人員姓名/編號" at bounding box center [471, 88] width 132 height 15
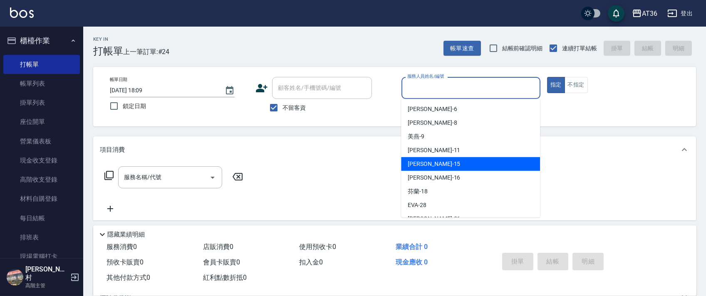
drag, startPoint x: 425, startPoint y: 165, endPoint x: 329, endPoint y: 137, distance: 100.4
click at [425, 166] on span "[PERSON_NAME] -15" at bounding box center [434, 164] width 52 height 9
type input "阡慧-15"
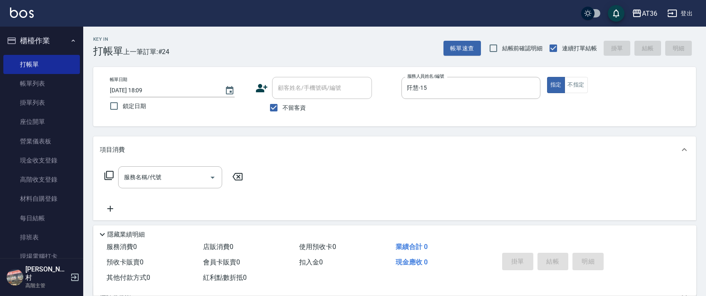
click at [110, 174] on icon at bounding box center [109, 176] width 10 height 10
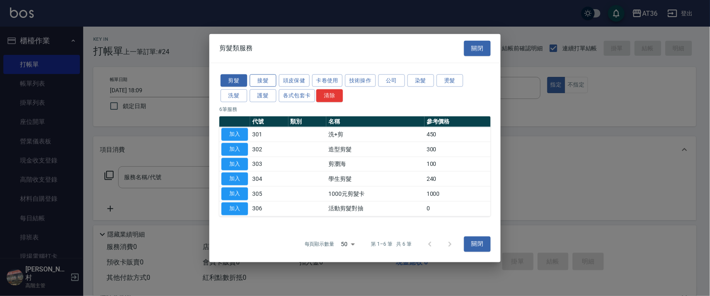
drag, startPoint x: 228, startPoint y: 92, endPoint x: 267, endPoint y: 77, distance: 42.1
click at [228, 92] on button "洗髮" at bounding box center [234, 95] width 27 height 13
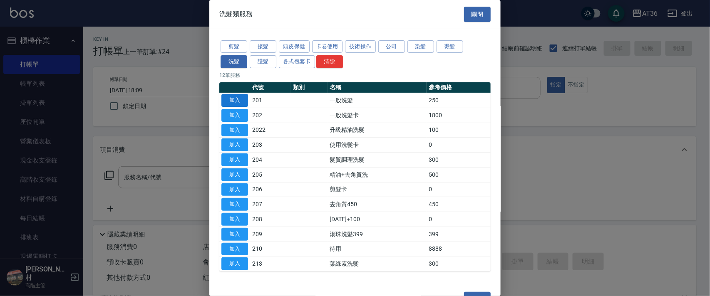
click at [237, 98] on button "加入" at bounding box center [234, 100] width 27 height 13
type input "一般洗髮(201)"
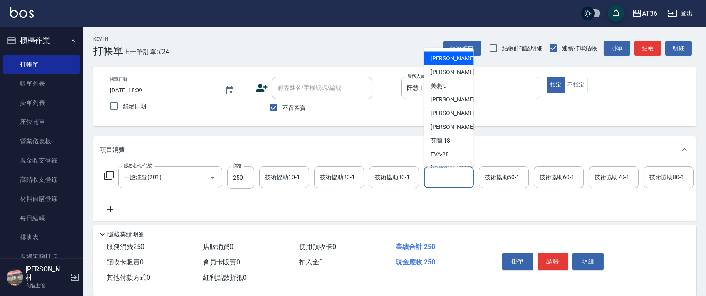
click at [433, 179] on div "技術協助40-1 技術協助40-1" at bounding box center [449, 177] width 50 height 22
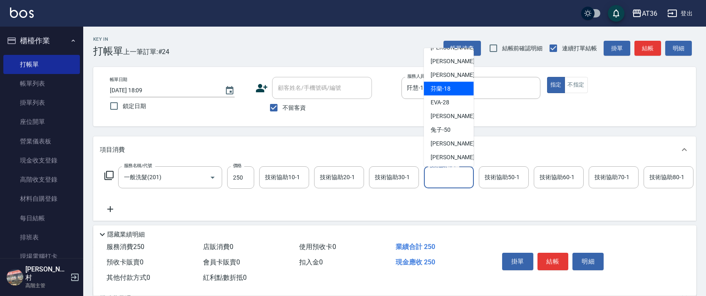
scroll to position [108, 0]
drag, startPoint x: 445, startPoint y: 93, endPoint x: 628, endPoint y: 188, distance: 206.4
click at [447, 93] on div "溫溫 -53" at bounding box center [449, 88] width 50 height 14
type input "溫溫-53"
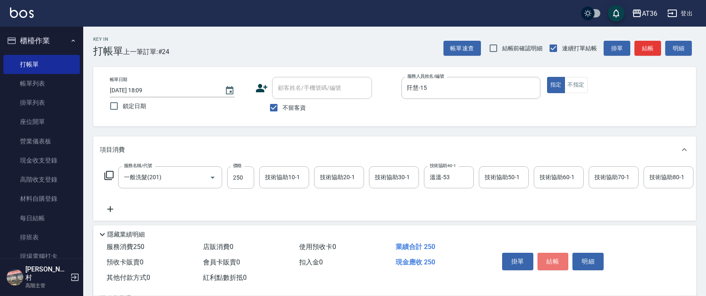
click at [551, 259] on button "結帳" at bounding box center [553, 261] width 31 height 17
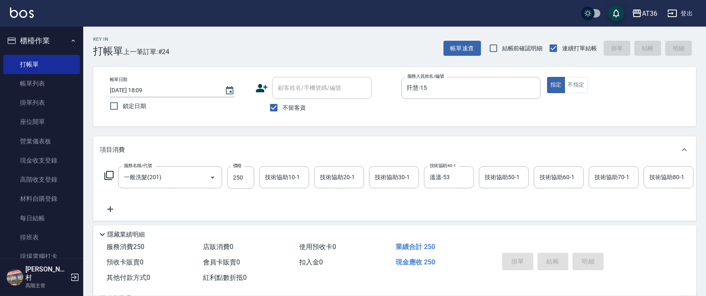
type input "[DATE] 18:10"
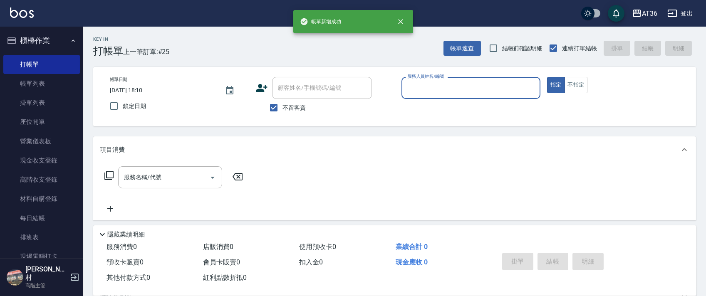
click at [407, 82] on input "服務人員姓名/編號" at bounding box center [471, 88] width 132 height 15
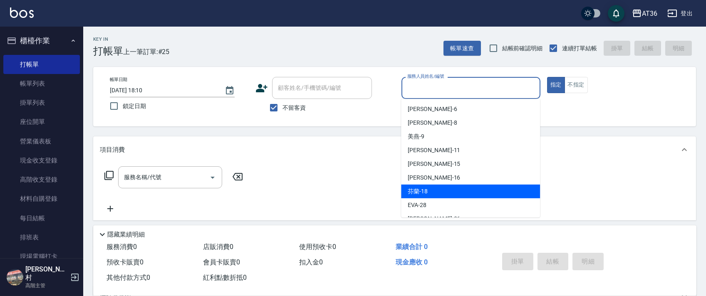
click at [421, 191] on span "芬蘭 -18" at bounding box center [418, 191] width 20 height 9
type input "芬蘭-18"
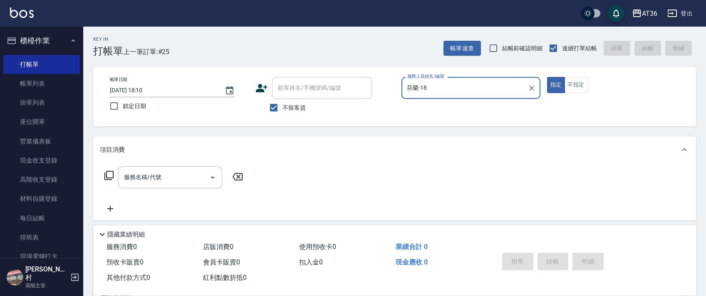
click at [107, 177] on icon at bounding box center [109, 176] width 10 height 10
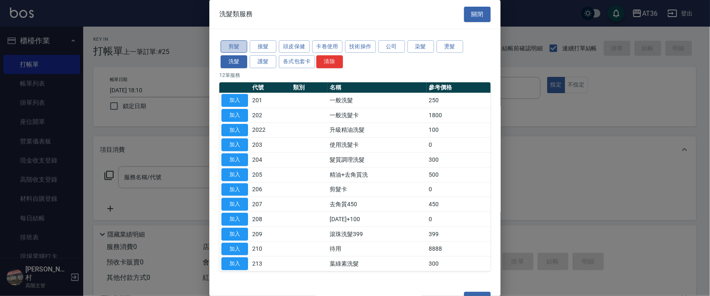
click at [231, 46] on button "剪髮" at bounding box center [234, 46] width 27 height 13
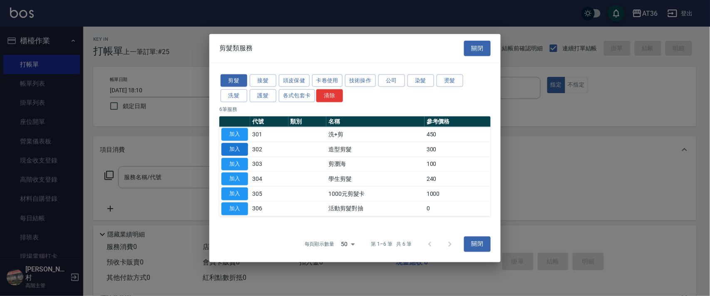
click at [237, 148] on button "加入" at bounding box center [234, 149] width 27 height 13
type input "造型剪髮(302)"
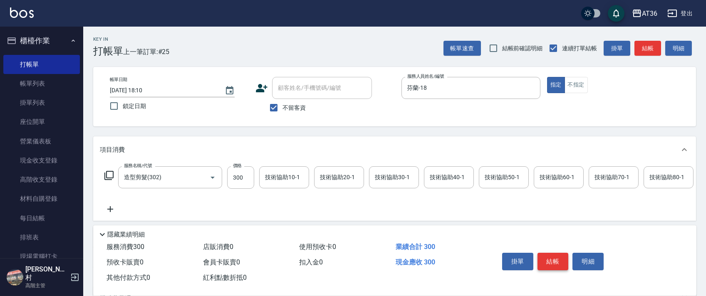
click at [549, 256] on button "結帳" at bounding box center [553, 261] width 31 height 17
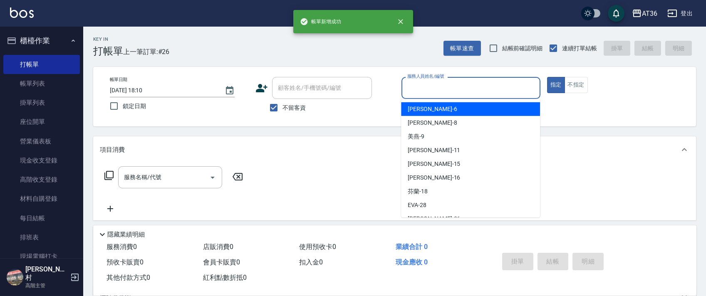
drag, startPoint x: 410, startPoint y: 89, endPoint x: 429, endPoint y: 103, distance: 23.3
click at [415, 94] on input "服務人員姓名/編號" at bounding box center [471, 88] width 132 height 15
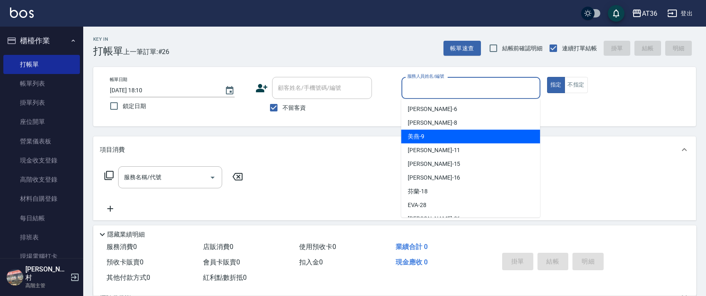
click at [422, 136] on span "美燕 -9" at bounding box center [416, 136] width 17 height 9
type input "美燕-9"
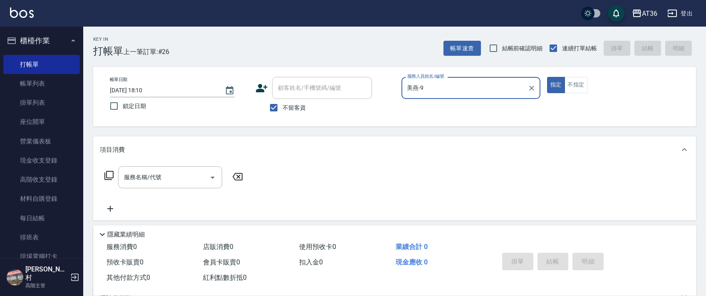
click at [110, 179] on icon at bounding box center [109, 176] width 10 height 10
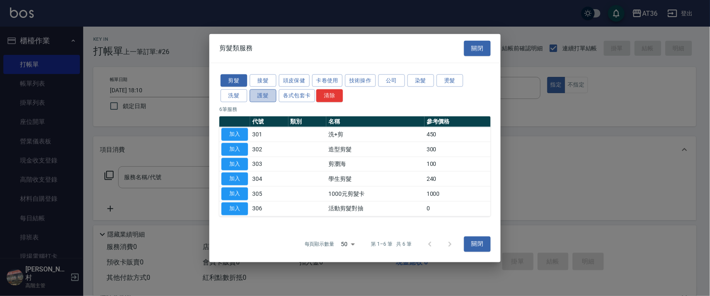
click at [265, 97] on button "護髮" at bounding box center [263, 95] width 27 height 13
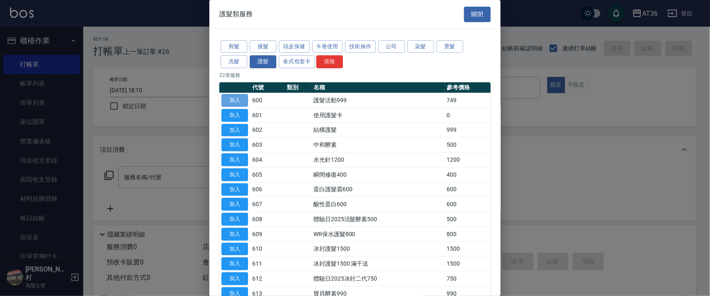
click at [237, 97] on button "加入" at bounding box center [234, 100] width 27 height 13
type input "護髮活動999(600)"
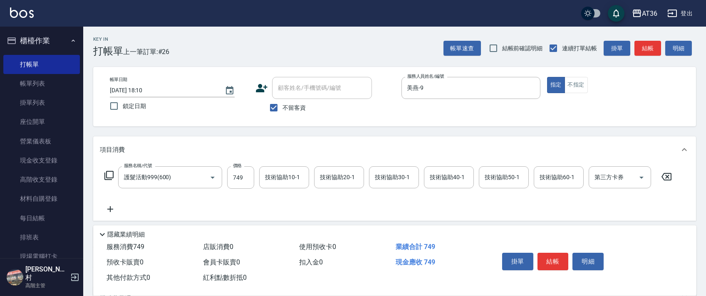
click at [109, 175] on icon at bounding box center [109, 176] width 10 height 10
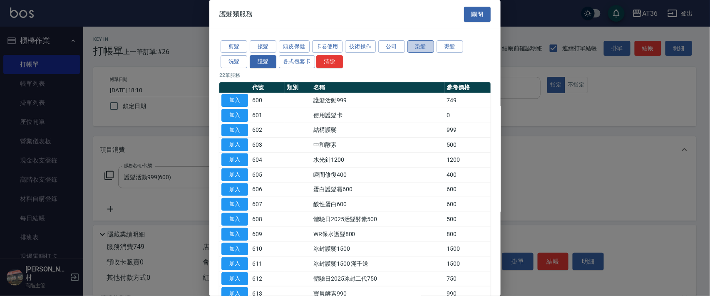
click at [411, 45] on button "染髮" at bounding box center [420, 46] width 27 height 13
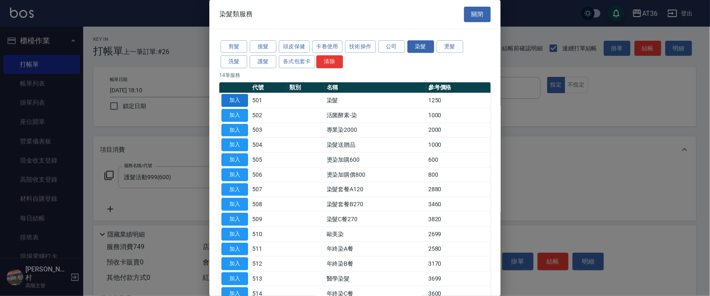
click at [235, 102] on button "加入" at bounding box center [234, 100] width 27 height 13
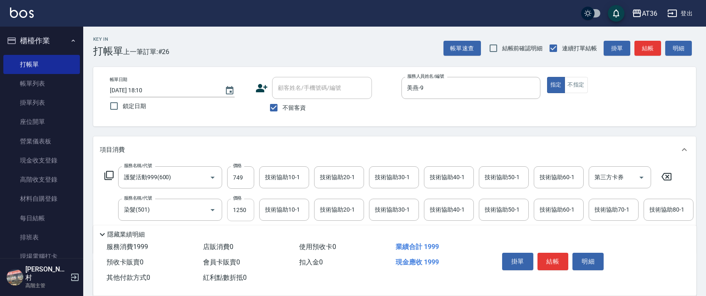
click at [239, 202] on input "1250" at bounding box center [240, 210] width 27 height 22
click at [239, 206] on input "1250" at bounding box center [240, 210] width 27 height 22
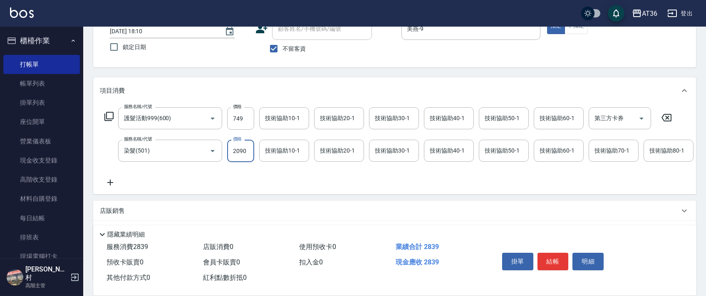
scroll to position [131, 0]
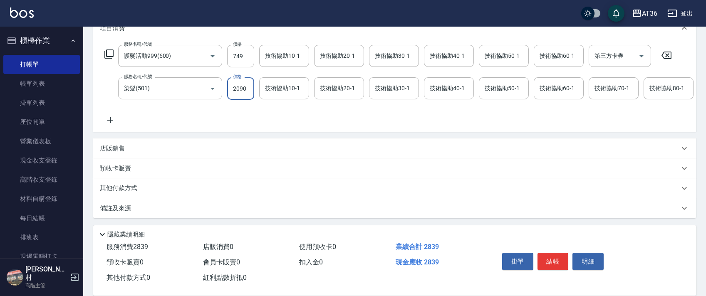
type input "2090"
click at [134, 190] on p "其他付款方式" at bounding box center [121, 188] width 42 height 9
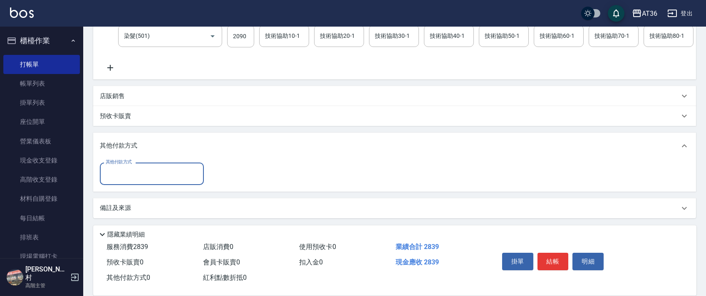
scroll to position [182, 0]
drag, startPoint x: 145, startPoint y: 175, endPoint x: 154, endPoint y: 181, distance: 10.6
click at [145, 176] on input "其他付款方式" at bounding box center [152, 173] width 97 height 15
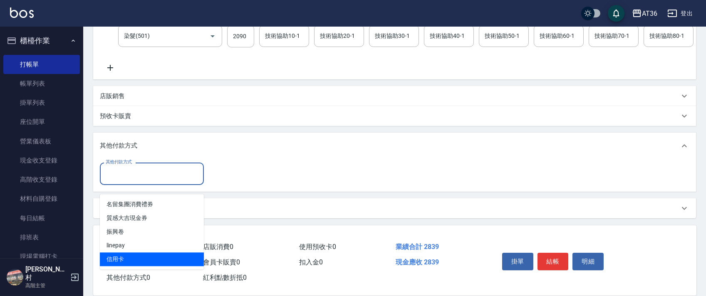
click at [122, 253] on span "信用卡" at bounding box center [152, 260] width 104 height 14
type input "信用卡"
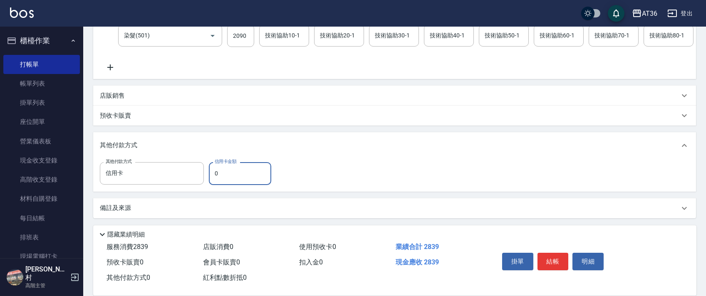
drag, startPoint x: 214, startPoint y: 181, endPoint x: 231, endPoint y: 175, distance: 17.1
click at [216, 181] on input "0" at bounding box center [240, 173] width 62 height 22
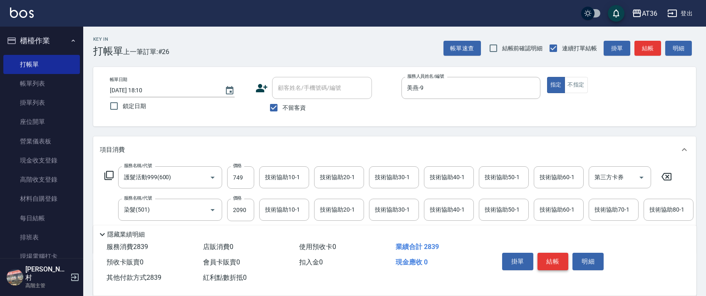
type input "2839"
click at [547, 263] on button "結帳" at bounding box center [553, 261] width 31 height 17
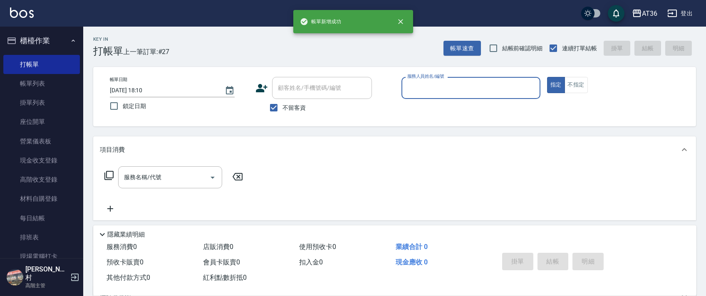
click at [414, 86] on input "服務人員姓名/編號" at bounding box center [471, 88] width 132 height 15
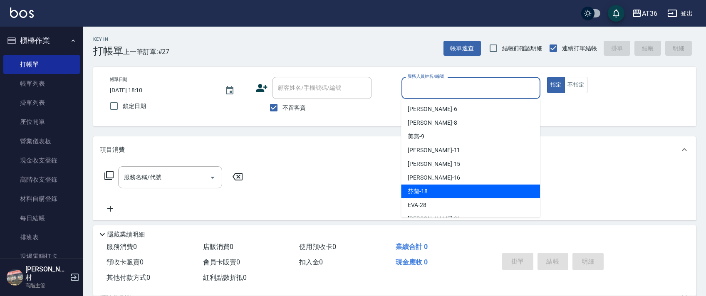
click at [429, 194] on div "芬蘭 -18" at bounding box center [470, 192] width 139 height 14
type input "芬蘭-18"
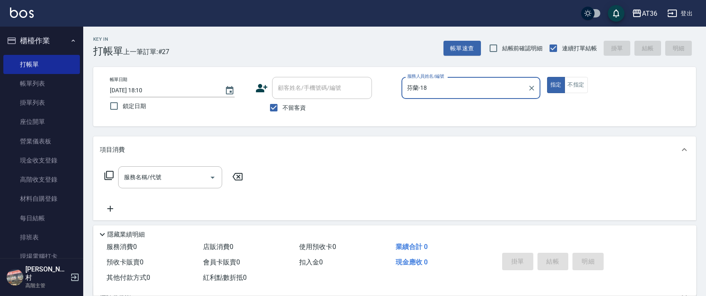
click at [105, 175] on icon at bounding box center [108, 175] width 9 height 9
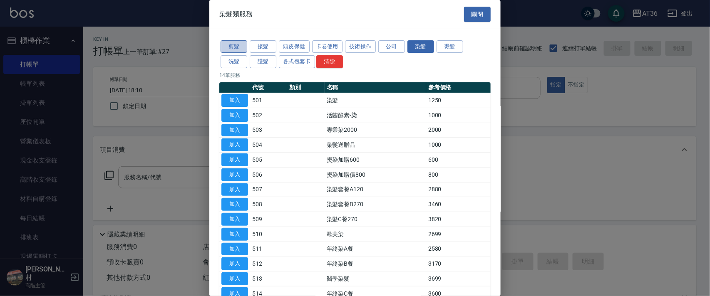
click at [237, 50] on button "剪髮" at bounding box center [234, 46] width 27 height 13
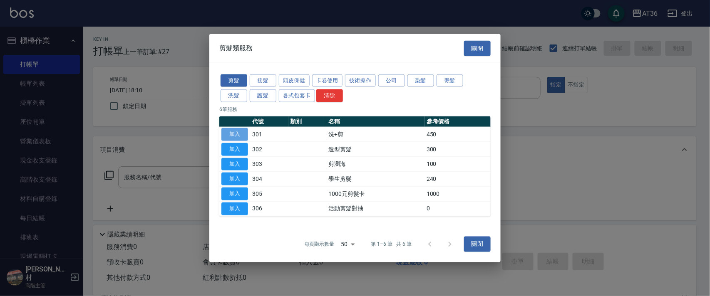
click at [236, 139] on button "加入" at bounding box center [234, 134] width 27 height 13
type input "洗+剪(301)"
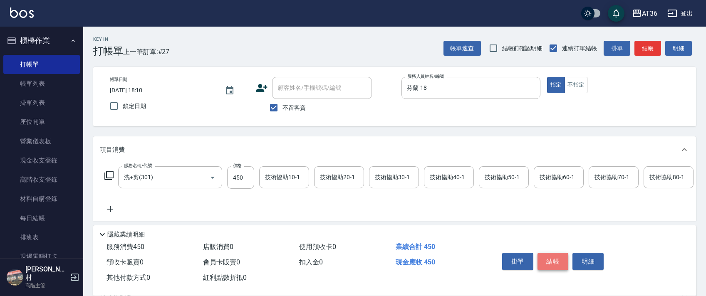
click at [558, 259] on button "結帳" at bounding box center [553, 261] width 31 height 17
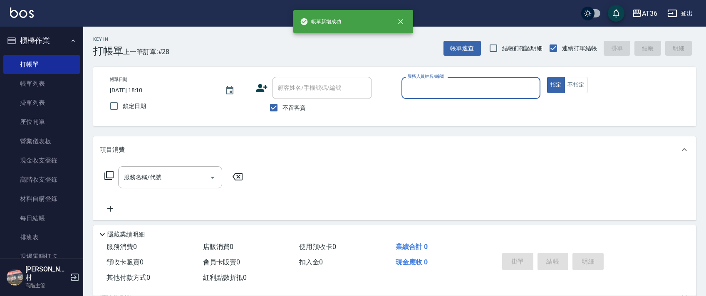
click at [416, 87] on input "服務人員姓名/編號" at bounding box center [471, 88] width 132 height 15
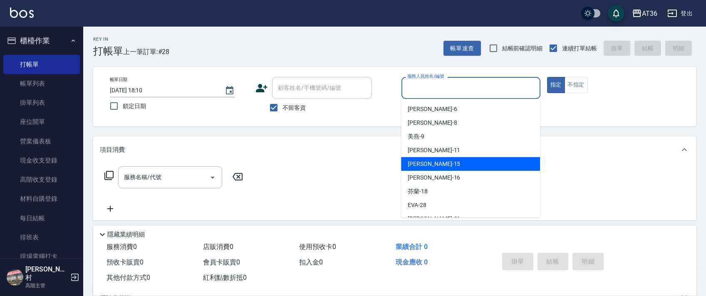
click at [431, 166] on div "[PERSON_NAME] -15" at bounding box center [470, 164] width 139 height 14
type input "阡慧-15"
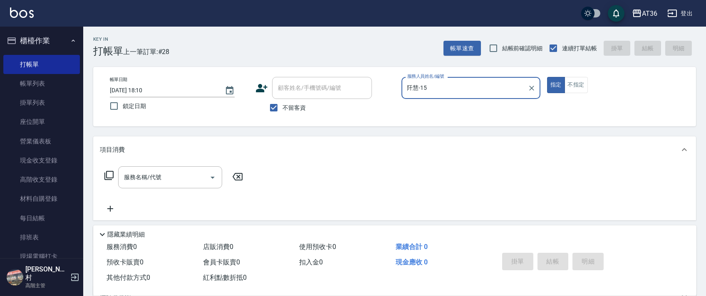
click at [109, 174] on icon at bounding box center [109, 176] width 10 height 10
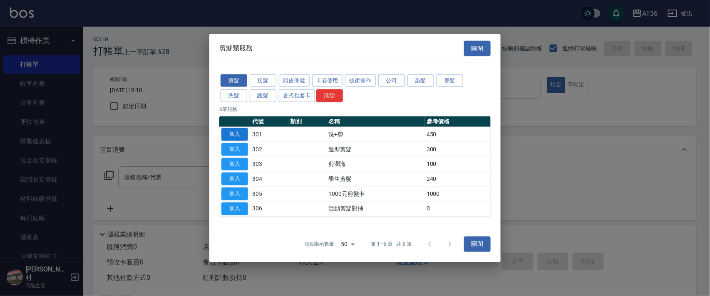
drag, startPoint x: 238, startPoint y: 134, endPoint x: 266, endPoint y: 200, distance: 72.1
click at [239, 134] on button "加入" at bounding box center [234, 134] width 27 height 13
type input "洗+剪(301)"
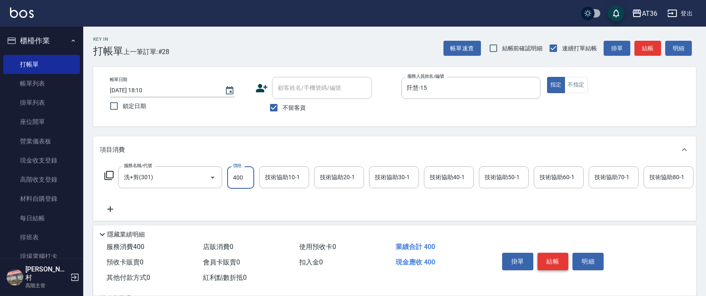
type input "400"
click at [558, 256] on button "結帳" at bounding box center [553, 261] width 31 height 17
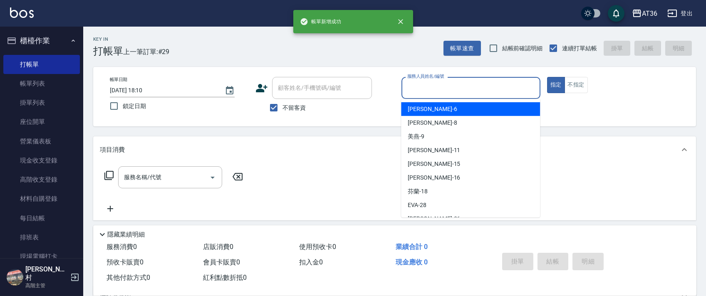
drag, startPoint x: 410, startPoint y: 88, endPoint x: 462, endPoint y: 115, distance: 58.8
click at [410, 93] on input "服務人員姓名/編號" at bounding box center [471, 88] width 132 height 15
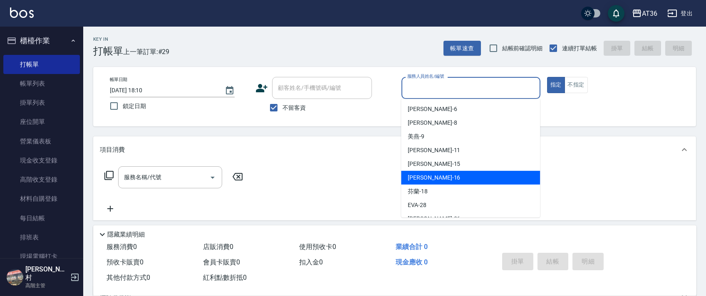
click at [424, 178] on span "[PERSON_NAME] -16" at bounding box center [434, 178] width 52 height 9
type input "[PERSON_NAME]-16"
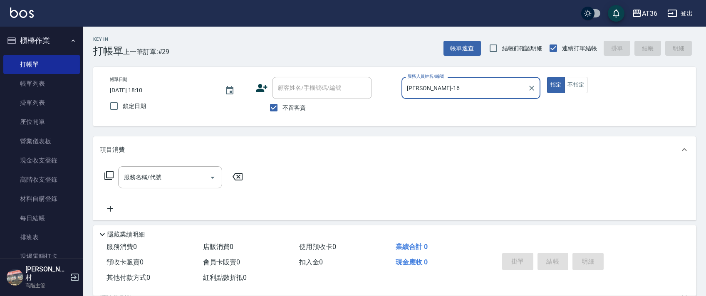
click at [110, 177] on icon at bounding box center [109, 176] width 10 height 10
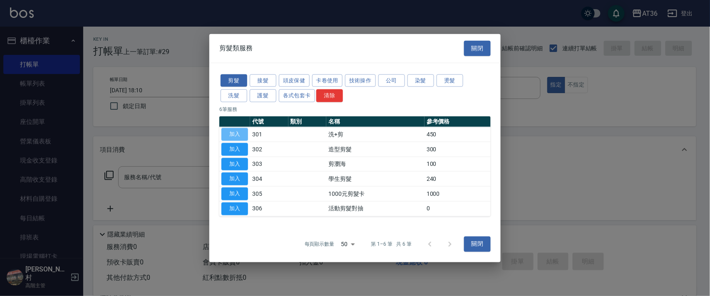
drag, startPoint x: 234, startPoint y: 132, endPoint x: 269, endPoint y: 139, distance: 35.8
click at [236, 132] on button "加入" at bounding box center [234, 134] width 27 height 13
type input "洗+剪(301)"
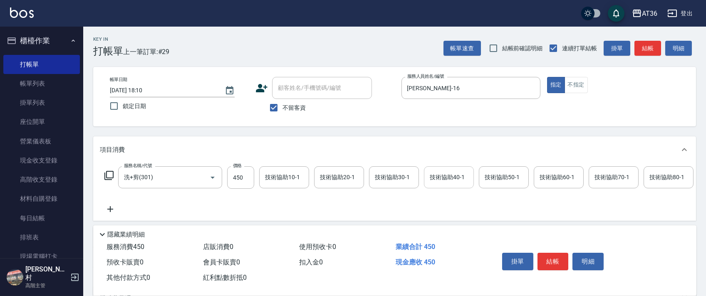
click at [438, 176] on div "技術協助40-1 技術協助40-1" at bounding box center [449, 177] width 50 height 22
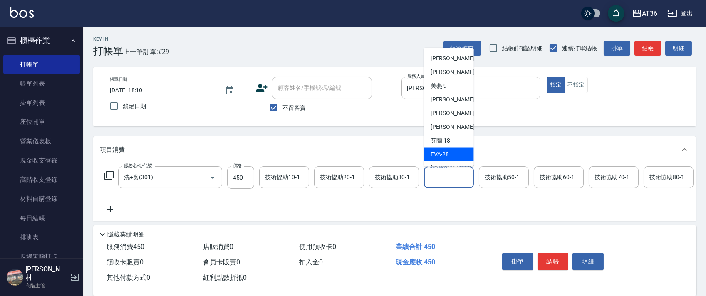
click at [447, 153] on span "[PERSON_NAME] -28" at bounding box center [440, 154] width 19 height 9
type input "[PERSON_NAME]-28"
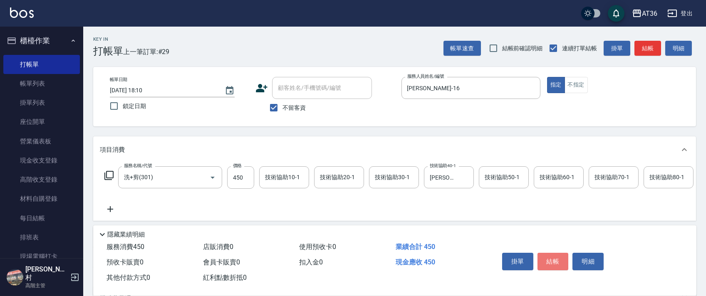
drag, startPoint x: 554, startPoint y: 263, endPoint x: 554, endPoint y: 257, distance: 6.3
click at [554, 263] on button "結帳" at bounding box center [553, 261] width 31 height 17
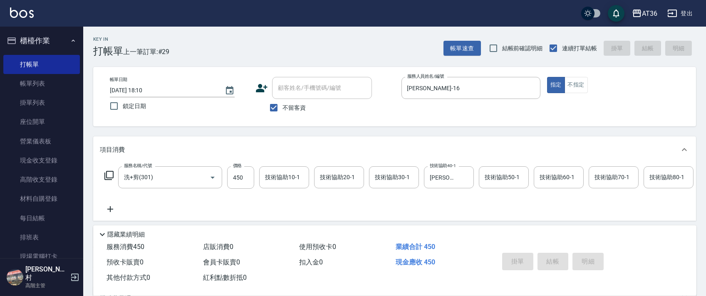
type input "[DATE] 18:11"
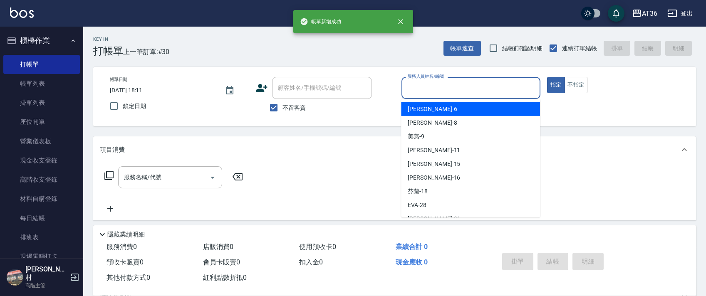
drag, startPoint x: 412, startPoint y: 83, endPoint x: 419, endPoint y: 101, distance: 18.9
click at [411, 86] on input "服務人員姓名/編號" at bounding box center [471, 88] width 132 height 15
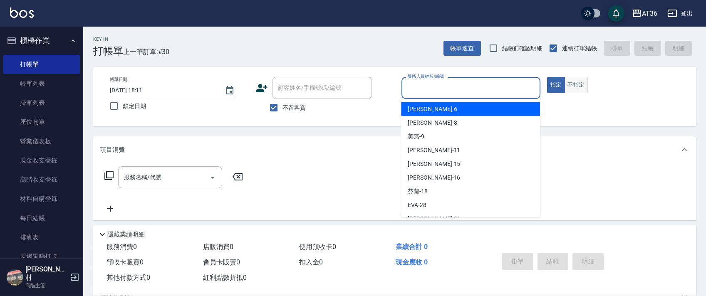
drag, startPoint x: 420, startPoint y: 109, endPoint x: 569, endPoint y: 90, distance: 151.1
click at [422, 109] on span "[PERSON_NAME] -6" at bounding box center [432, 109] width 49 height 9
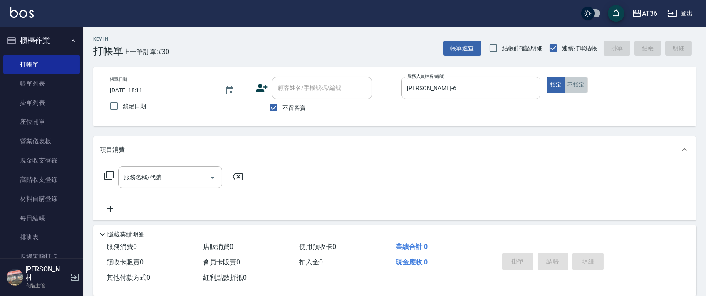
click at [578, 84] on button "不指定" at bounding box center [576, 85] width 23 height 16
click at [109, 176] on icon at bounding box center [109, 176] width 10 height 10
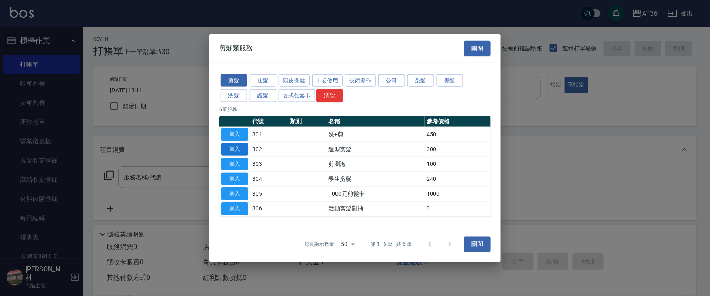
click at [232, 149] on button "加入" at bounding box center [234, 149] width 27 height 13
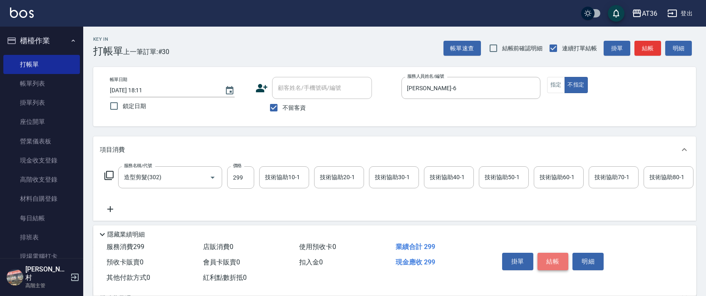
click at [556, 261] on button "結帳" at bounding box center [553, 261] width 31 height 17
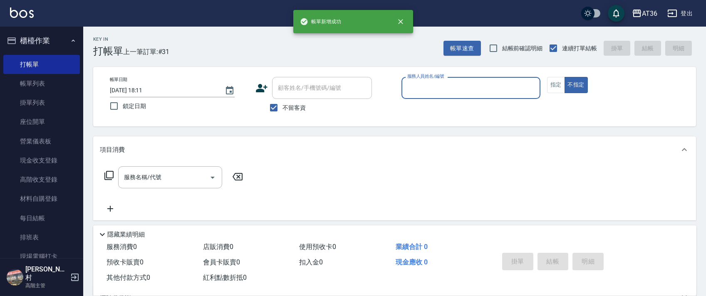
click at [409, 86] on input "服務人員姓名/編號" at bounding box center [471, 88] width 132 height 15
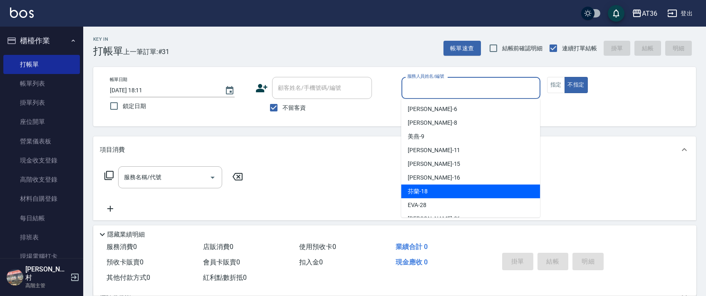
click at [424, 192] on span "芬蘭 -18" at bounding box center [418, 191] width 20 height 9
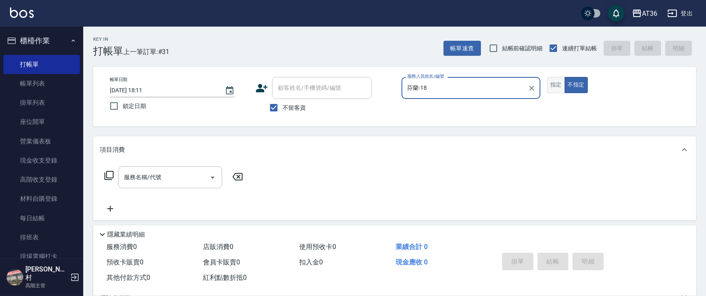
click at [551, 83] on button "指定" at bounding box center [556, 85] width 18 height 16
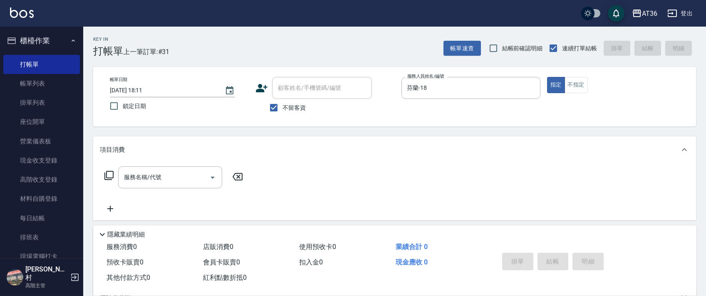
click at [105, 176] on icon at bounding box center [108, 175] width 9 height 9
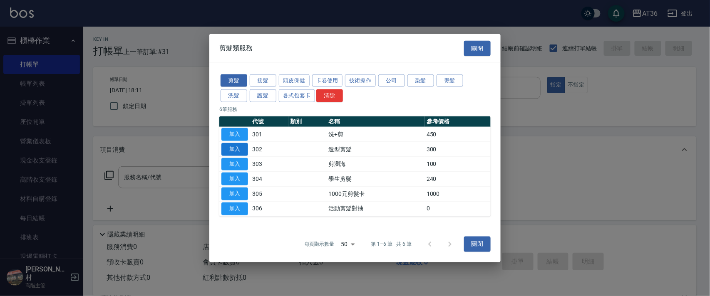
click at [230, 148] on button "加入" at bounding box center [234, 149] width 27 height 13
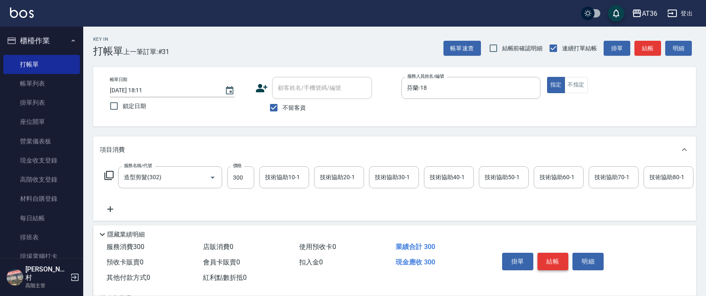
click at [545, 262] on button "結帳" at bounding box center [553, 261] width 31 height 17
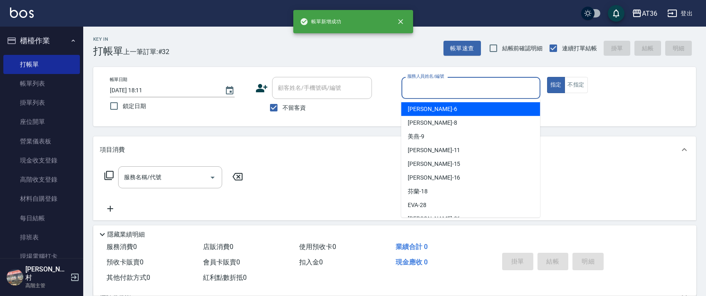
drag, startPoint x: 413, startPoint y: 92, endPoint x: 432, endPoint y: 100, distance: 20.5
click at [414, 93] on input "服務人員姓名/編號" at bounding box center [471, 88] width 132 height 15
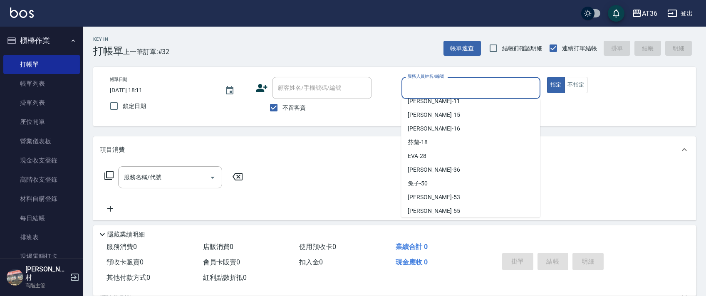
scroll to position [108, 0]
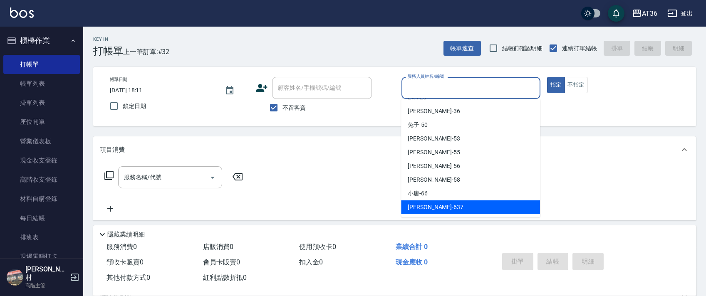
click at [416, 209] on span "憶琳 -637" at bounding box center [436, 207] width 56 height 9
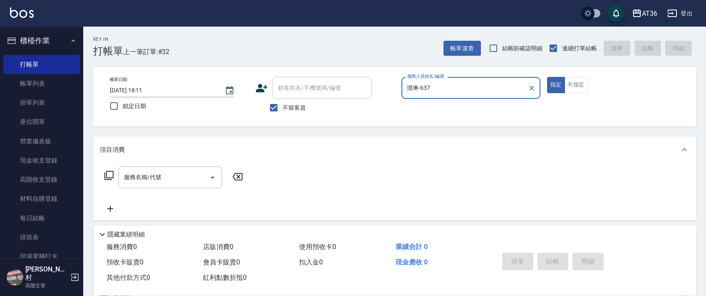
drag, startPoint x: 110, startPoint y: 173, endPoint x: 223, endPoint y: 117, distance: 126.0
click at [114, 173] on div "服務名稱/代號 服務名稱/代號" at bounding box center [174, 177] width 148 height 22
click at [111, 169] on div "服務名稱/代號 服務名稱/代號" at bounding box center [174, 177] width 148 height 22
click at [111, 174] on icon at bounding box center [109, 176] width 10 height 10
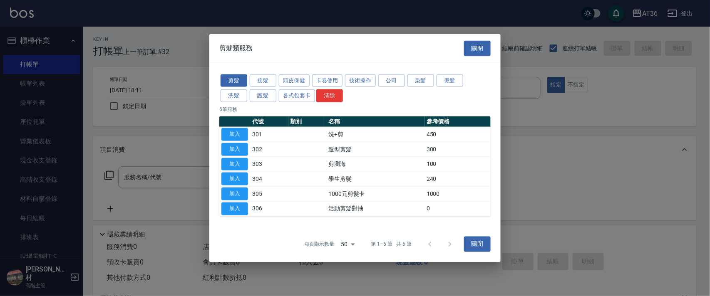
drag, startPoint x: 238, startPoint y: 95, endPoint x: 280, endPoint y: 52, distance: 59.4
click at [241, 94] on button "洗髮" at bounding box center [234, 95] width 27 height 13
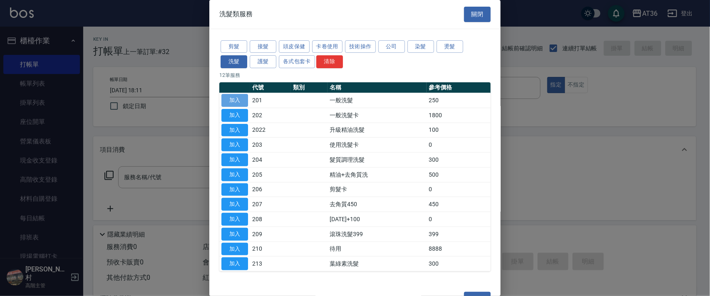
click at [229, 101] on button "加入" at bounding box center [234, 100] width 27 height 13
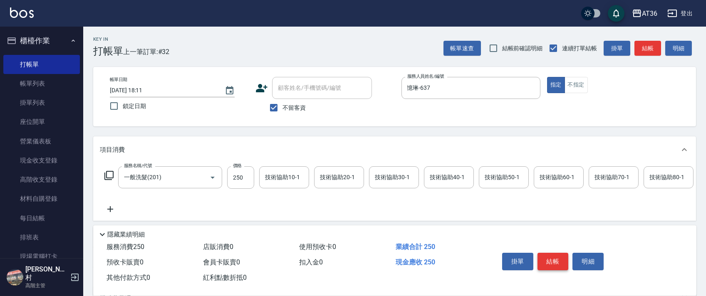
click at [553, 261] on button "結帳" at bounding box center [553, 261] width 31 height 17
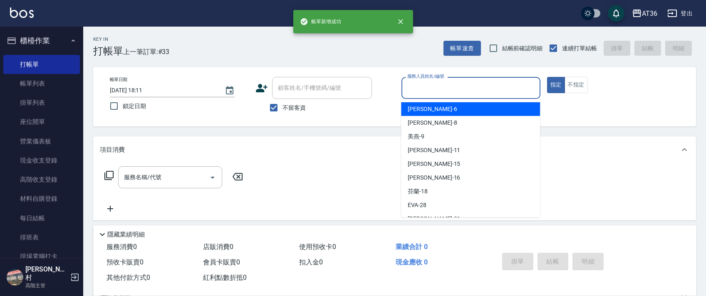
drag, startPoint x: 413, startPoint y: 92, endPoint x: 437, endPoint y: 105, distance: 27.4
click at [413, 94] on input "服務人員姓名/編號" at bounding box center [471, 88] width 132 height 15
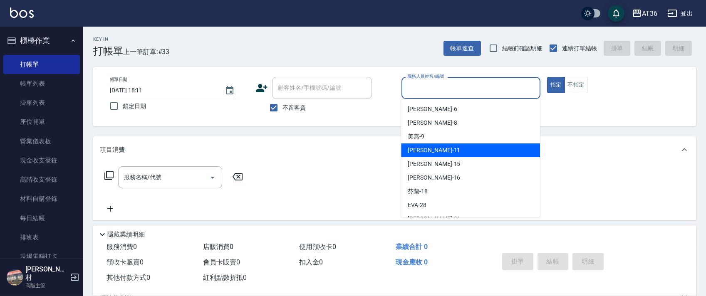
drag, startPoint x: 423, startPoint y: 148, endPoint x: 417, endPoint y: 129, distance: 20.3
click at [425, 148] on span "[PERSON_NAME] -11" at bounding box center [434, 150] width 52 height 9
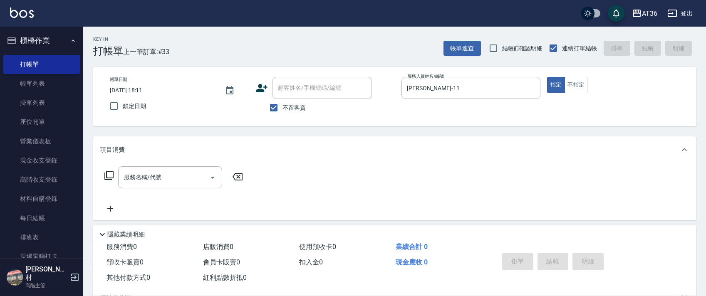
click at [107, 176] on icon at bounding box center [109, 176] width 10 height 10
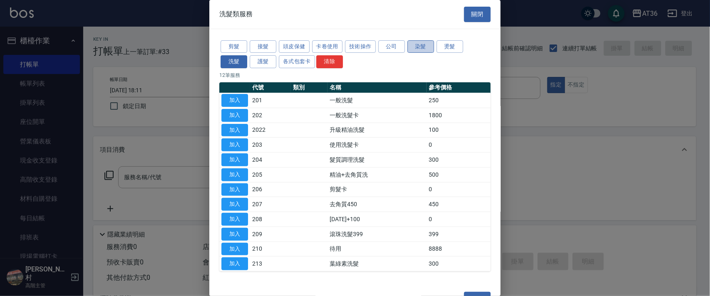
click at [416, 47] on button "染髮" at bounding box center [420, 46] width 27 height 13
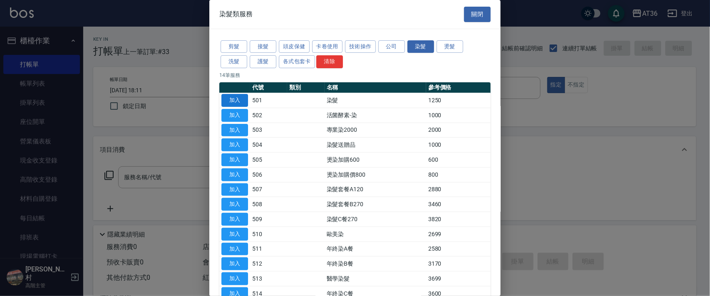
click at [236, 99] on button "加入" at bounding box center [234, 100] width 27 height 13
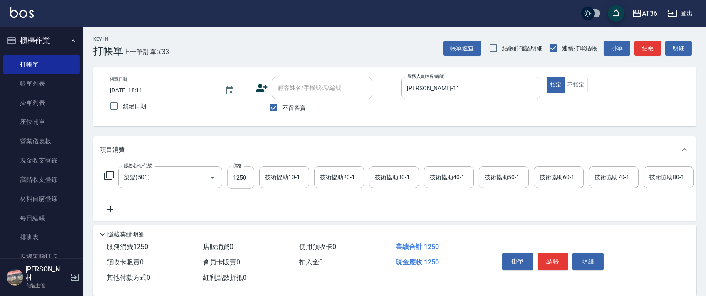
click at [238, 181] on input "1250" at bounding box center [240, 177] width 27 height 22
click at [494, 173] on div "技術協助50-1 技術協助50-1" at bounding box center [504, 177] width 50 height 22
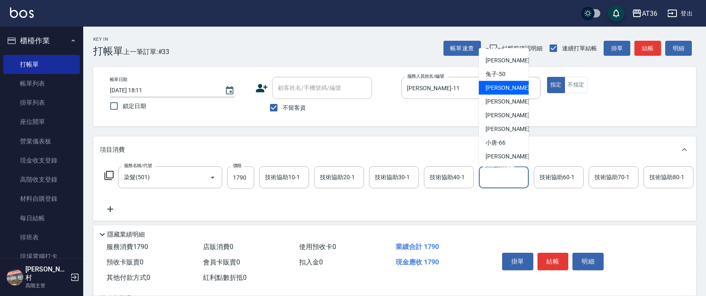
click at [510, 90] on div "溫溫 -53" at bounding box center [504, 88] width 50 height 14
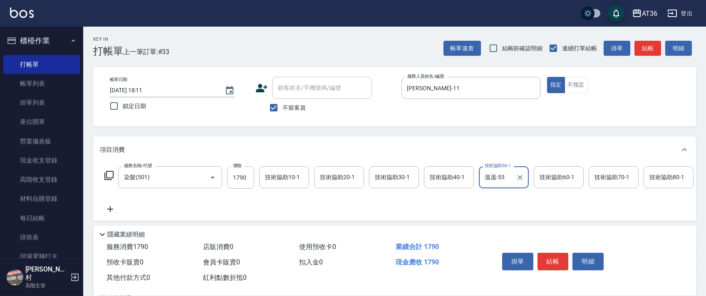
drag, startPoint x: 553, startPoint y: 261, endPoint x: 551, endPoint y: 254, distance: 7.0
click at [553, 260] on button "結帳" at bounding box center [553, 261] width 31 height 17
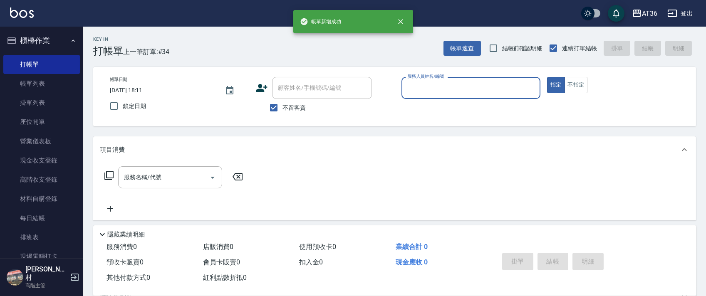
drag, startPoint x: 407, startPoint y: 78, endPoint x: 425, endPoint y: 95, distance: 25.1
click at [407, 80] on div "服務人員姓名/編號" at bounding box center [471, 88] width 139 height 22
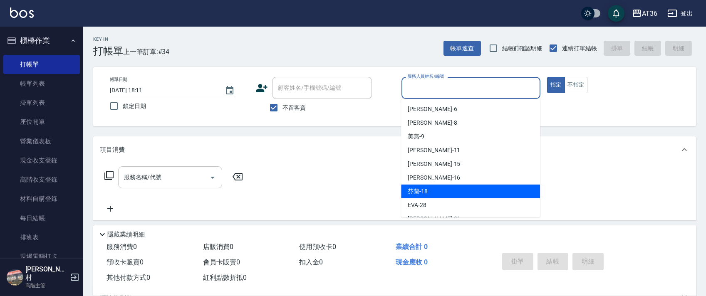
drag, startPoint x: 425, startPoint y: 191, endPoint x: 185, endPoint y: 173, distance: 240.9
click at [425, 192] on span "芬蘭 -18" at bounding box center [418, 191] width 20 height 9
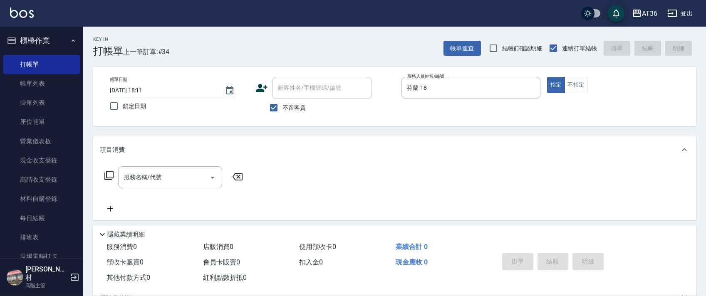
click at [108, 175] on icon at bounding box center [109, 176] width 10 height 10
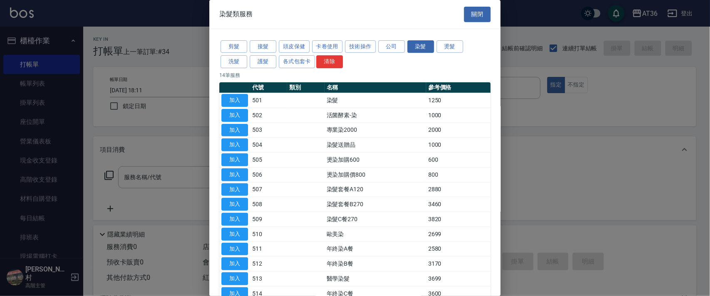
click at [296, 43] on button "頭皮保健" at bounding box center [294, 46] width 31 height 13
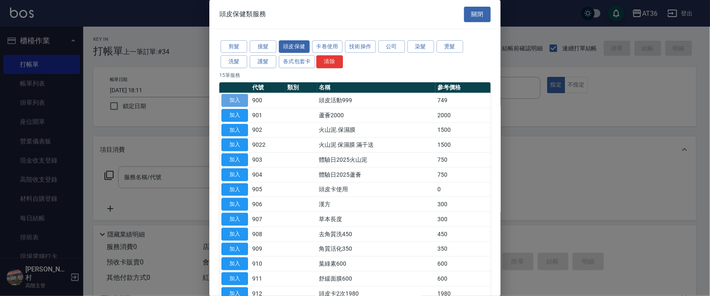
drag, startPoint x: 236, startPoint y: 99, endPoint x: 360, endPoint y: 105, distance: 124.6
click at [237, 99] on button "加入" at bounding box center [234, 100] width 27 height 13
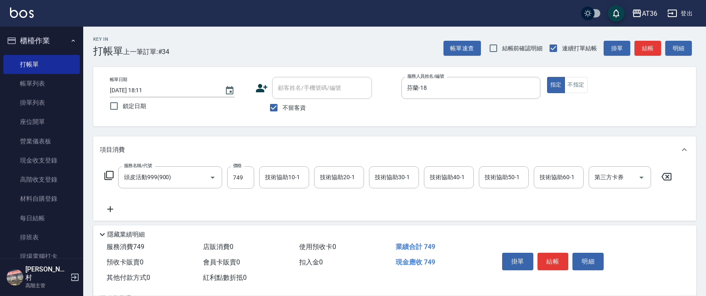
click at [111, 176] on icon at bounding box center [109, 176] width 10 height 10
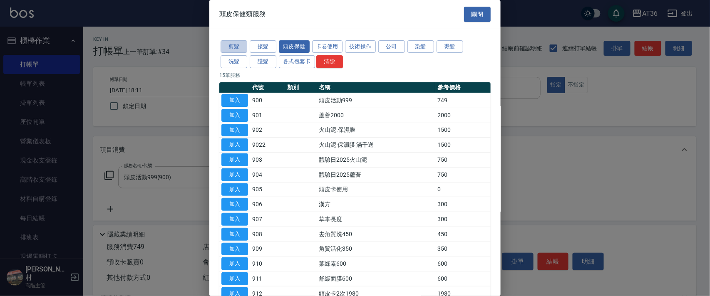
drag, startPoint x: 237, startPoint y: 43, endPoint x: 324, endPoint y: 100, distance: 104.4
click at [236, 44] on button "剪髮" at bounding box center [234, 46] width 27 height 13
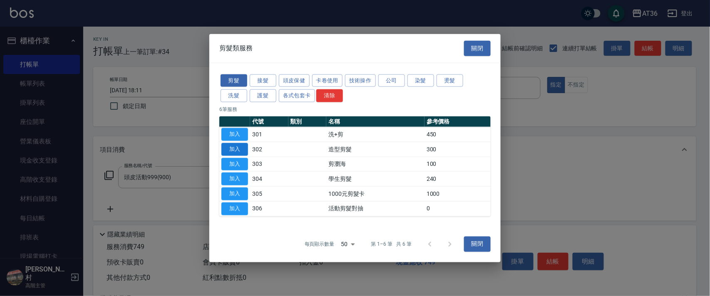
click at [238, 149] on button "加入" at bounding box center [234, 149] width 27 height 13
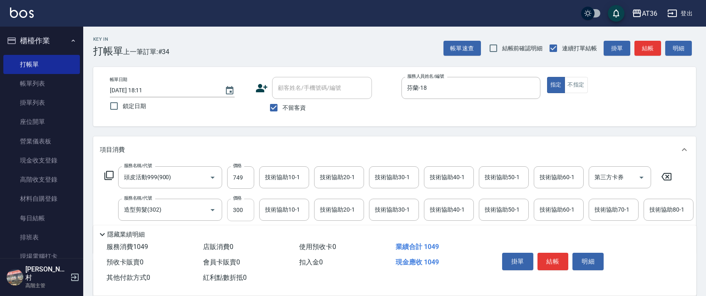
click at [236, 212] on input "300" at bounding box center [240, 210] width 27 height 22
click at [432, 174] on div "技術協助40-1 技術協助40-1" at bounding box center [449, 177] width 50 height 22
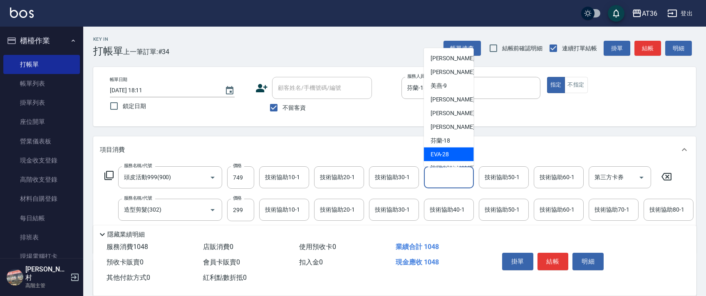
click at [443, 151] on span "[PERSON_NAME] -28" at bounding box center [440, 154] width 19 height 9
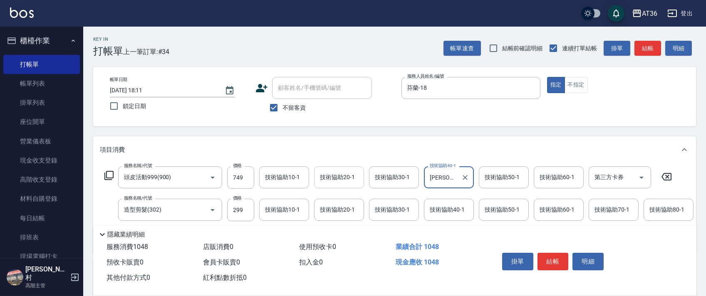
click at [330, 184] on input "技術協助20-1" at bounding box center [339, 177] width 42 height 15
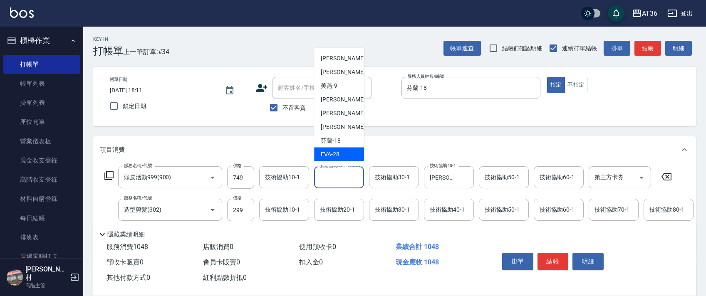
click at [341, 154] on div "[PERSON_NAME] -28" at bounding box center [339, 155] width 50 height 14
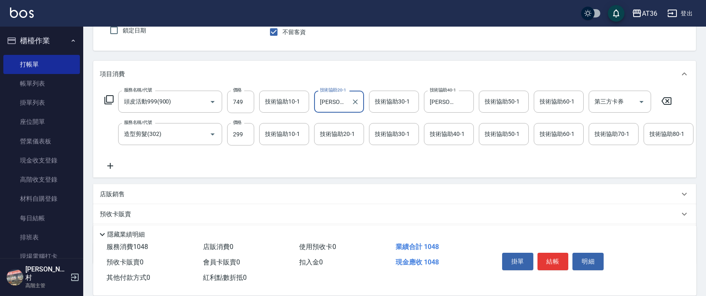
scroll to position [131, 0]
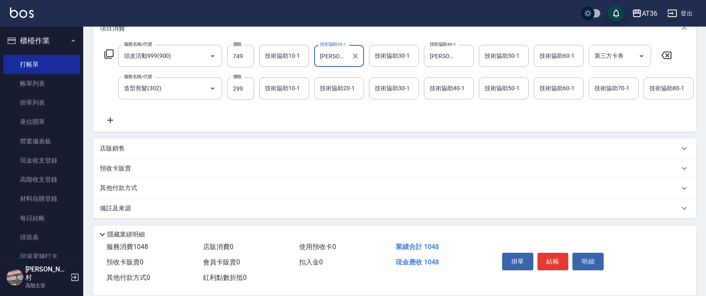
drag, startPoint x: 136, startPoint y: 189, endPoint x: 160, endPoint y: 165, distance: 33.3
click at [136, 188] on p "其他付款方式" at bounding box center [121, 188] width 42 height 9
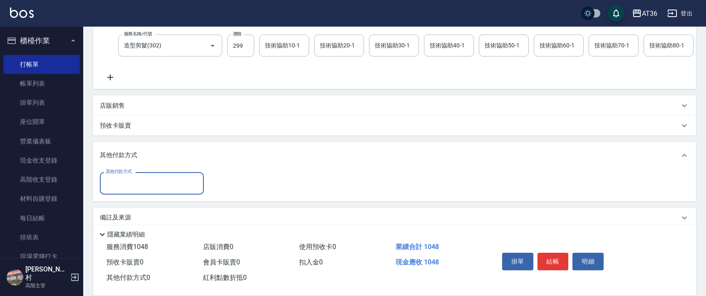
scroll to position [183, 0]
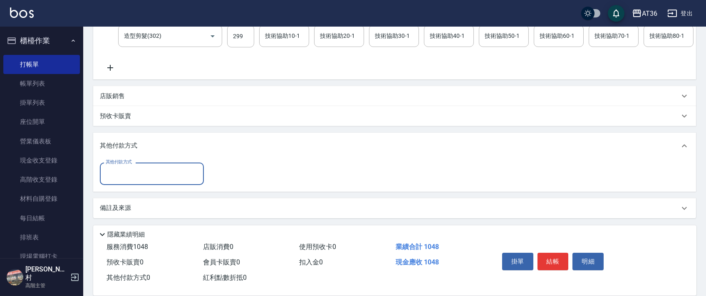
click at [142, 171] on input "其他付款方式" at bounding box center [152, 173] width 97 height 15
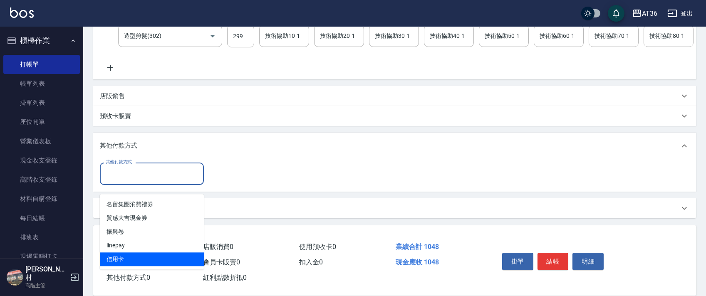
click at [122, 253] on span "信用卡" at bounding box center [152, 260] width 104 height 14
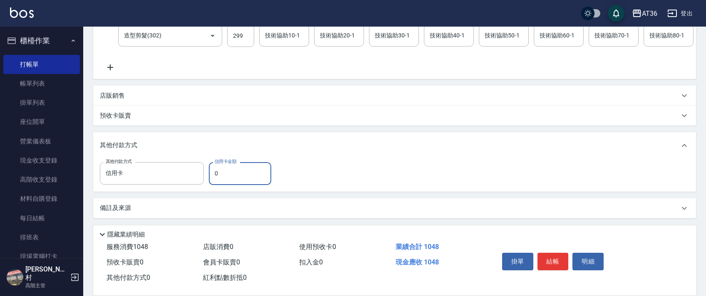
click at [210, 175] on input "0" at bounding box center [240, 173] width 62 height 22
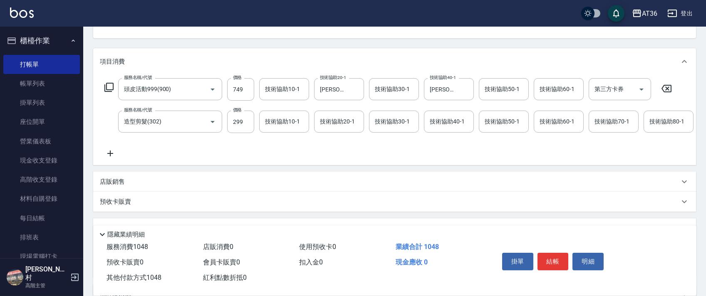
scroll to position [0, 0]
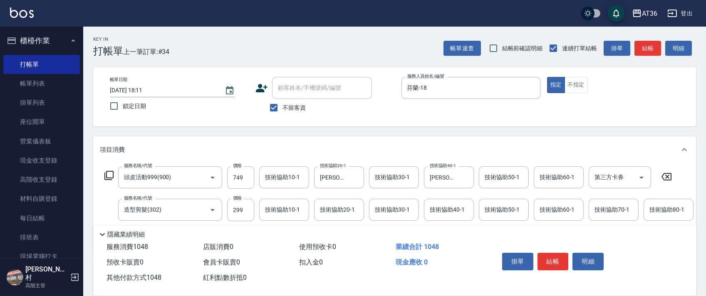
drag, startPoint x: 553, startPoint y: 263, endPoint x: 537, endPoint y: 244, distance: 25.2
click at [553, 263] on button "結帳" at bounding box center [553, 261] width 31 height 17
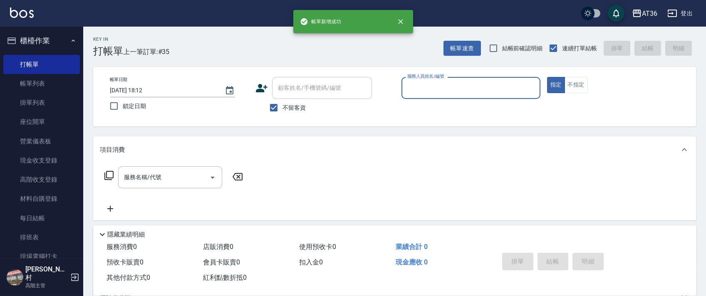
drag, startPoint x: 415, startPoint y: 87, endPoint x: 417, endPoint y: 94, distance: 7.2
click at [415, 90] on input "服務人員姓名/編號" at bounding box center [471, 88] width 132 height 15
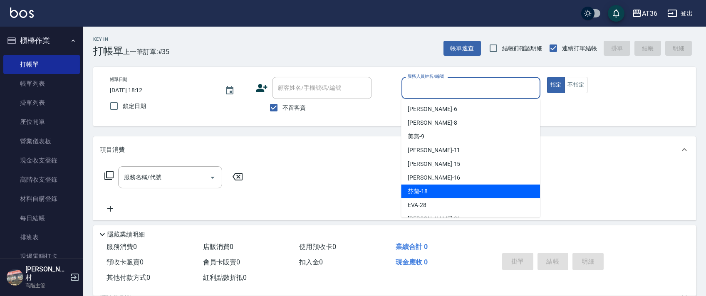
click at [423, 190] on span "芬蘭 -18" at bounding box center [418, 191] width 20 height 9
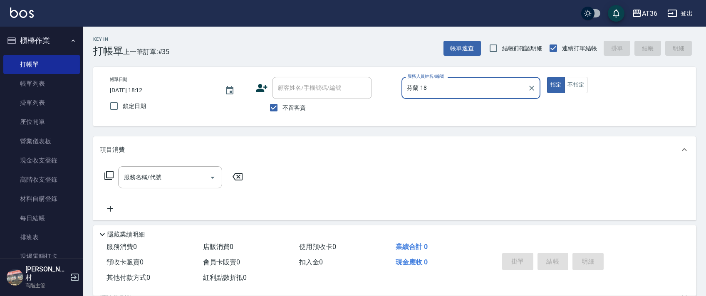
click at [111, 176] on icon at bounding box center [109, 176] width 10 height 10
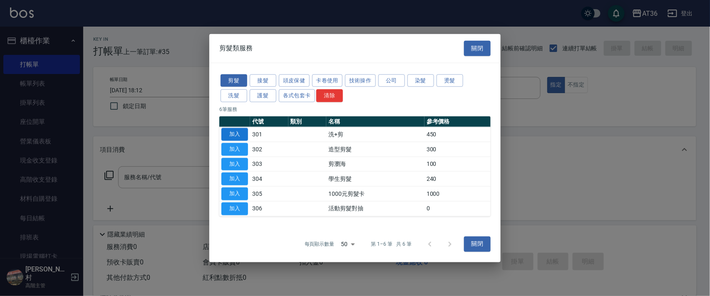
click at [236, 134] on button "加入" at bounding box center [234, 134] width 27 height 13
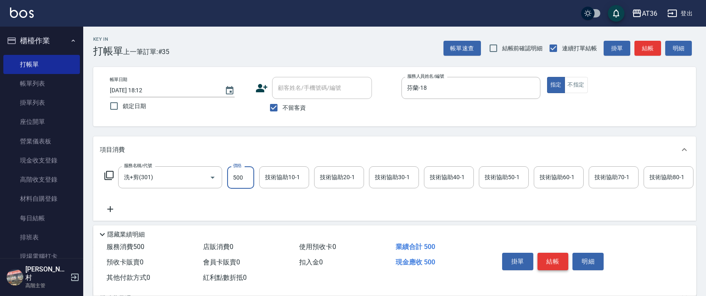
click at [554, 260] on button "結帳" at bounding box center [553, 261] width 31 height 17
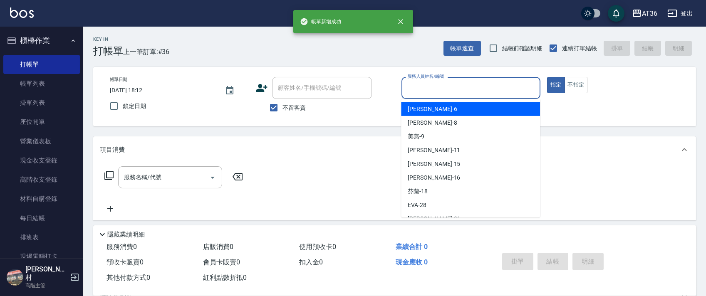
click at [408, 89] on input "服務人員姓名/編號" at bounding box center [471, 88] width 132 height 15
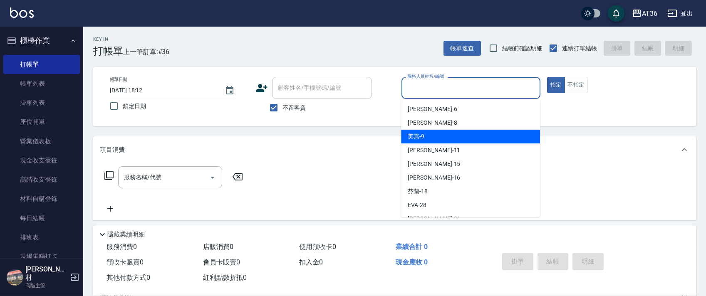
drag, startPoint x: 422, startPoint y: 139, endPoint x: 421, endPoint y: 134, distance: 5.1
click at [423, 137] on span "美燕 -9" at bounding box center [416, 136] width 17 height 9
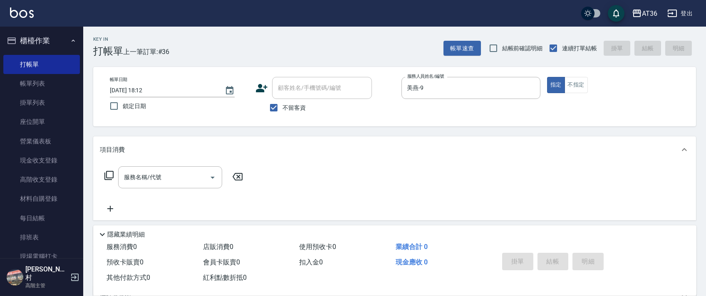
click at [109, 174] on icon at bounding box center [109, 176] width 10 height 10
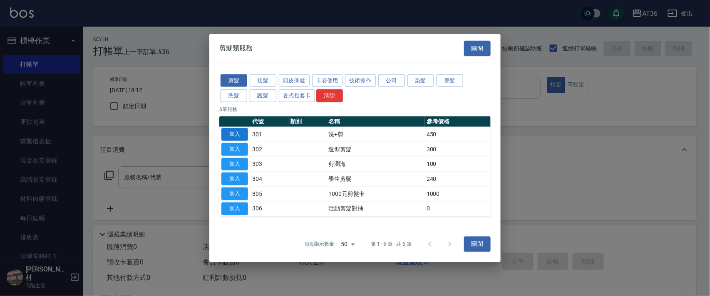
click at [235, 132] on button "加入" at bounding box center [234, 134] width 27 height 13
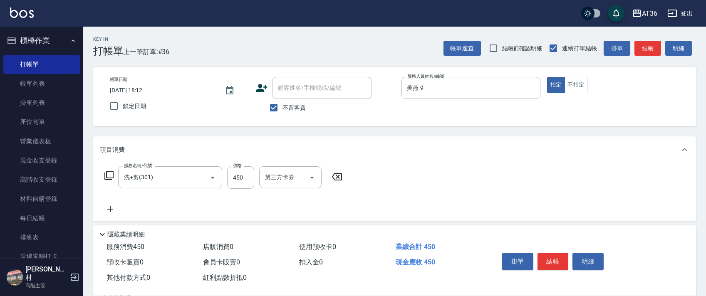
drag, startPoint x: 546, startPoint y: 259, endPoint x: 534, endPoint y: 240, distance: 22.8
click at [545, 259] on button "結帳" at bounding box center [553, 261] width 31 height 17
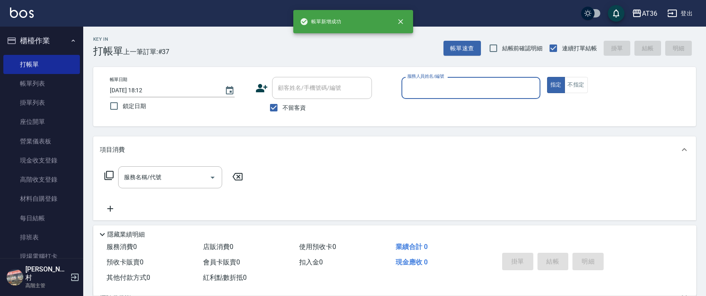
drag, startPoint x: 414, startPoint y: 88, endPoint x: 425, endPoint y: 97, distance: 14.2
click at [415, 92] on input "服務人員姓名/編號" at bounding box center [471, 88] width 132 height 15
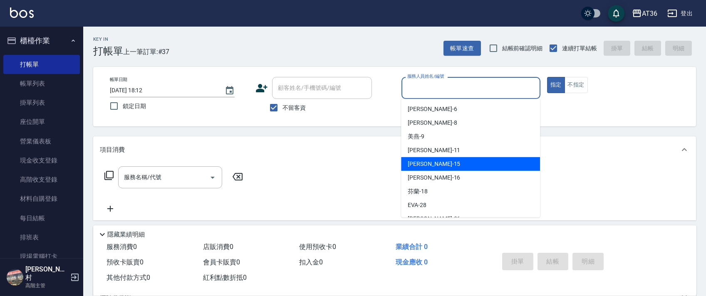
click at [436, 162] on div "[PERSON_NAME] -15" at bounding box center [470, 164] width 139 height 14
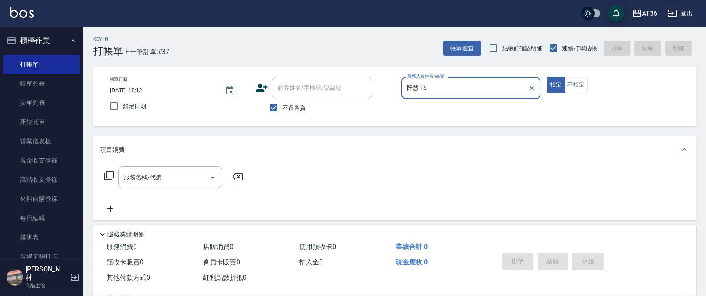
click at [109, 174] on icon at bounding box center [109, 176] width 10 height 10
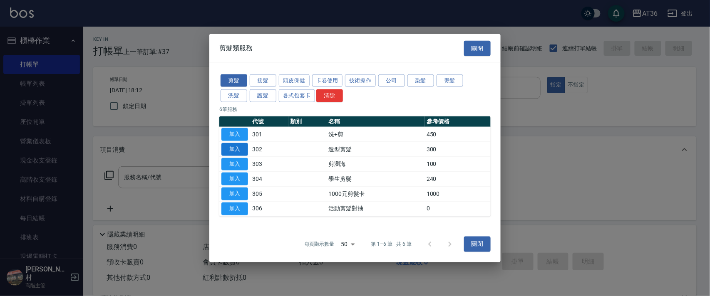
click at [236, 148] on button "加入" at bounding box center [234, 149] width 27 height 13
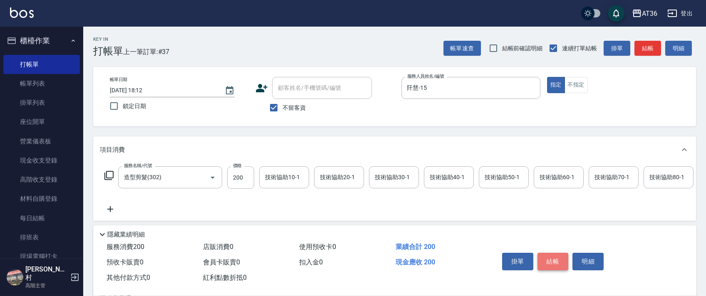
click at [549, 257] on button "結帳" at bounding box center [553, 261] width 31 height 17
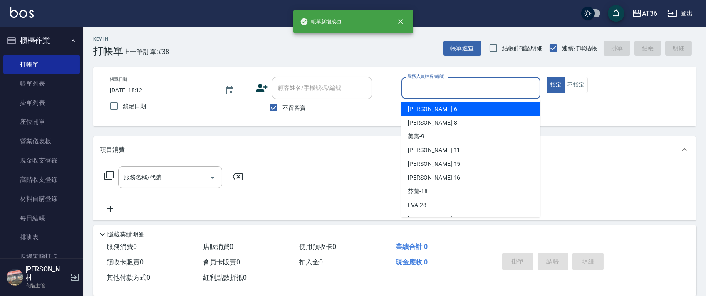
drag, startPoint x: 415, startPoint y: 89, endPoint x: 439, endPoint y: 110, distance: 32.5
click at [416, 93] on input "服務人員姓名/編號" at bounding box center [471, 88] width 132 height 15
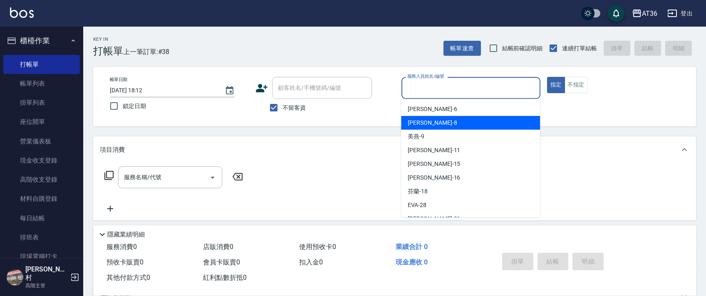
drag, startPoint x: 420, startPoint y: 124, endPoint x: 496, endPoint y: 106, distance: 78.6
click at [420, 123] on span "[PERSON_NAME] -8" at bounding box center [432, 123] width 49 height 9
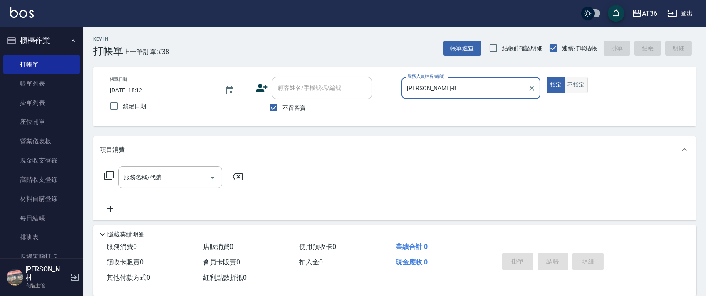
click at [574, 87] on button "不指定" at bounding box center [576, 85] width 23 height 16
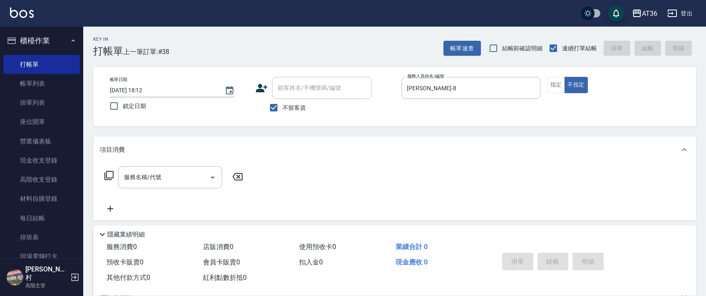
click at [108, 174] on icon at bounding box center [109, 176] width 10 height 10
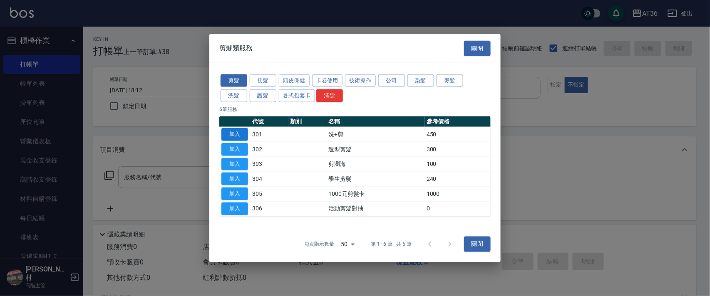
click at [229, 131] on button "加入" at bounding box center [234, 134] width 27 height 13
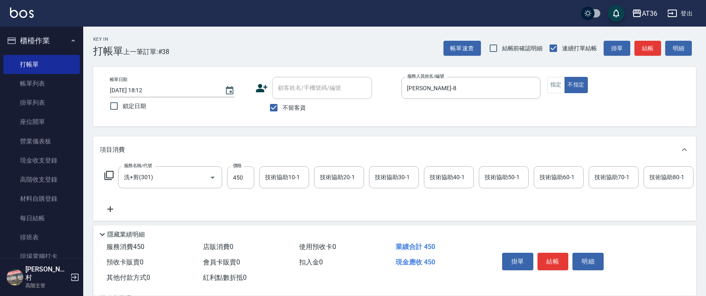
click at [238, 180] on input "450" at bounding box center [240, 177] width 27 height 22
click at [551, 259] on button "結帳" at bounding box center [553, 261] width 31 height 17
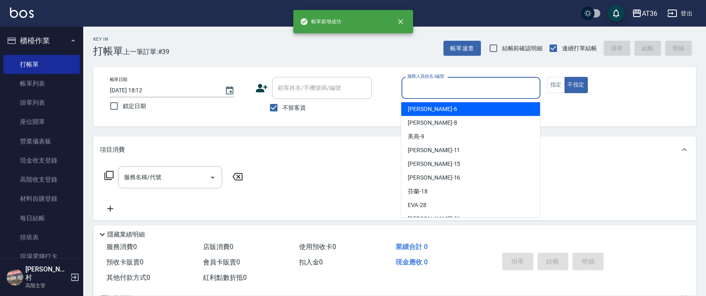
drag, startPoint x: 410, startPoint y: 85, endPoint x: 457, endPoint y: 120, distance: 58.7
click at [413, 92] on input "服務人員姓名/編號" at bounding box center [471, 88] width 132 height 15
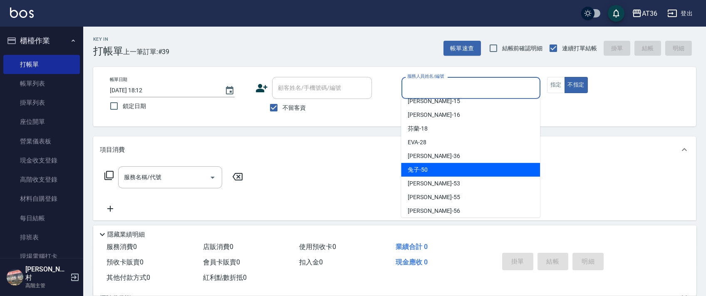
scroll to position [108, 0]
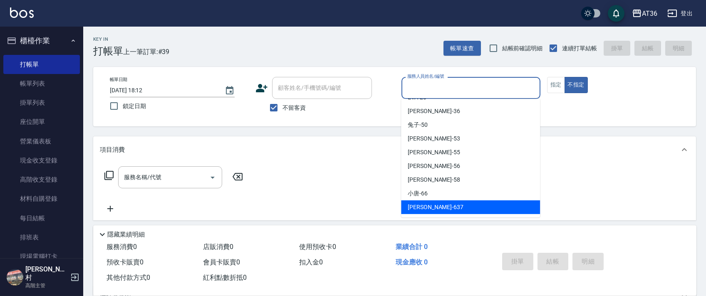
drag, startPoint x: 424, startPoint y: 207, endPoint x: 539, endPoint y: 100, distance: 156.4
click at [428, 204] on span "憶琳 -637" at bounding box center [436, 207] width 56 height 9
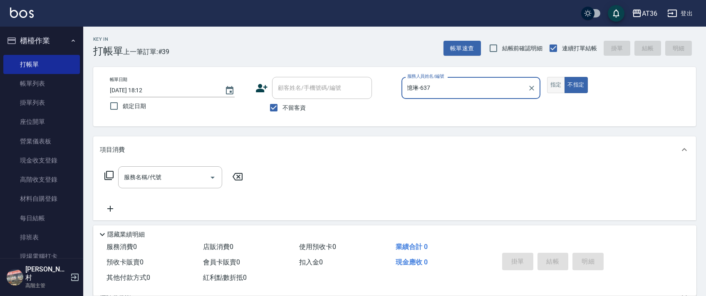
click at [555, 85] on button "指定" at bounding box center [556, 85] width 18 height 16
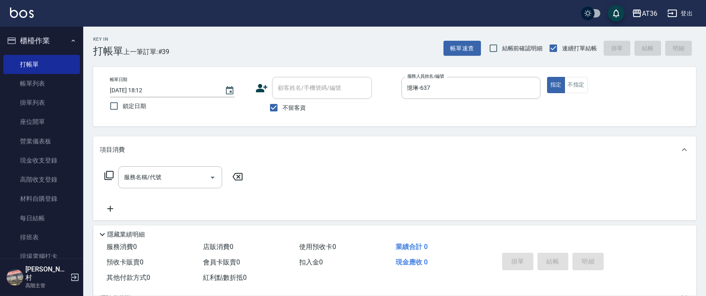
drag, startPoint x: 107, startPoint y: 174, endPoint x: 151, endPoint y: 165, distance: 45.1
click at [115, 174] on div "服務名稱/代號 服務名稱/代號" at bounding box center [174, 177] width 148 height 22
click at [111, 176] on icon at bounding box center [109, 176] width 10 height 10
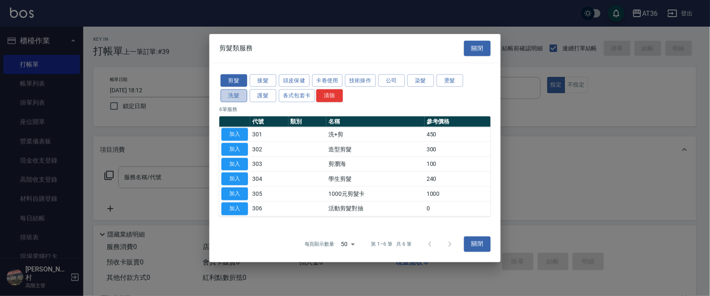
click at [234, 97] on button "洗髮" at bounding box center [234, 95] width 27 height 13
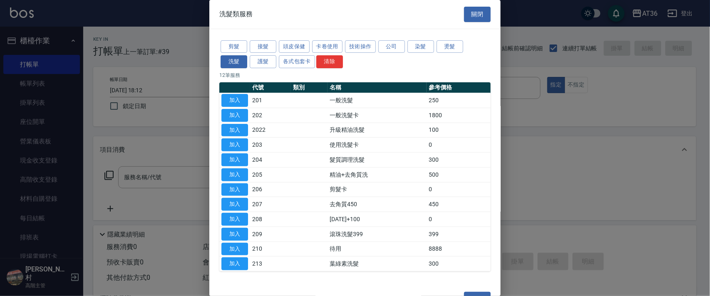
drag, startPoint x: 240, startPoint y: 96, endPoint x: 471, endPoint y: 207, distance: 256.3
click at [240, 98] on button "加入" at bounding box center [234, 100] width 27 height 13
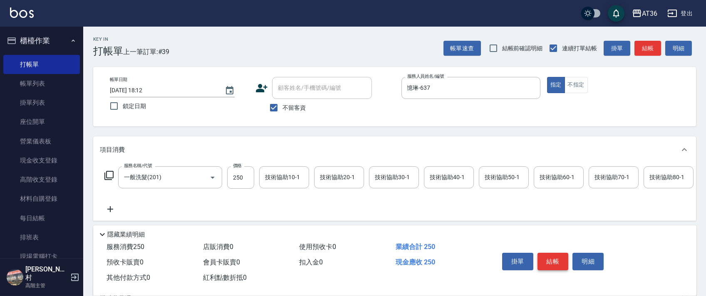
click at [551, 256] on button "結帳" at bounding box center [553, 261] width 31 height 17
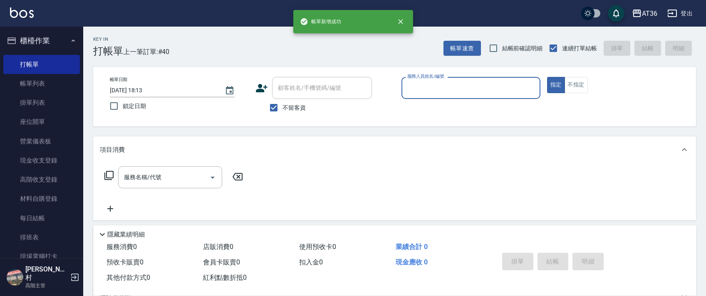
click at [415, 86] on input "服務人員姓名/編號" at bounding box center [471, 88] width 132 height 15
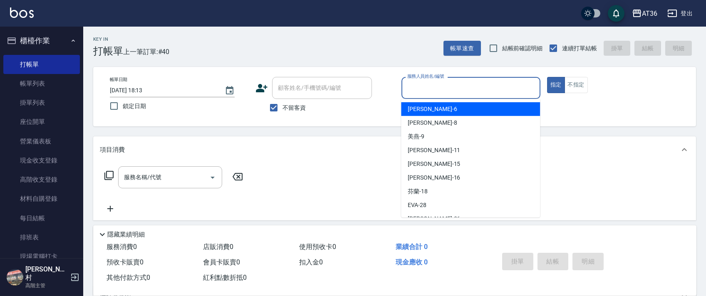
click at [428, 110] on div "[PERSON_NAME] -6" at bounding box center [470, 109] width 139 height 14
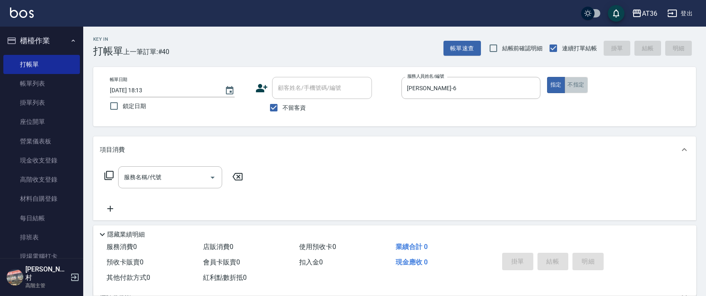
click at [583, 78] on button "不指定" at bounding box center [576, 85] width 23 height 16
click at [110, 174] on icon at bounding box center [109, 176] width 10 height 10
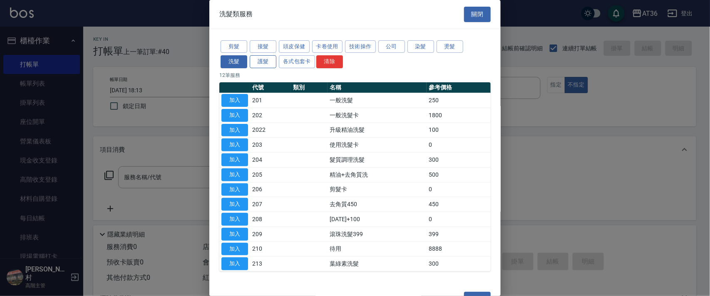
drag, startPoint x: 228, startPoint y: 43, endPoint x: 257, endPoint y: 57, distance: 32.4
click at [227, 44] on button "剪髮" at bounding box center [234, 46] width 27 height 13
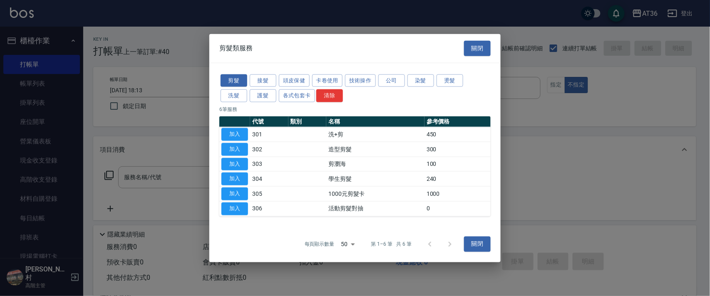
drag, startPoint x: 240, startPoint y: 135, endPoint x: 268, endPoint y: 200, distance: 70.7
click at [247, 136] on button "加入" at bounding box center [234, 134] width 27 height 13
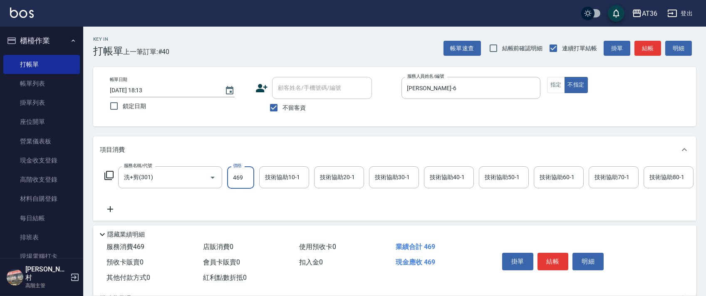
drag, startPoint x: 549, startPoint y: 262, endPoint x: 542, endPoint y: 255, distance: 10.3
click at [549, 261] on button "結帳" at bounding box center [553, 261] width 31 height 17
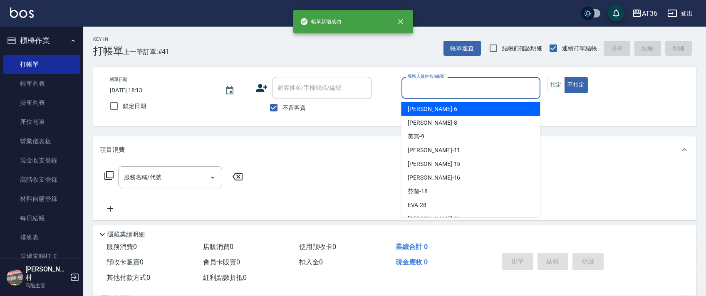
drag, startPoint x: 414, startPoint y: 86, endPoint x: 425, endPoint y: 117, distance: 32.8
click at [414, 88] on input "服務人員姓名/編號" at bounding box center [471, 88] width 132 height 15
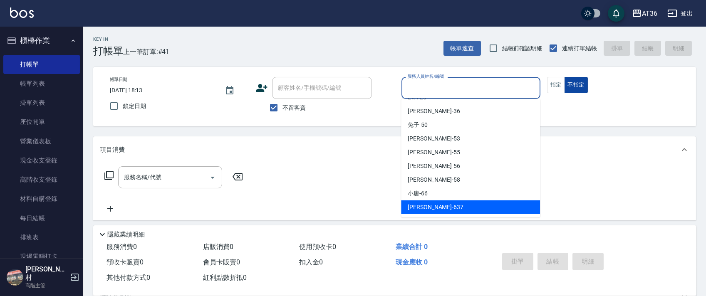
drag, startPoint x: 417, startPoint y: 202, endPoint x: 569, endPoint y: 89, distance: 189.5
click at [423, 203] on span "憶琳 -637" at bounding box center [436, 207] width 56 height 9
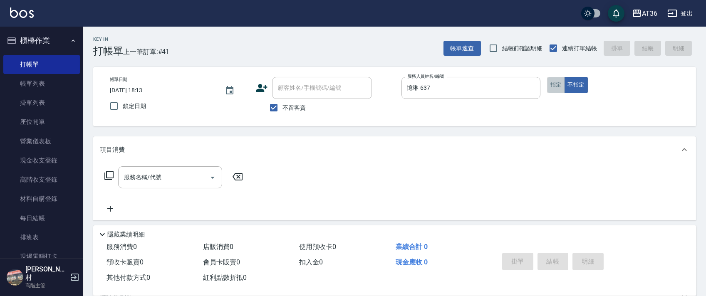
click at [559, 83] on button "指定" at bounding box center [556, 85] width 18 height 16
drag, startPoint x: 111, startPoint y: 176, endPoint x: 258, endPoint y: 95, distance: 167.8
click at [122, 176] on div "服務名稱/代號 服務名稱/代號" at bounding box center [174, 177] width 148 height 22
click at [112, 175] on icon at bounding box center [109, 176] width 10 height 10
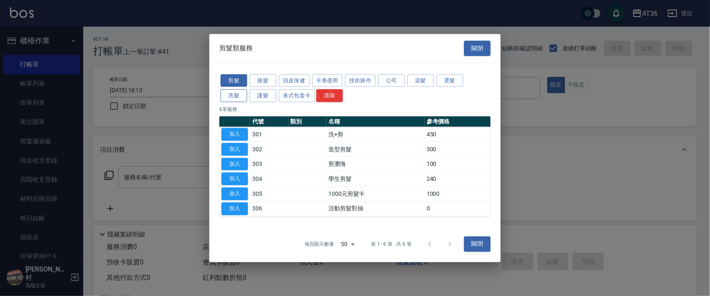
click at [235, 93] on button "洗髮" at bounding box center [234, 95] width 27 height 13
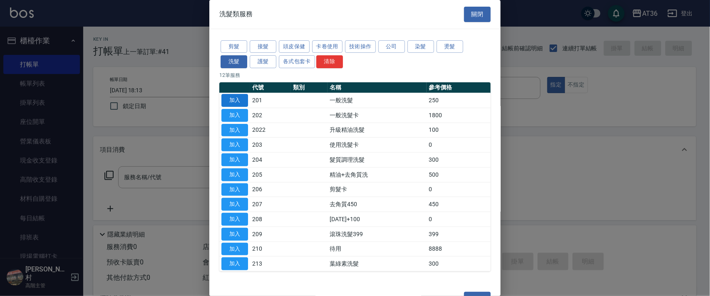
click at [235, 101] on button "加入" at bounding box center [234, 100] width 27 height 13
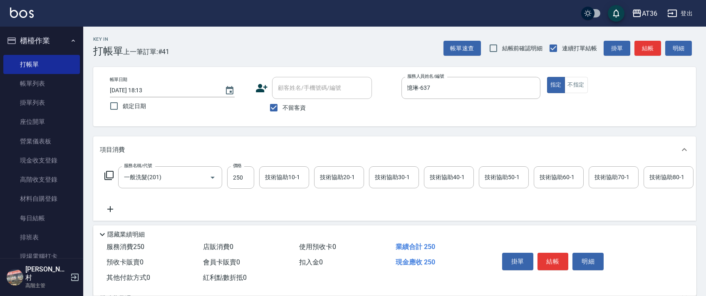
click at [553, 261] on button "結帳" at bounding box center [553, 261] width 31 height 17
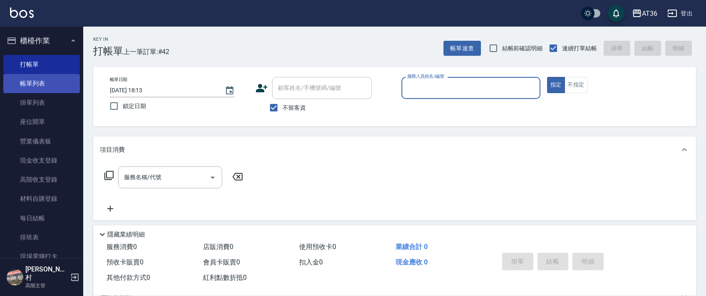
click at [52, 82] on link "帳單列表" at bounding box center [41, 83] width 77 height 19
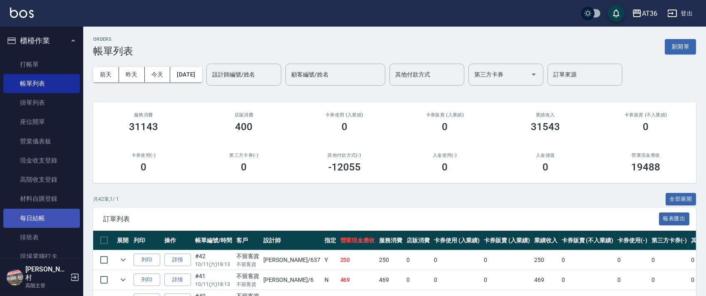
drag, startPoint x: 51, startPoint y: 236, endPoint x: 75, endPoint y: 211, distance: 34.4
click at [52, 236] on link "排班表" at bounding box center [41, 237] width 77 height 19
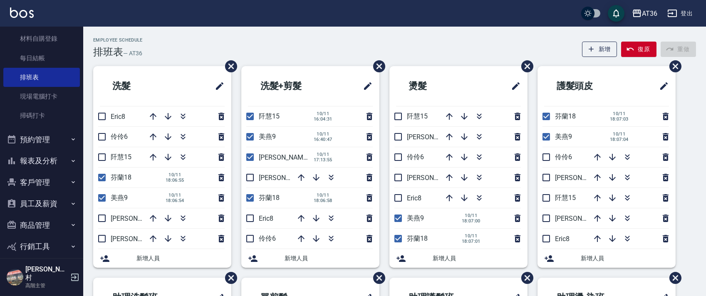
scroll to position [183, 0]
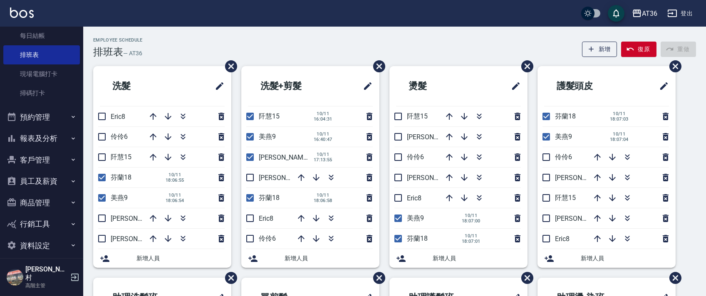
click at [37, 136] on button "報表及分析" at bounding box center [41, 139] width 77 height 22
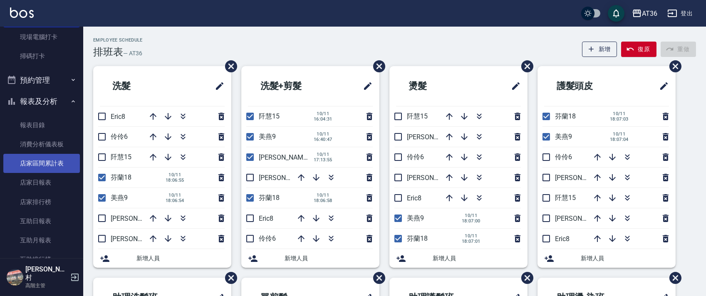
scroll to position [238, 0]
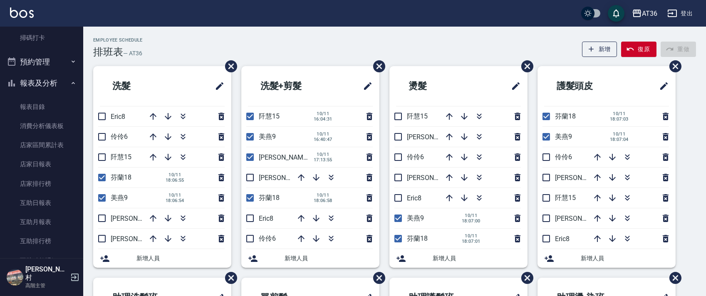
click at [46, 207] on link "互助日報表" at bounding box center [41, 203] width 77 height 19
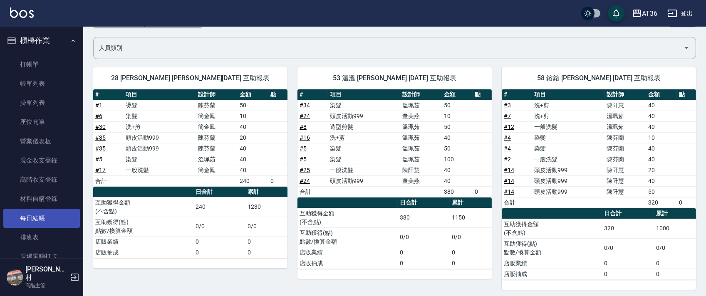
drag, startPoint x: 36, startPoint y: 236, endPoint x: 70, endPoint y: 219, distance: 38.2
click at [35, 236] on link "排班表" at bounding box center [41, 237] width 77 height 19
